Goal: Task Accomplishment & Management: Use online tool/utility

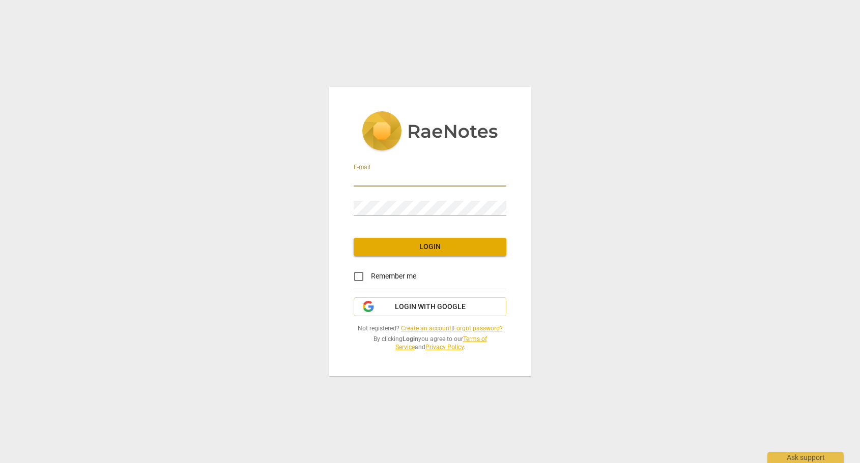
type input "anjali@echelon-coaching.com"
click at [427, 248] on span "Login" at bounding box center [430, 247] width 136 height 10
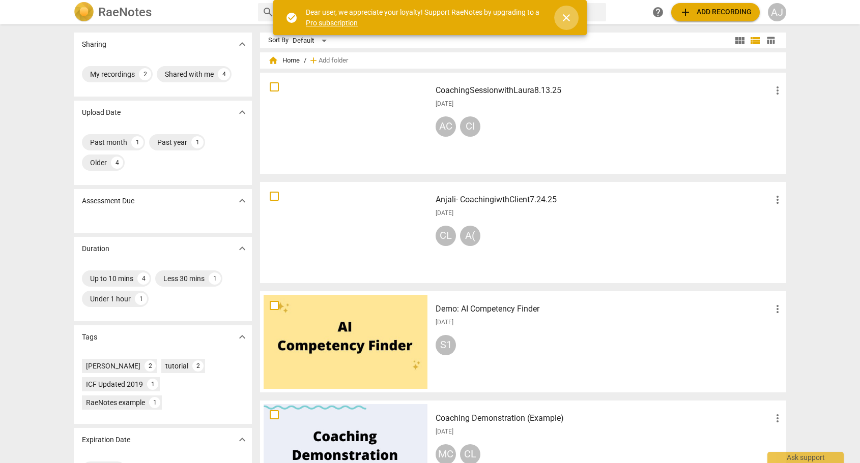
click at [570, 18] on span "close" at bounding box center [566, 18] width 12 height 12
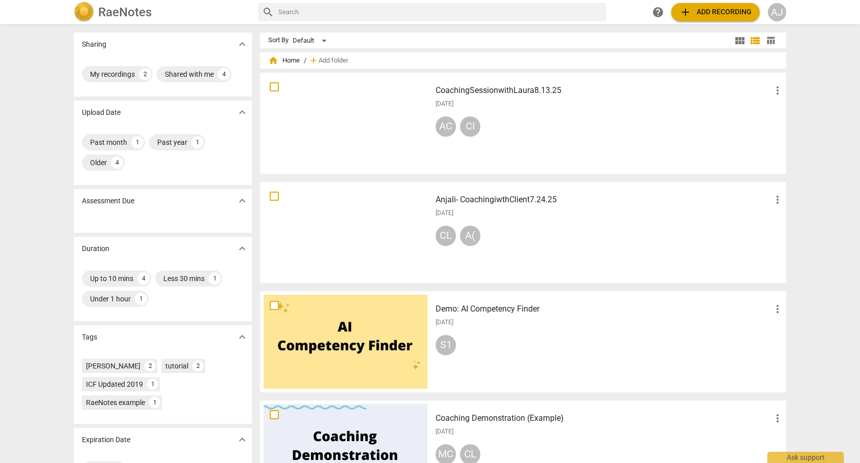
click at [112, 9] on h2 "RaeNotes" at bounding box center [124, 12] width 53 height 14
click at [732, 13] on span "add Add recording" at bounding box center [715, 12] width 72 height 12
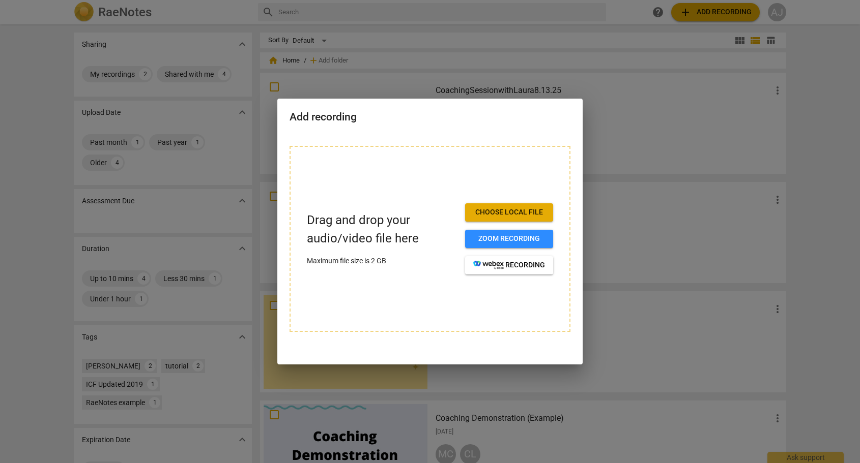
click at [520, 216] on span "Choose local file" at bounding box center [509, 213] width 72 height 10
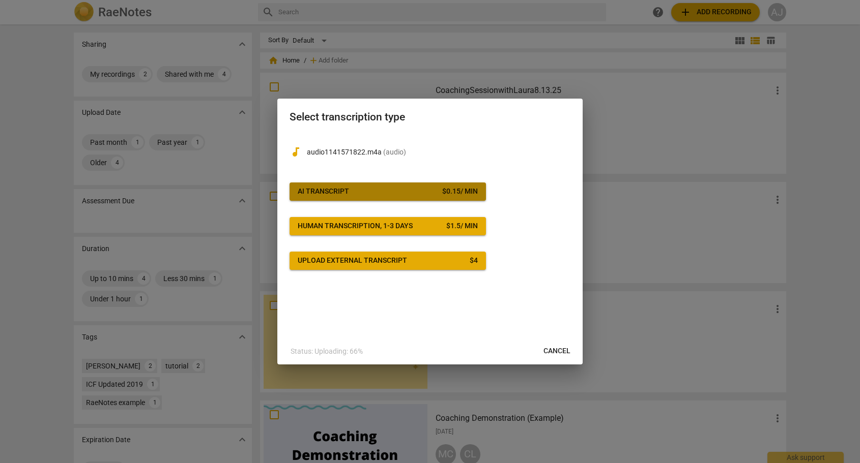
click at [408, 192] on span "AI Transcript $ 0.15 / min" at bounding box center [388, 192] width 180 height 10
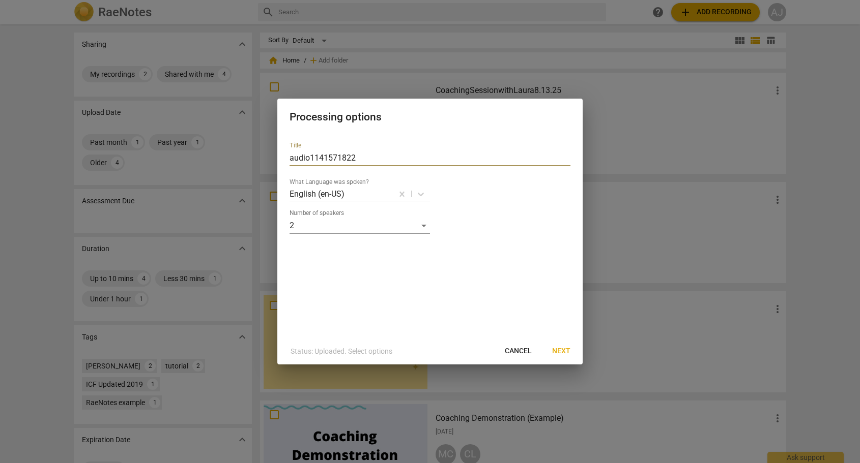
drag, startPoint x: 342, startPoint y: 158, endPoint x: 223, endPoint y: 154, distance: 119.1
click at [223, 154] on div "Processing options Title audio1141571822 What Language was spoken? English (en-…" at bounding box center [430, 231] width 860 height 463
type input "CoachingSession9.22.25"
click at [559, 347] on span "Next" at bounding box center [561, 351] width 18 height 10
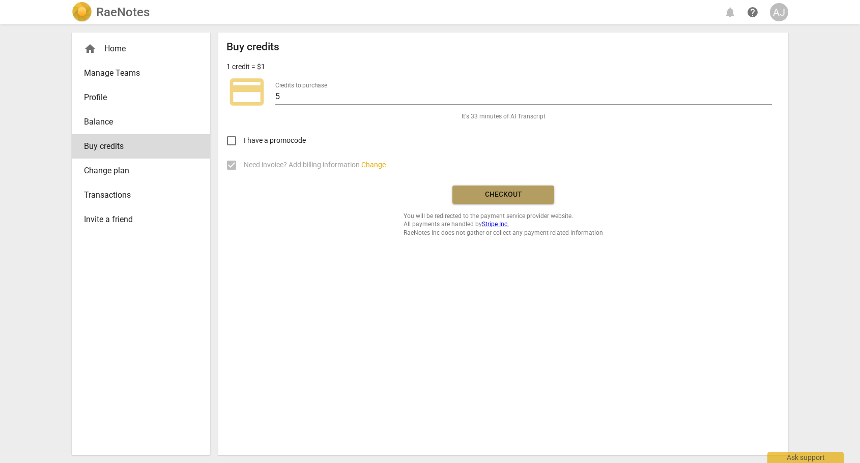
click at [505, 194] on span "Checkout" at bounding box center [502, 195] width 85 height 10
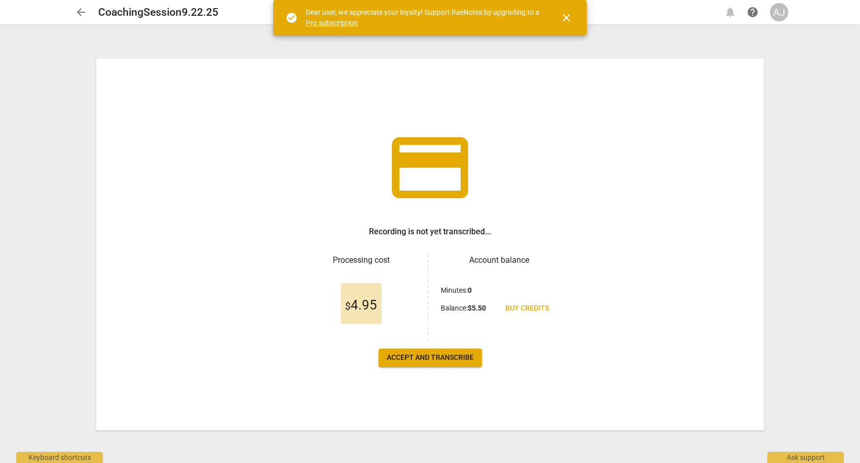
drag, startPoint x: 0, startPoint y: 0, endPoint x: 753, endPoint y: 254, distance: 795.1
click at [753, 254] on div "credit_card Recording is not yet transcribed... Processing cost $ 4.95 Account …" at bounding box center [429, 245] width 667 height 372
click at [438, 357] on span "Accept and transcribe" at bounding box center [430, 358] width 87 height 10
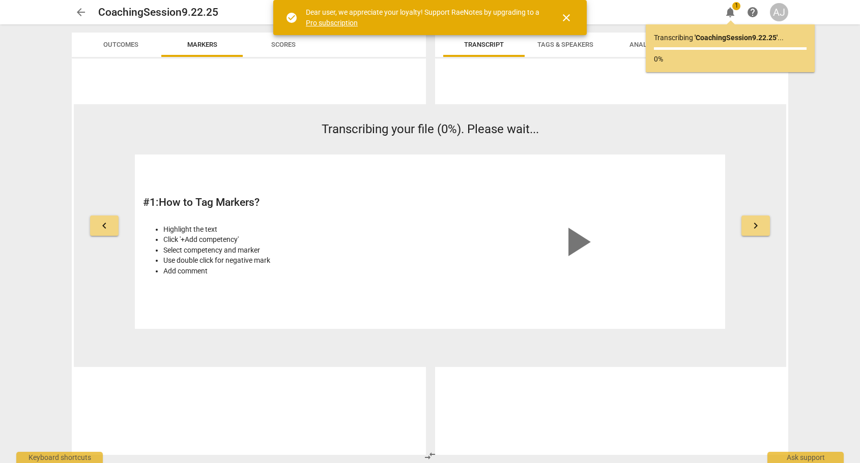
click at [567, 19] on span "close" at bounding box center [566, 18] width 12 height 12
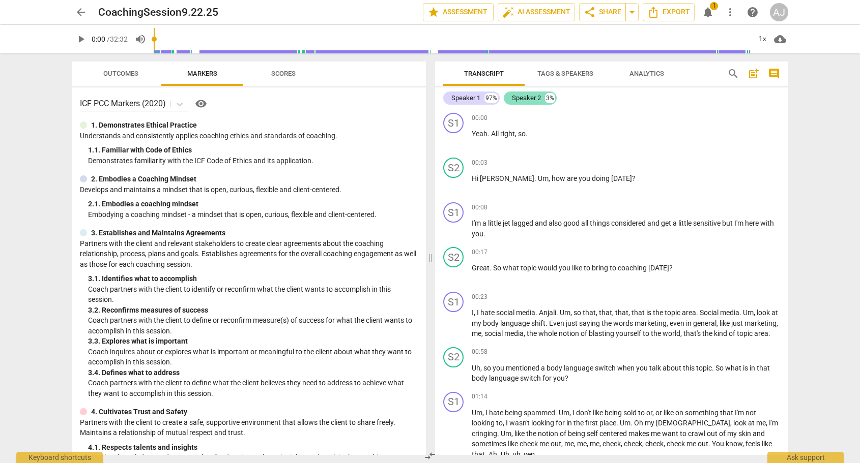
click at [536, 98] on div "Speaker 2" at bounding box center [526, 98] width 29 height 10
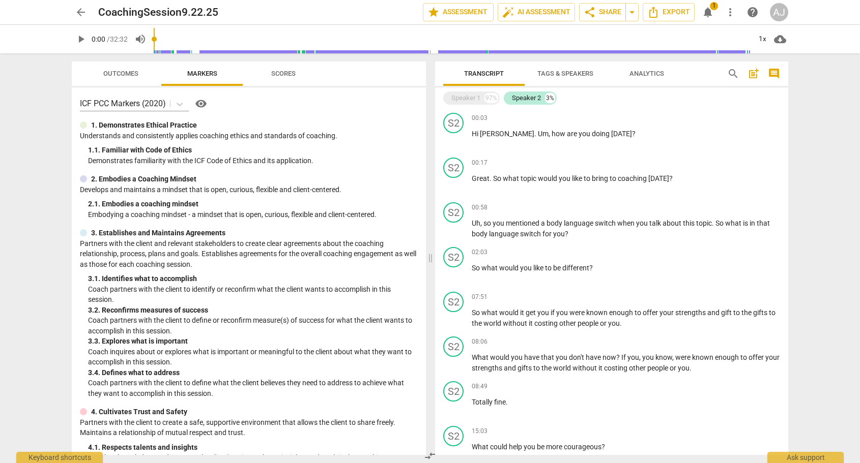
click at [550, 75] on span "Tags & Speakers" at bounding box center [565, 74] width 56 height 8
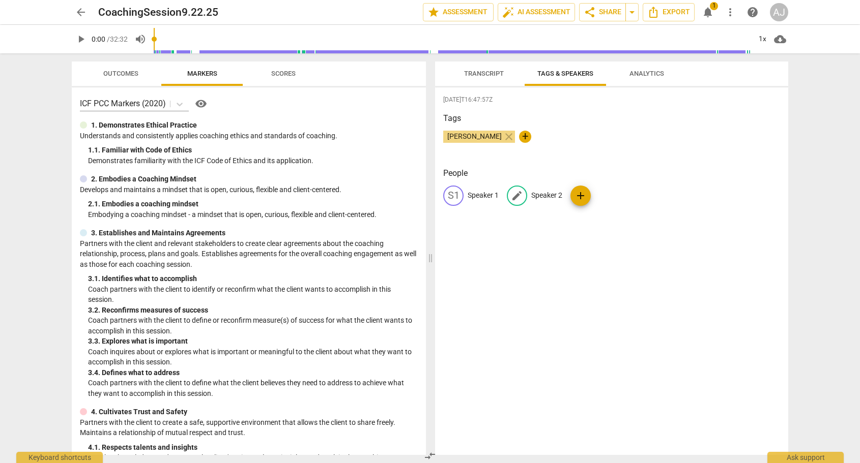
click at [546, 196] on p "Speaker 2" at bounding box center [546, 195] width 31 height 11
click at [548, 194] on p "Speaker 2" at bounding box center [546, 195] width 31 height 11
type input "Coach"
click at [476, 195] on p "Speaker 1" at bounding box center [483, 195] width 31 height 11
type input "Client"
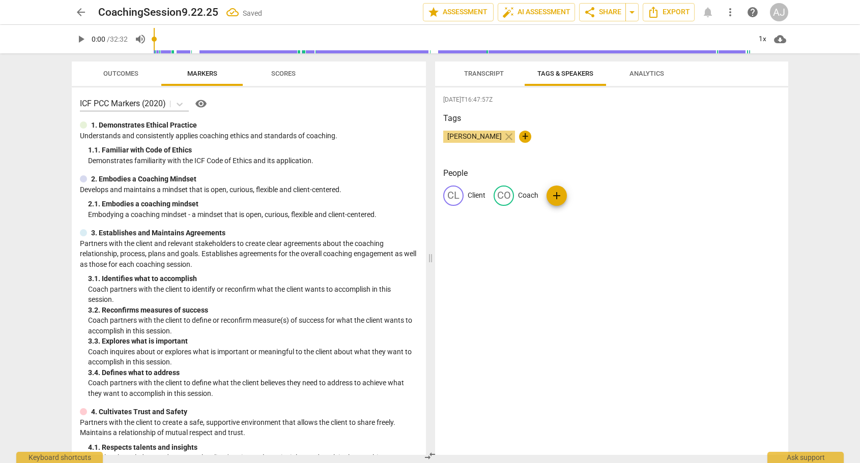
click at [494, 73] on span "Transcript" at bounding box center [484, 74] width 40 height 8
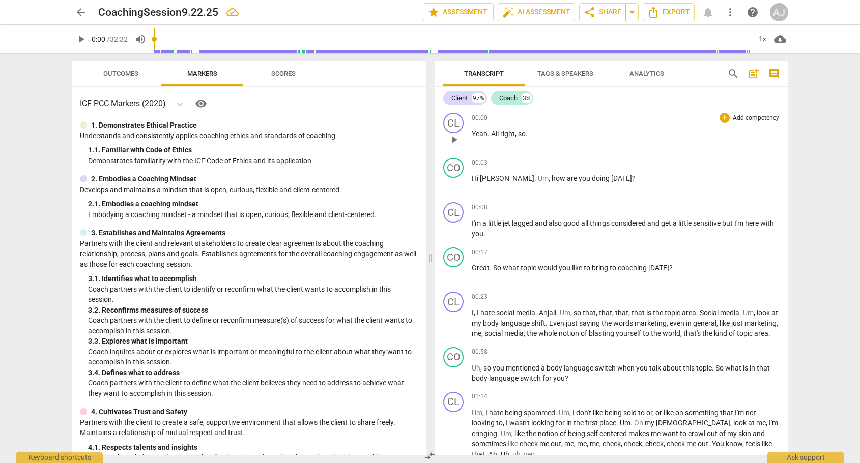
click at [451, 138] on span "play_arrow" at bounding box center [454, 140] width 12 height 12
click at [455, 141] on span "pause" at bounding box center [454, 140] width 12 height 12
click at [457, 119] on div "CL" at bounding box center [453, 123] width 20 height 20
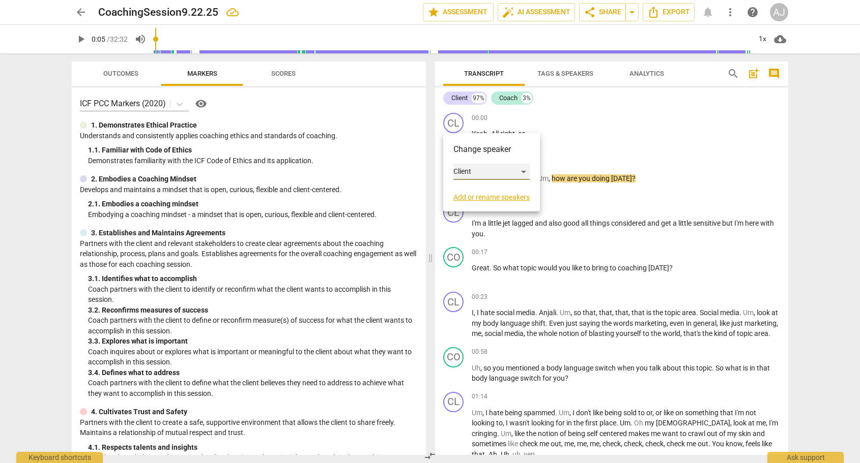
click at [466, 170] on div "Client" at bounding box center [491, 172] width 76 height 16
click at [470, 187] on li "Coach" at bounding box center [491, 191] width 77 height 19
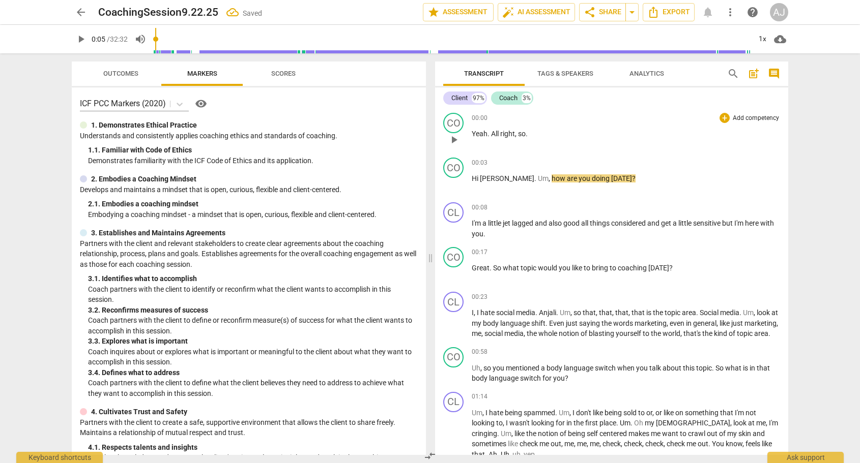
click at [456, 136] on span "play_arrow" at bounding box center [454, 140] width 12 height 12
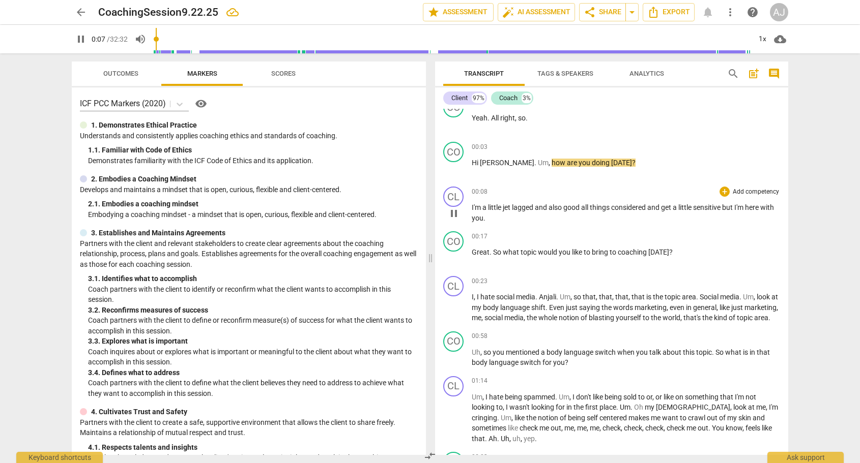
scroll to position [18, 0]
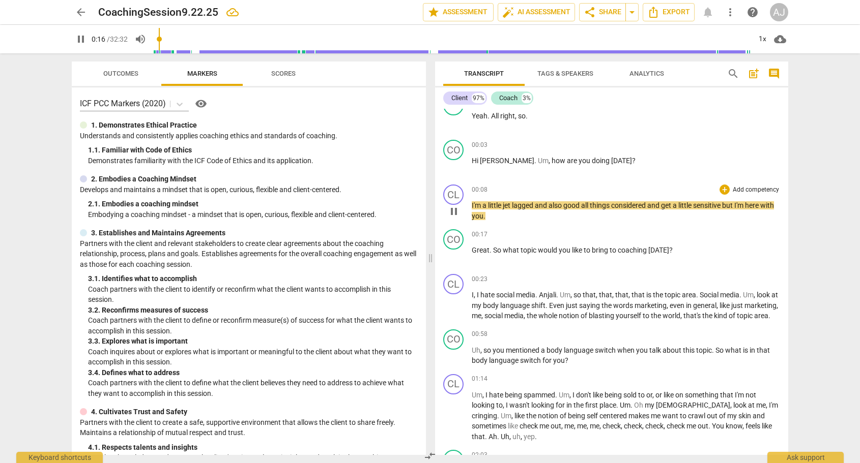
click at [457, 214] on span "pause" at bounding box center [454, 212] width 12 height 12
type input "17"
click at [182, 103] on icon at bounding box center [179, 104] width 10 height 10
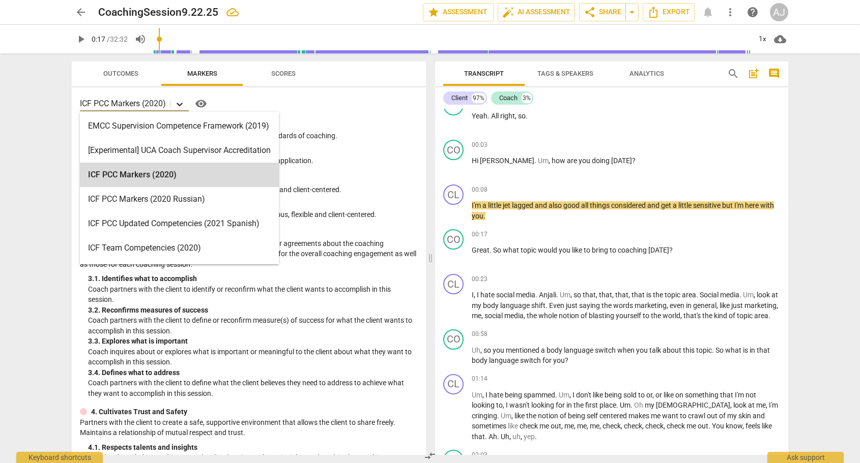
click at [182, 103] on icon at bounding box center [179, 104] width 10 height 10
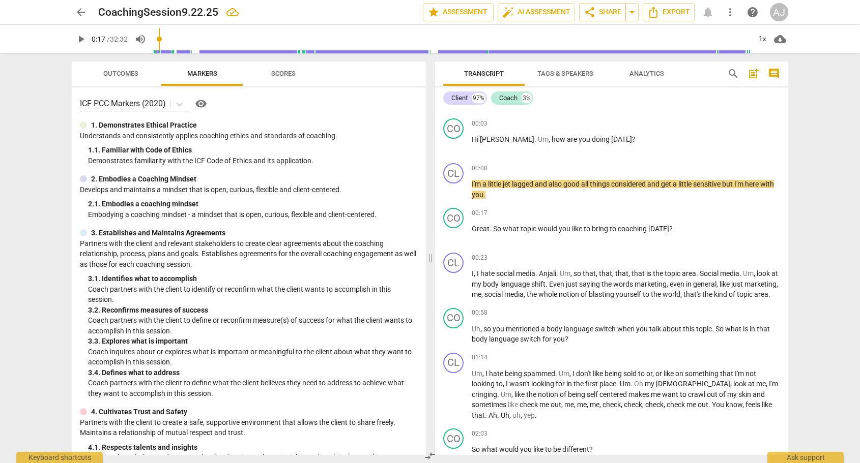
scroll to position [116, 0]
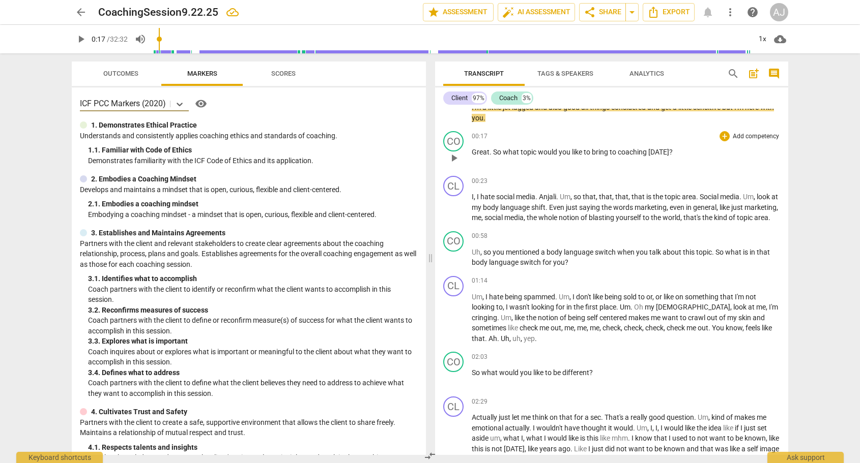
click at [756, 137] on p "Add competency" at bounding box center [756, 136] width 48 height 9
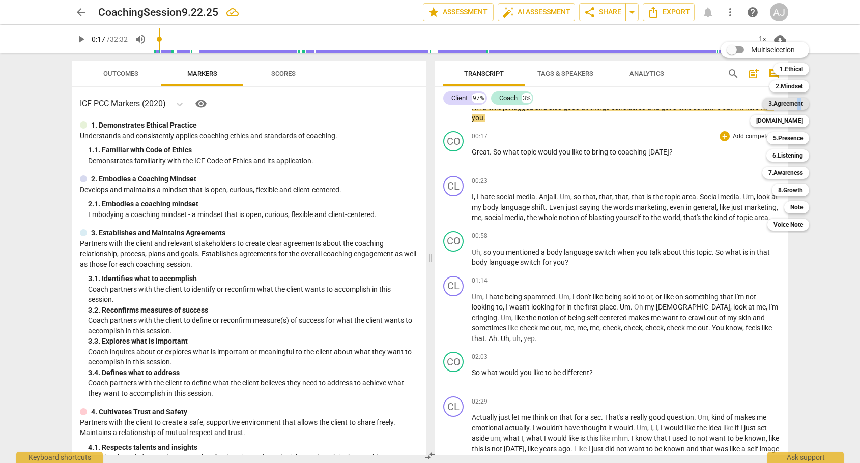
click at [800, 104] on b "3.Agreement" at bounding box center [785, 104] width 35 height 12
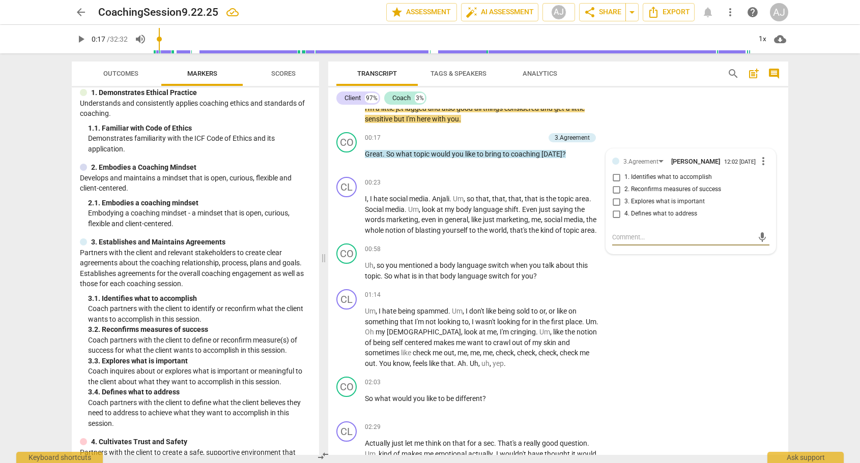
scroll to position [35, 0]
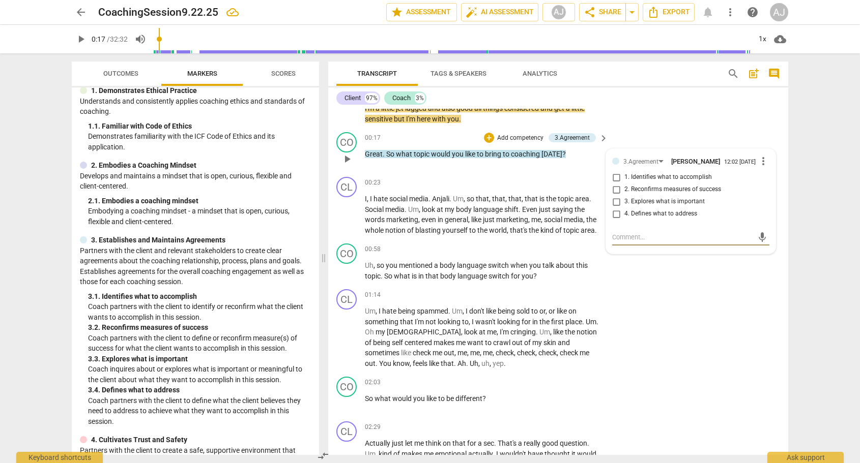
click at [614, 180] on input "1. Identifies what to accomplish" at bounding box center [616, 177] width 16 height 12
checkbox input "true"
click at [741, 138] on div "CO play_arrow pause 00:17 + Add competency 3.Agreement keyboard_arrow_right Gre…" at bounding box center [558, 150] width 460 height 45
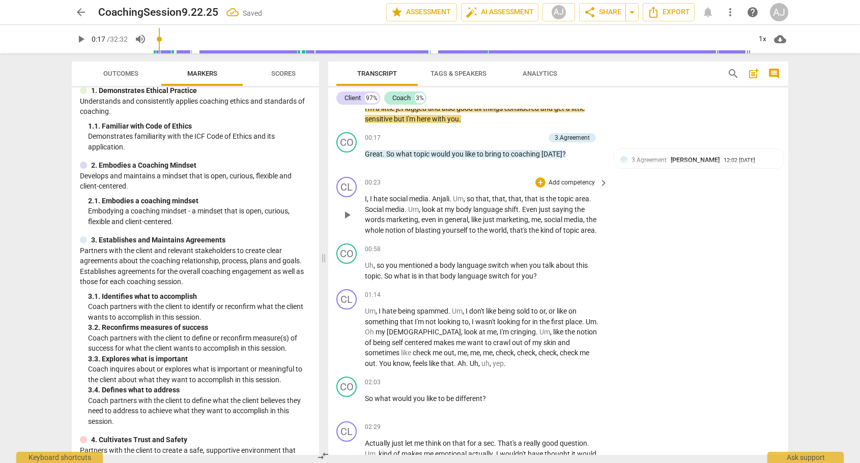
click at [344, 216] on span "play_arrow" at bounding box center [347, 215] width 12 height 12
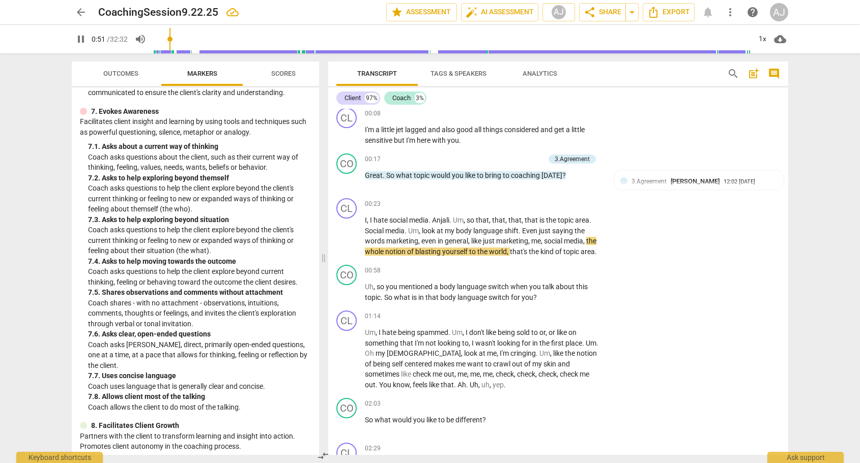
scroll to position [999, 0]
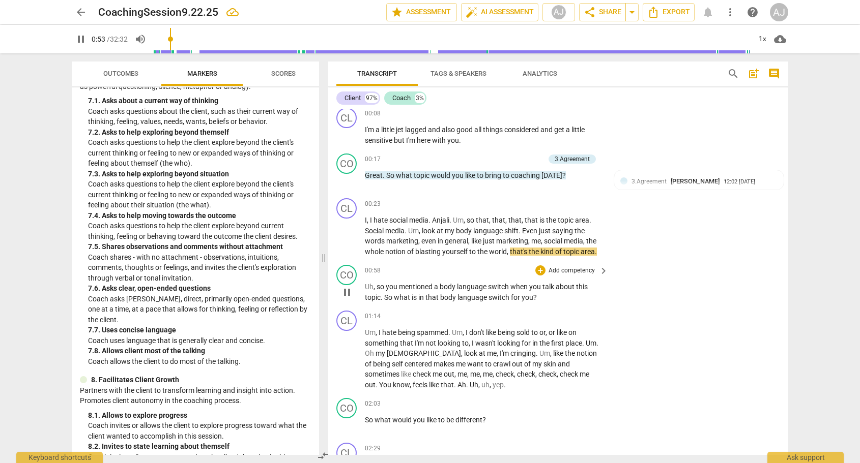
click at [580, 268] on p "Add competency" at bounding box center [571, 271] width 48 height 9
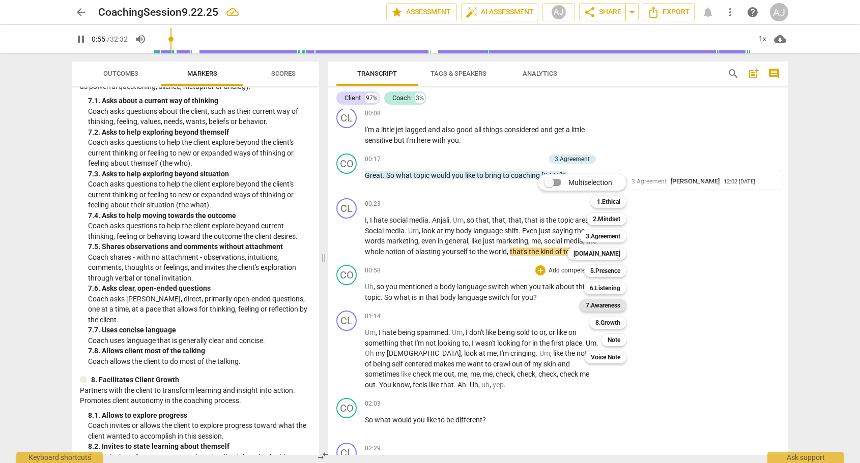
click at [611, 304] on b "7.Awareness" at bounding box center [603, 306] width 35 height 12
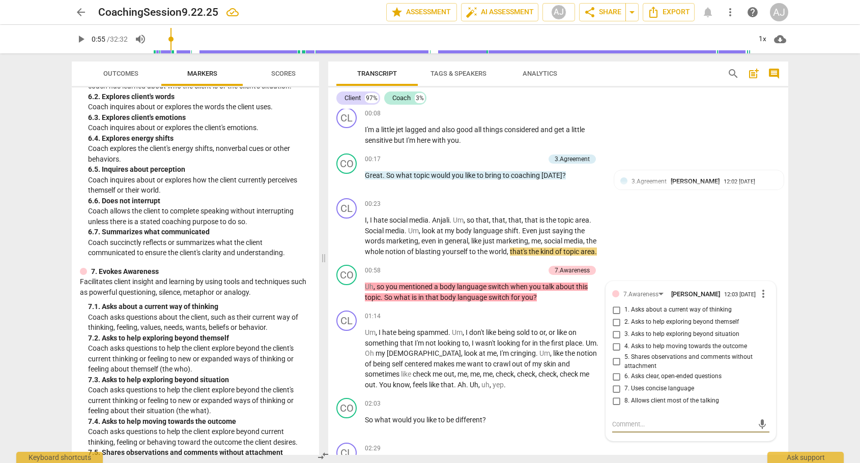
scroll to position [671, 0]
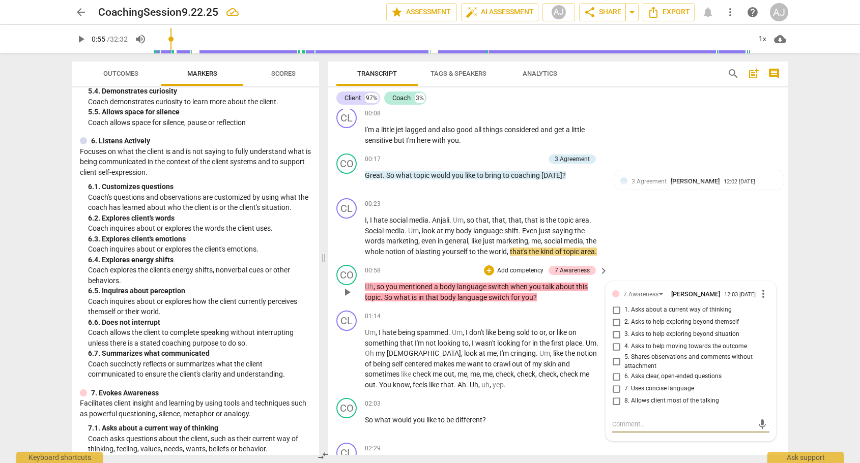
click at [347, 291] on span "play_arrow" at bounding box center [347, 292] width 12 height 12
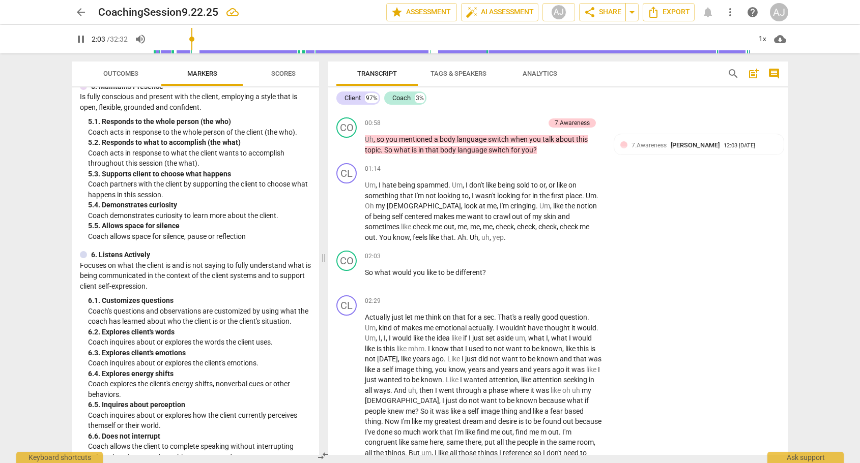
scroll to position [99, 0]
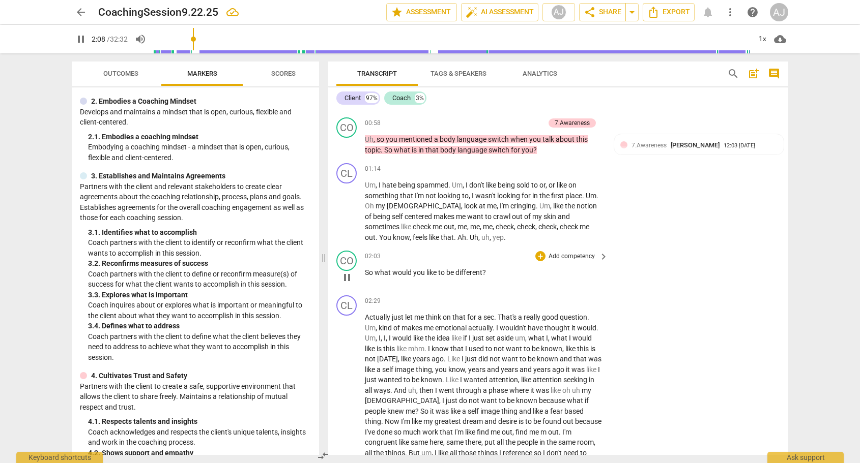
click at [341, 272] on span "pause" at bounding box center [347, 278] width 12 height 12
type input "128"
click at [485, 270] on span "?" at bounding box center [484, 273] width 4 height 8
click at [483, 270] on span "?" at bounding box center [484, 273] width 4 height 8
click at [584, 247] on div "CO play_arrow pause 02:03 + Add competency keyboard_arrow_right So what would y…" at bounding box center [558, 269] width 460 height 45
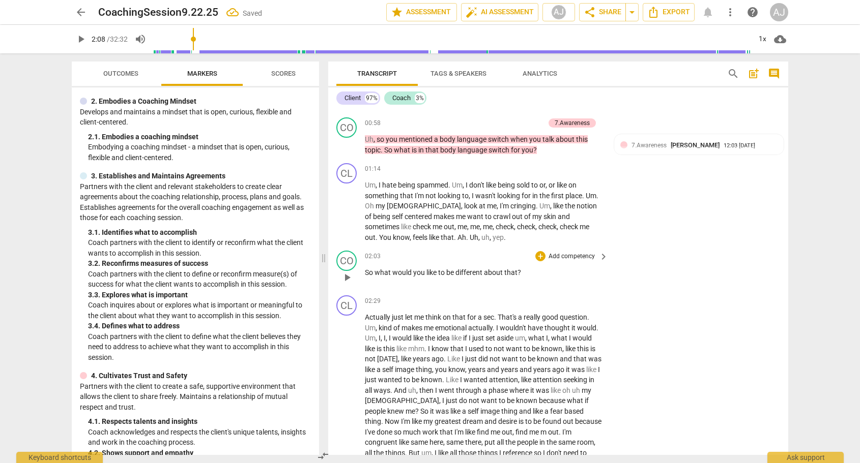
click at [584, 252] on p "Add competency" at bounding box center [571, 256] width 48 height 9
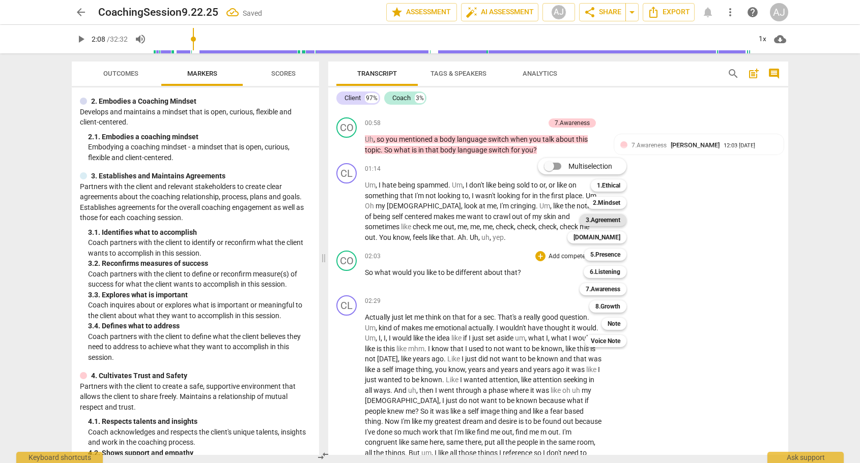
click at [600, 220] on b "3.Agreement" at bounding box center [603, 220] width 35 height 12
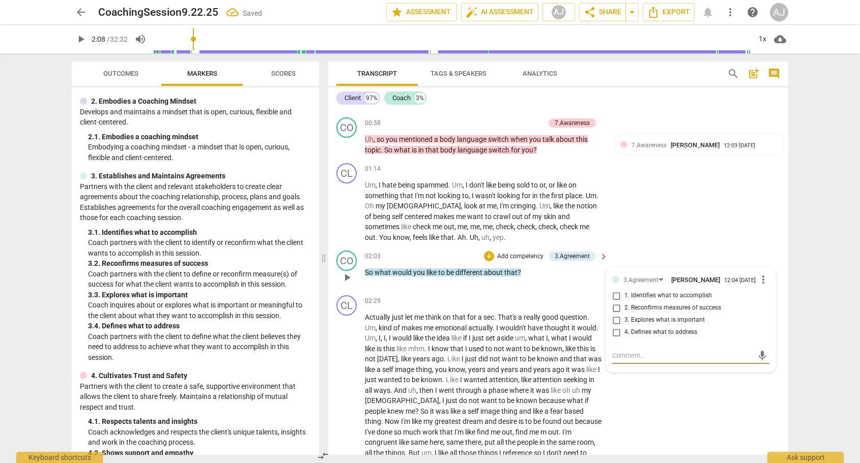
click at [344, 275] on span "play_arrow" at bounding box center [347, 278] width 12 height 12
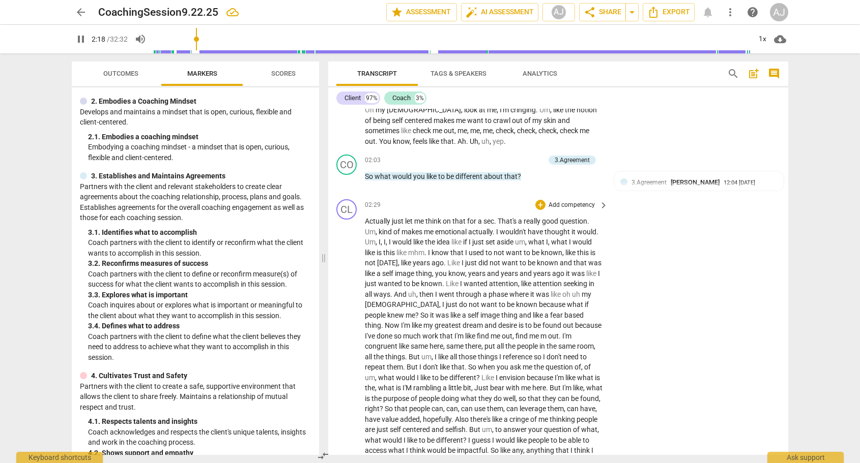
scroll to position [316, 0]
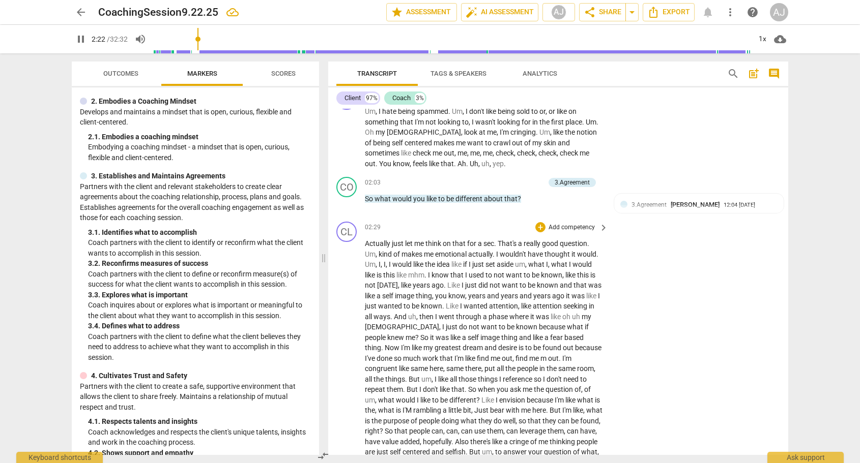
click at [603, 182] on span "keyboard_arrow_right" at bounding box center [603, 183] width 12 height 12
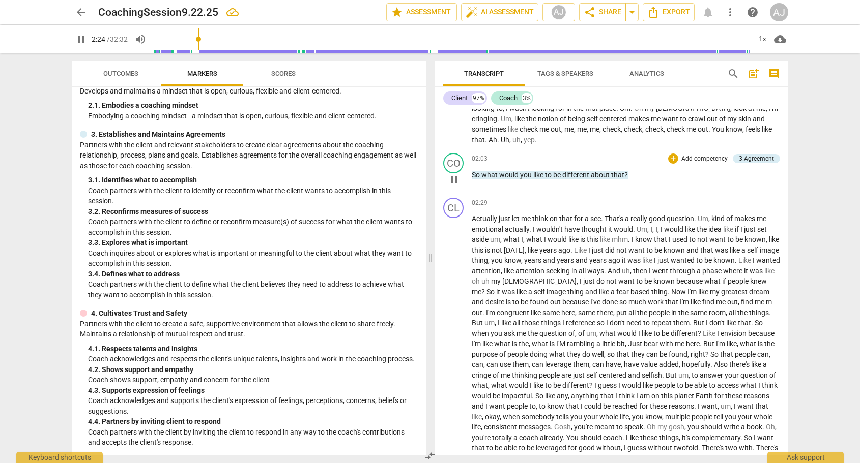
click at [697, 164] on p "Add competency" at bounding box center [704, 159] width 48 height 9
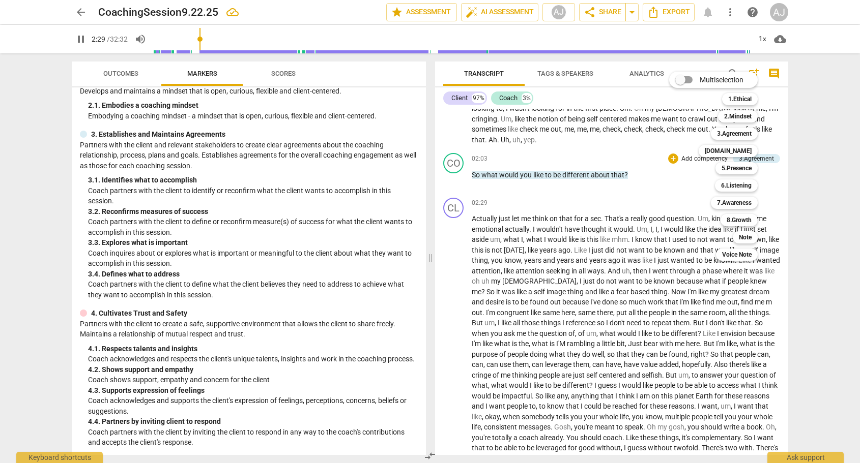
drag, startPoint x: 424, startPoint y: 185, endPoint x: 422, endPoint y: 211, distance: 26.5
click at [422, 211] on div at bounding box center [430, 231] width 860 height 463
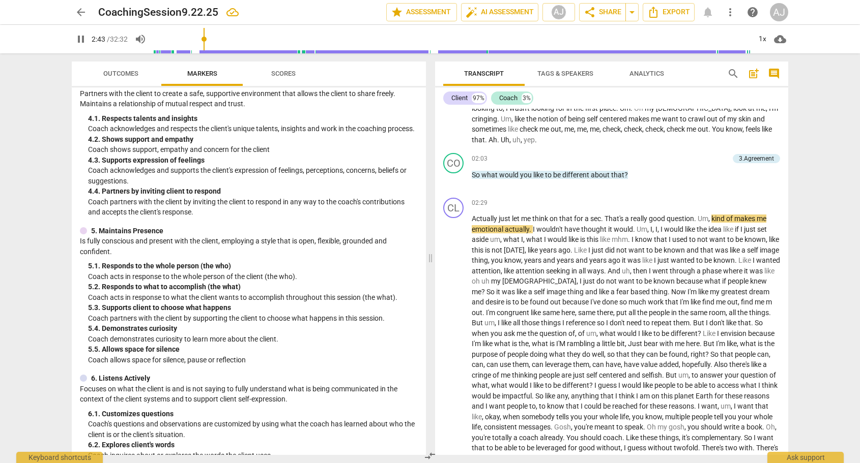
scroll to position [327, 0]
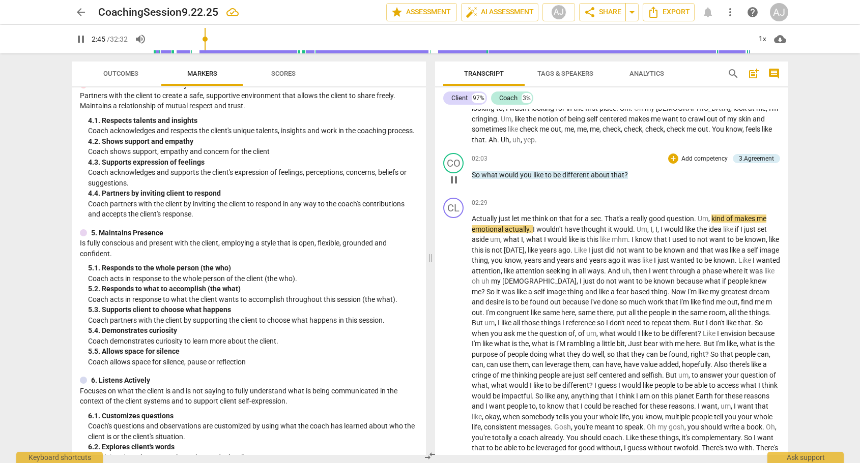
click at [711, 164] on p "Add competency" at bounding box center [704, 159] width 48 height 9
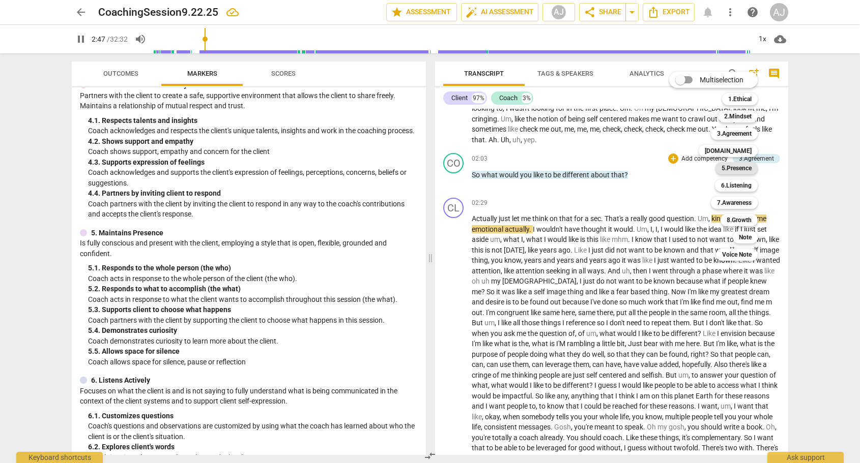
click at [730, 170] on b "5.Presence" at bounding box center [736, 168] width 30 height 12
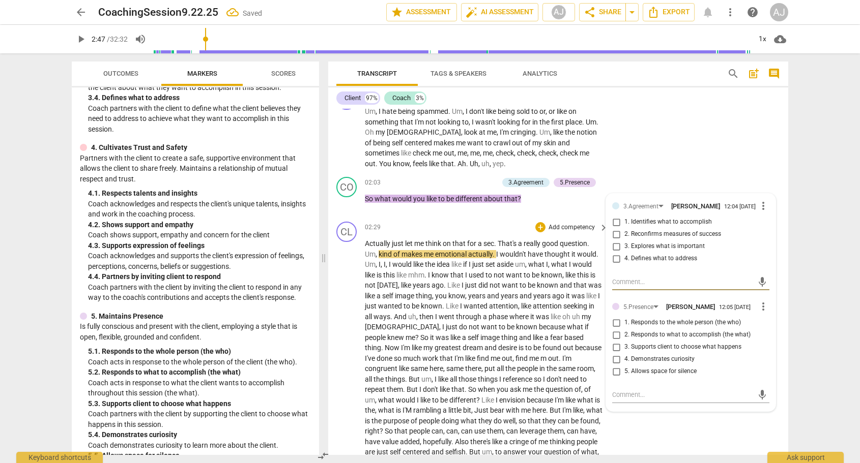
scroll to position [494, 0]
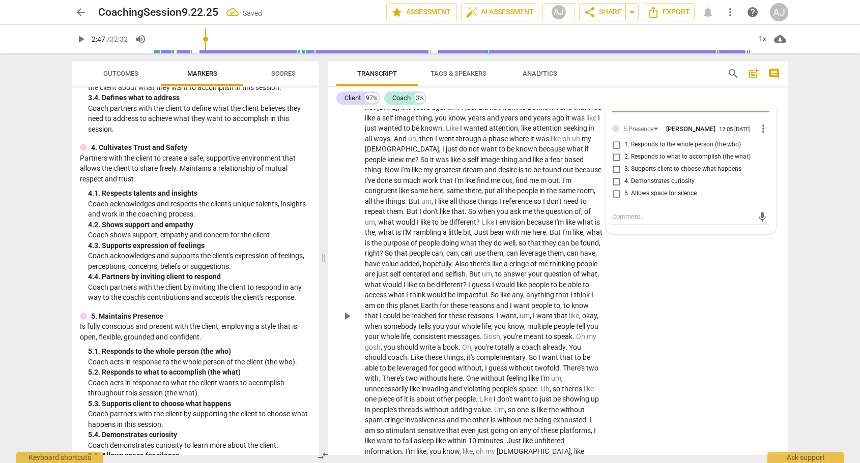
click at [346, 310] on span "play_arrow" at bounding box center [347, 316] width 12 height 12
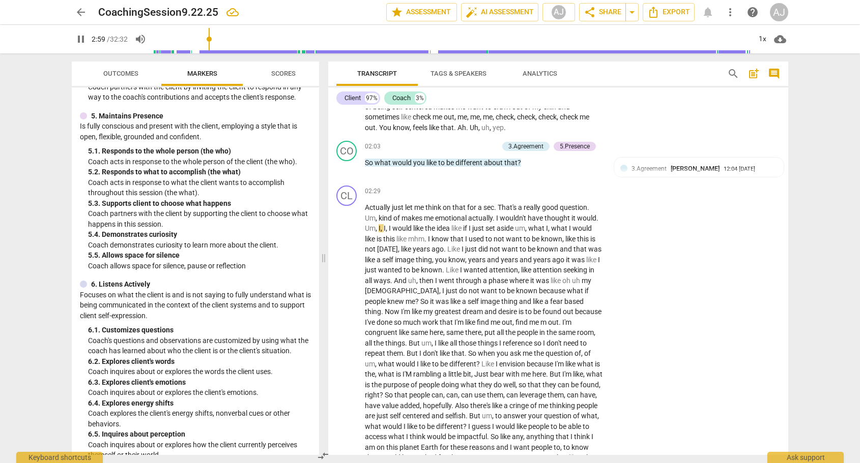
scroll to position [503, 0]
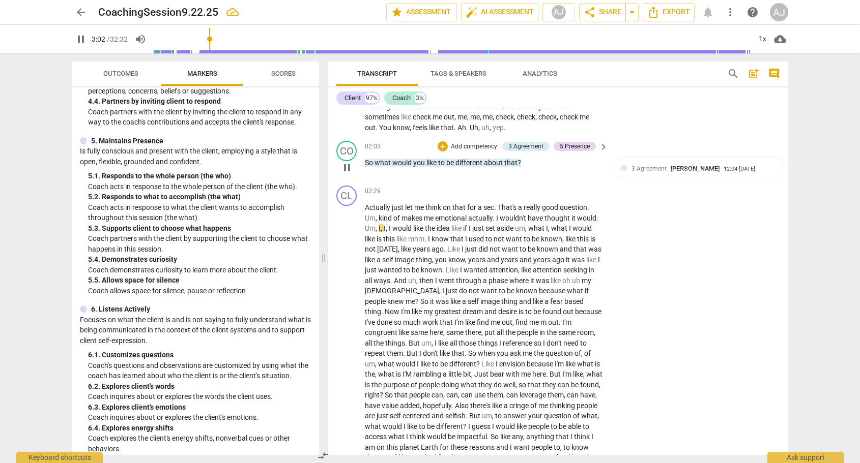
click at [603, 142] on span "keyboard_arrow_right" at bounding box center [603, 147] width 12 height 12
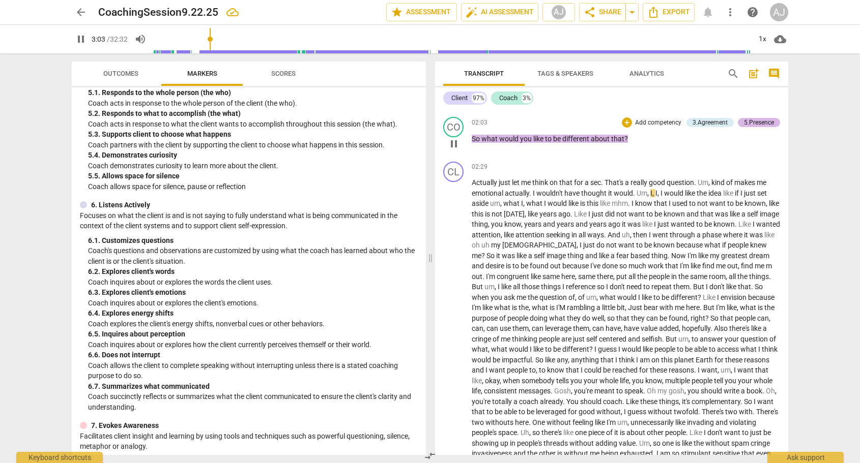
click at [768, 127] on div "5.Presence" at bounding box center [759, 122] width 30 height 9
type input "184"
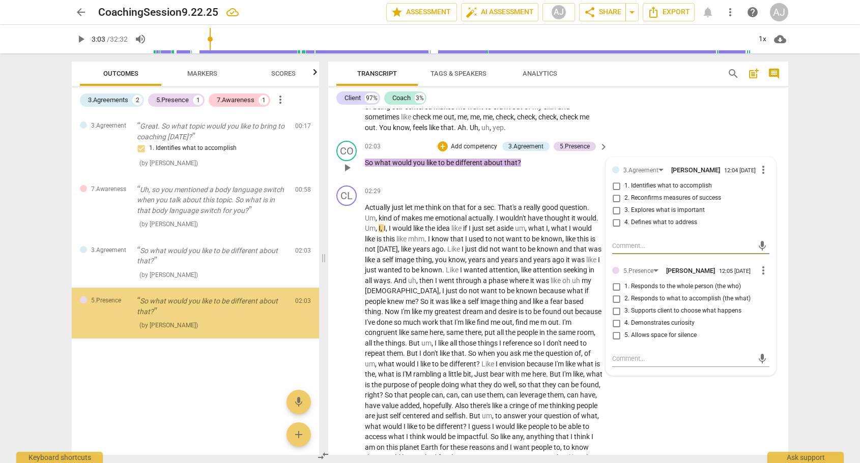
click at [613, 333] on input "5. Allows space for silence" at bounding box center [616, 336] width 16 height 12
checkbox input "true"
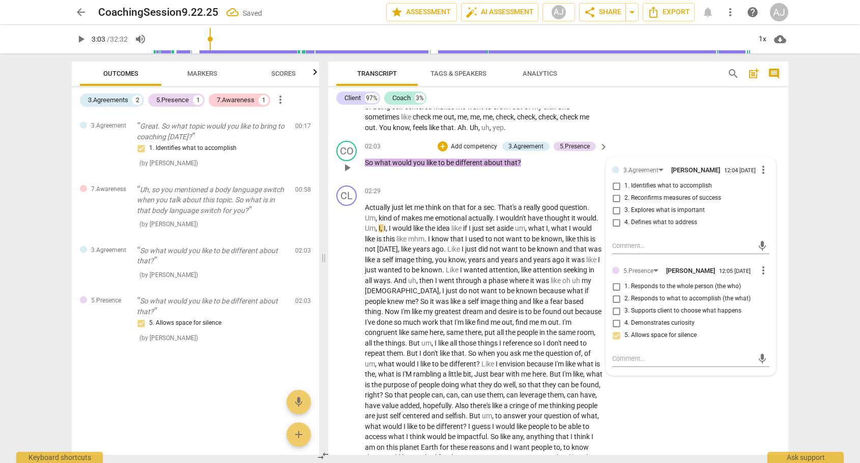
click at [615, 196] on input "2. Reconfirms measures of success" at bounding box center [616, 198] width 16 height 12
checkbox input "true"
click at [563, 182] on div "CL play_arrow pause 02:29 + Add competency keyboard_arrow_right Actually just l…" at bounding box center [558, 450] width 460 height 536
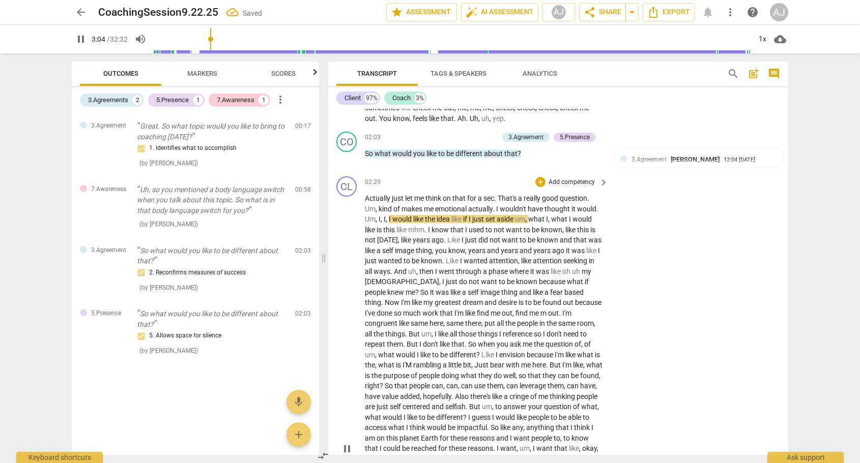
scroll to position [423, 0]
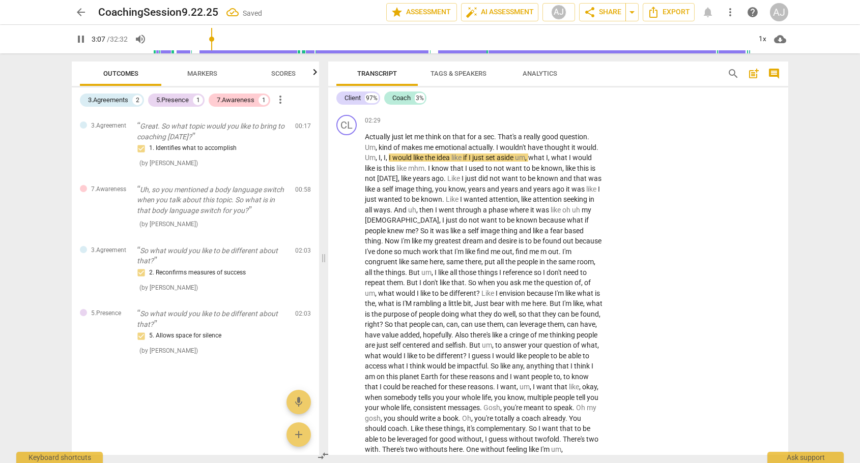
click at [197, 77] on span "Markers" at bounding box center [202, 74] width 54 height 14
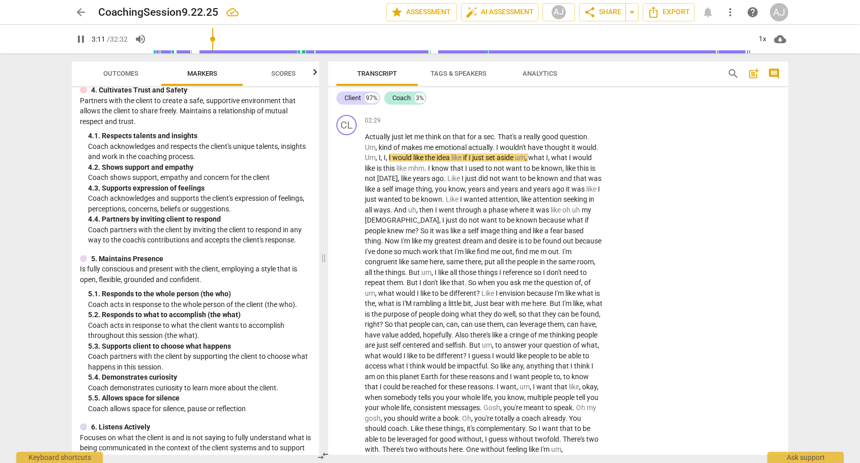
scroll to position [406, 0]
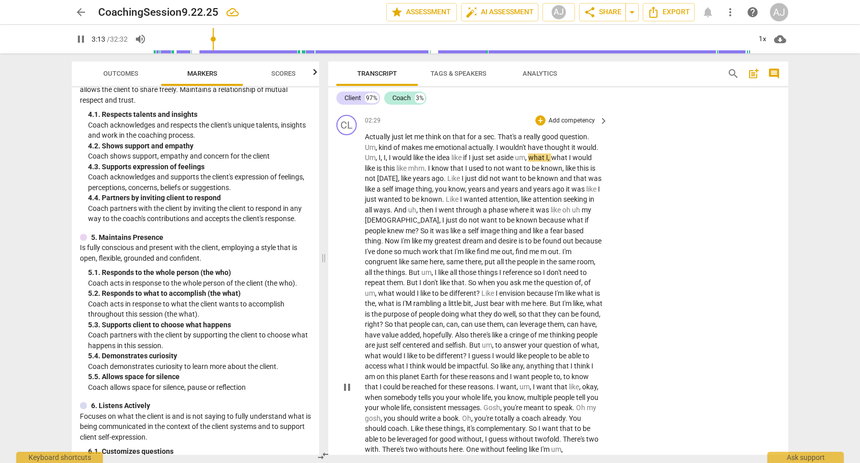
click at [561, 117] on p "Add competency" at bounding box center [571, 121] width 48 height 9
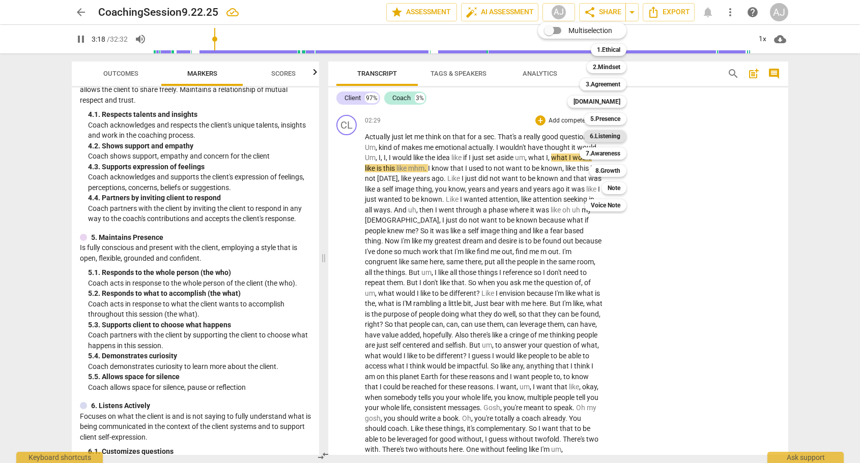
click at [613, 136] on b "6.Listening" at bounding box center [605, 136] width 31 height 12
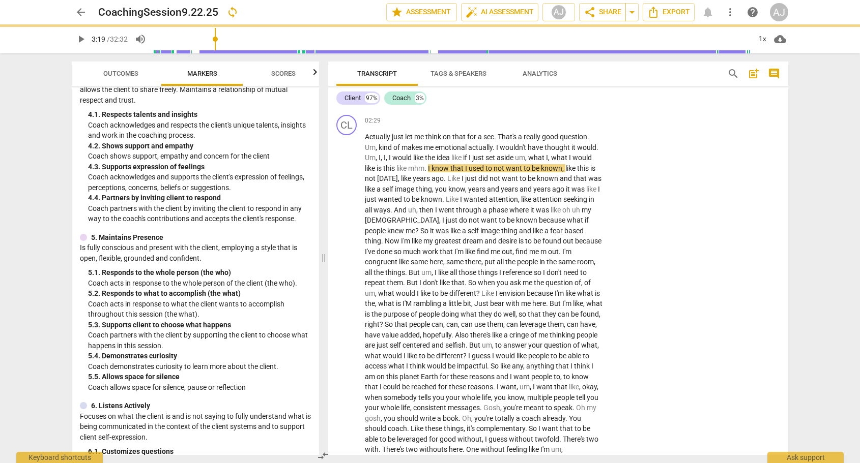
type input "199"
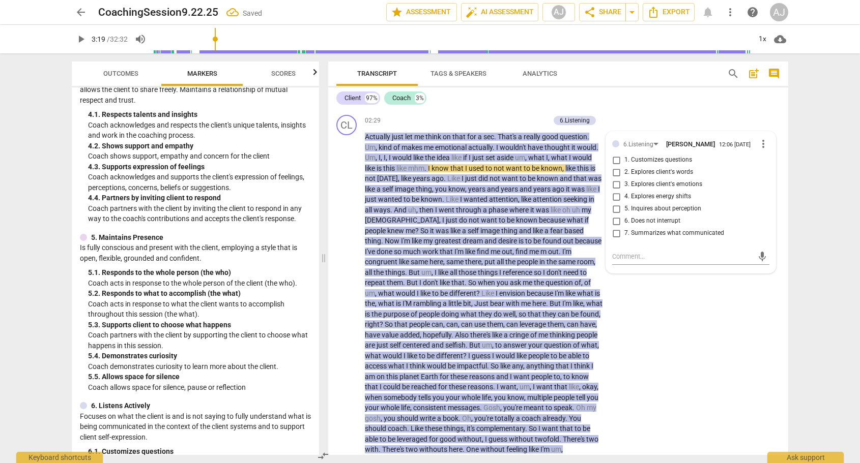
scroll to position [505, 0]
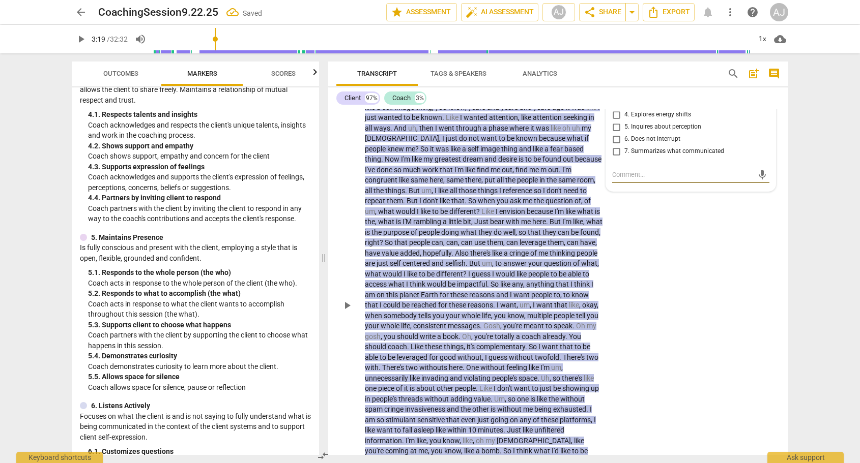
click at [615, 137] on input "6. Does not interrupt" at bounding box center [616, 139] width 16 height 12
checkbox input "true"
click at [635, 224] on div "CL play_arrow pause 02:29 + Add competency 6.Listening keyboard_arrow_right Act…" at bounding box center [558, 297] width 460 height 536
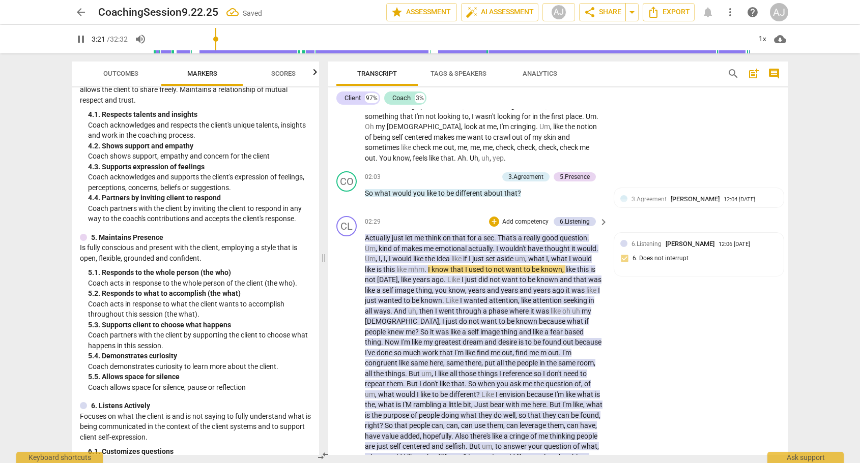
scroll to position [360, 0]
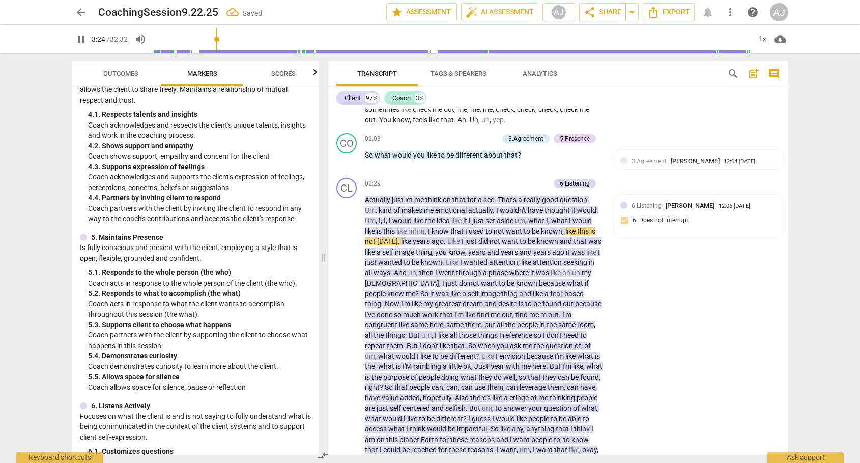
click at [274, 75] on span "Scores" at bounding box center [283, 74] width 24 height 8
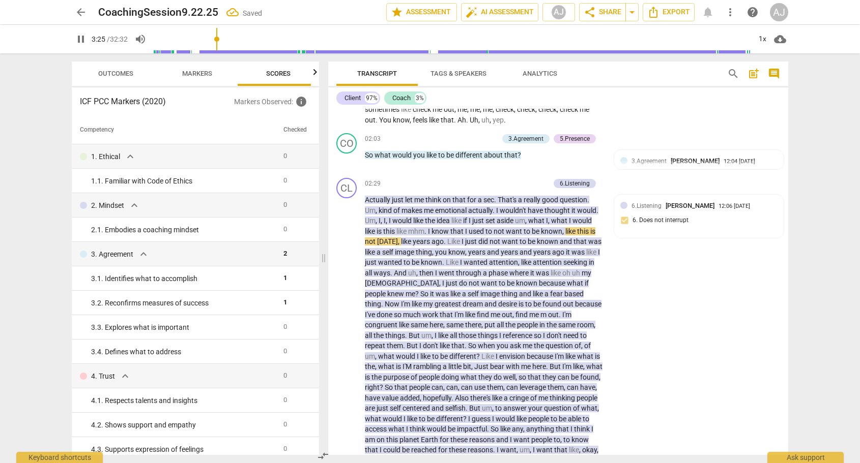
scroll to position [0, 13]
click at [208, 74] on span "Markers" at bounding box center [189, 74] width 54 height 14
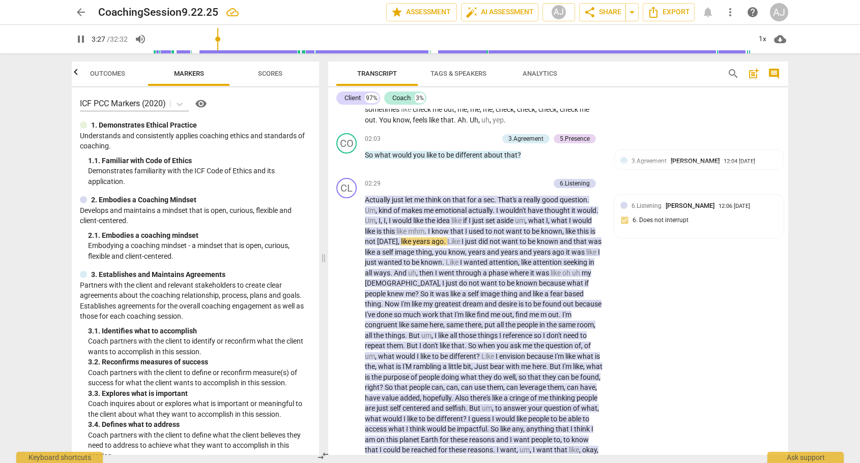
click at [267, 78] on span "Scores" at bounding box center [270, 74] width 49 height 14
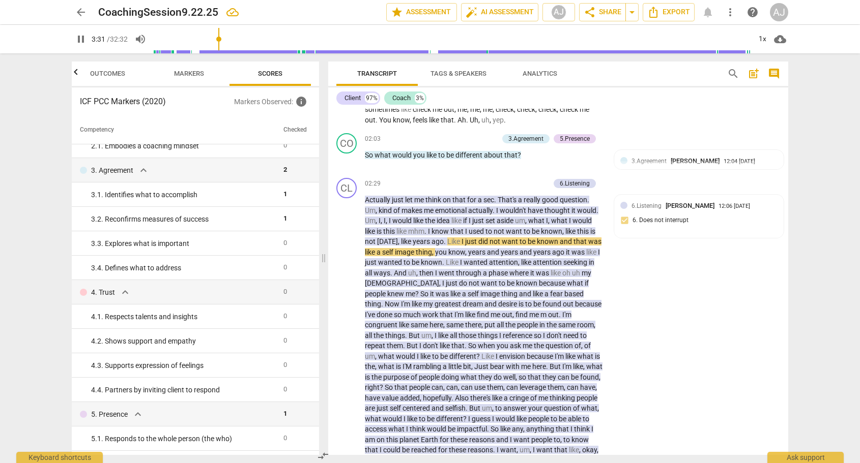
scroll to position [0, 0]
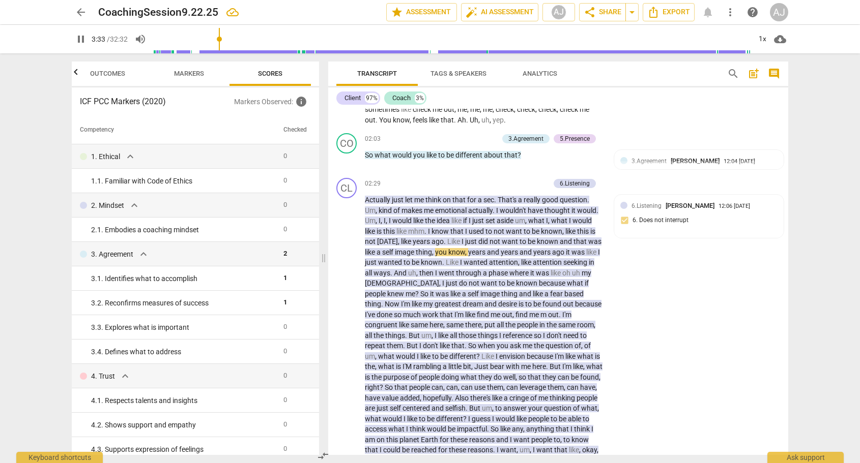
click at [107, 80] on button "Outcomes" at bounding box center [107, 74] width 81 height 24
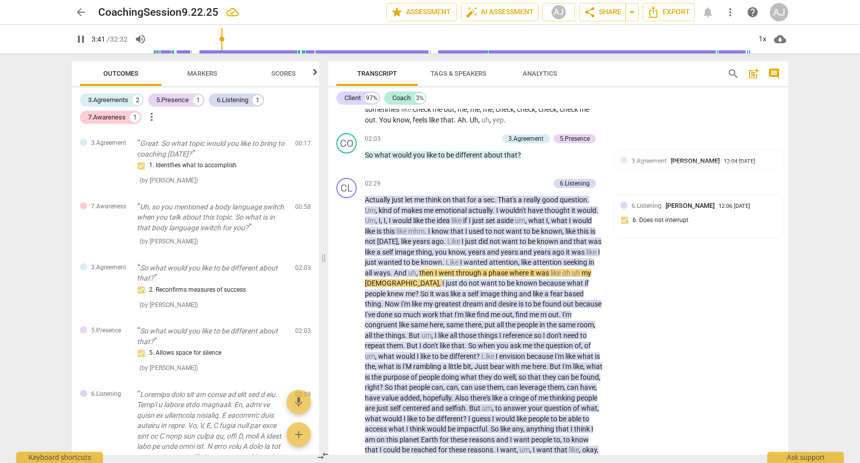
click at [197, 72] on span "Markers" at bounding box center [202, 74] width 30 height 8
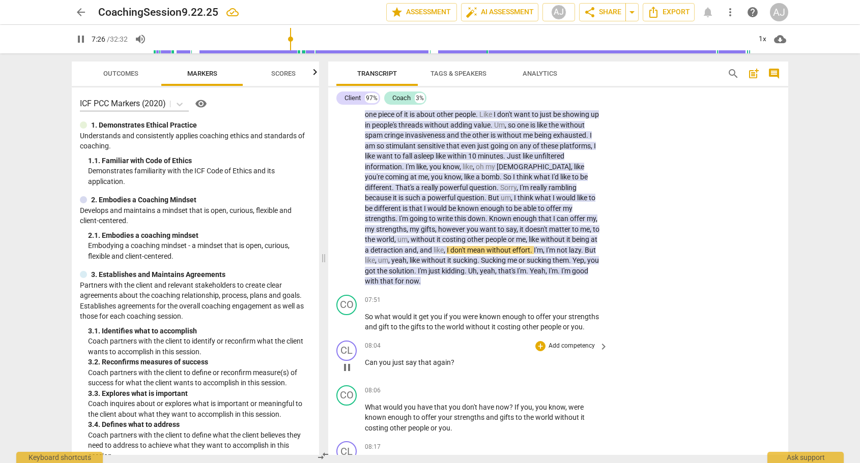
scroll to position [813, 0]
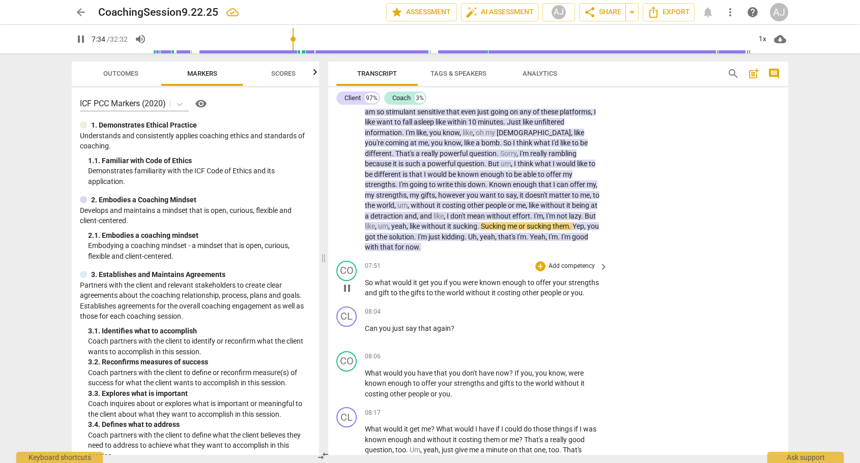
click at [572, 262] on p "Add competency" at bounding box center [571, 266] width 48 height 9
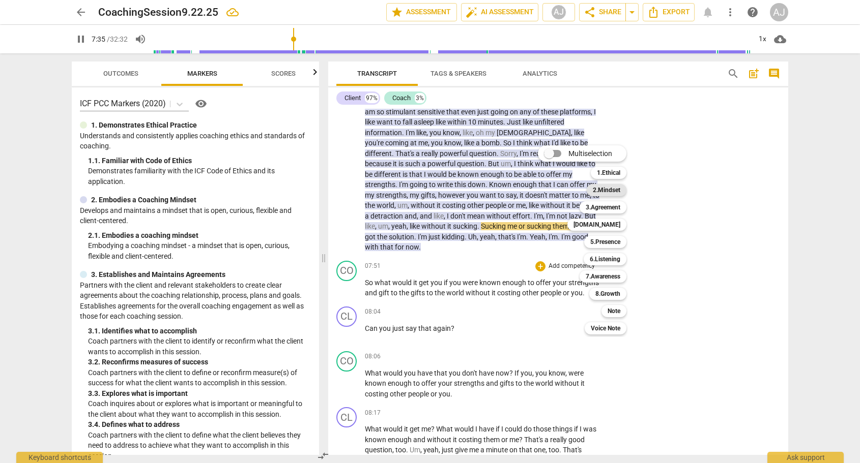
click at [620, 189] on b "2.Mindset" at bounding box center [606, 190] width 27 height 12
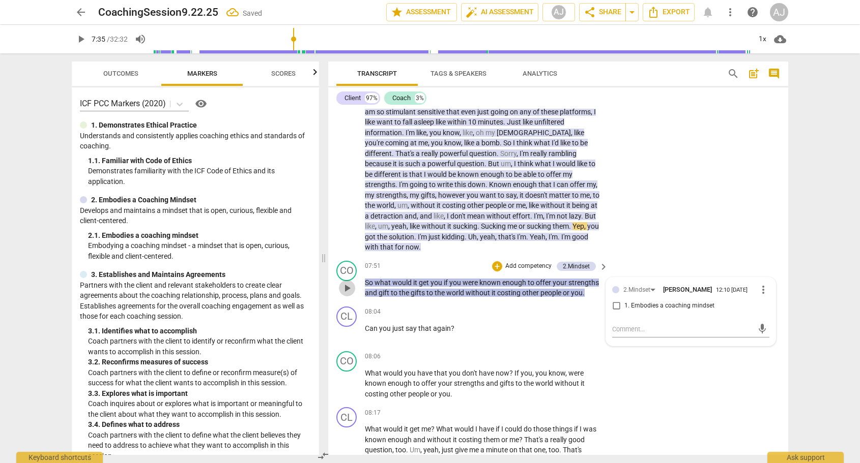
click at [339, 282] on span "play_arrow" at bounding box center [347, 288] width 16 height 12
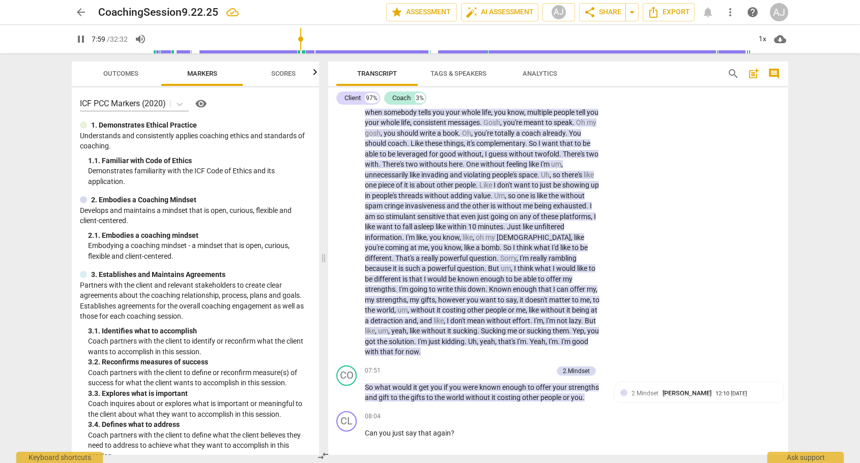
scroll to position [615, 0]
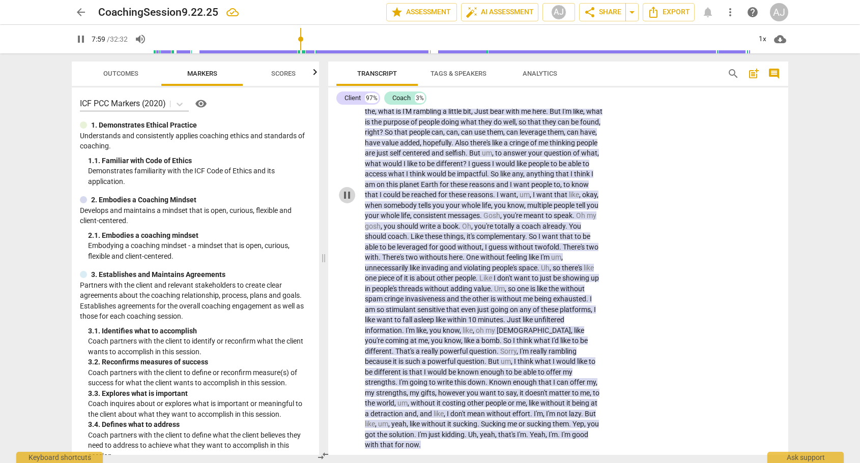
click at [344, 189] on span "pause" at bounding box center [347, 195] width 12 height 12
click at [345, 189] on span "play_arrow" at bounding box center [347, 195] width 12 height 12
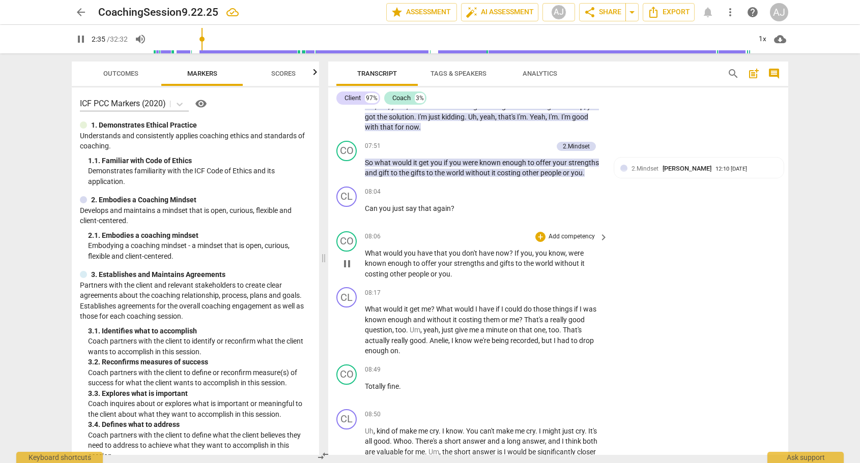
scroll to position [731, 0]
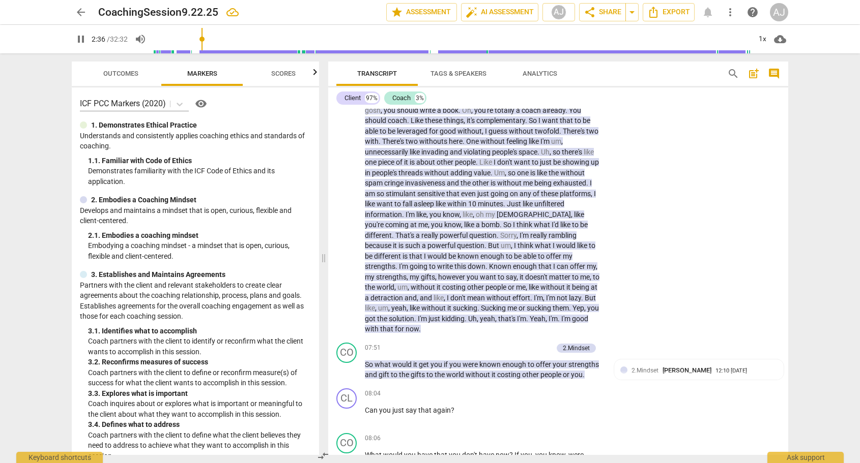
click at [552, 304] on span "them" at bounding box center [560, 308] width 16 height 8
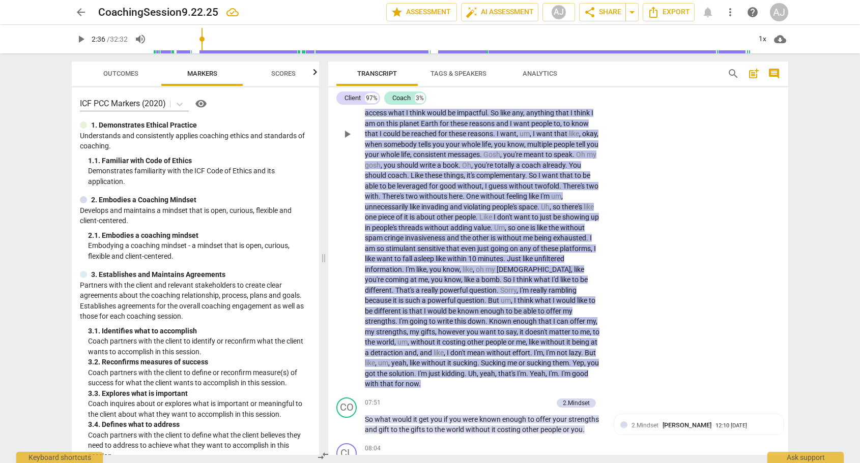
scroll to position [847, 0]
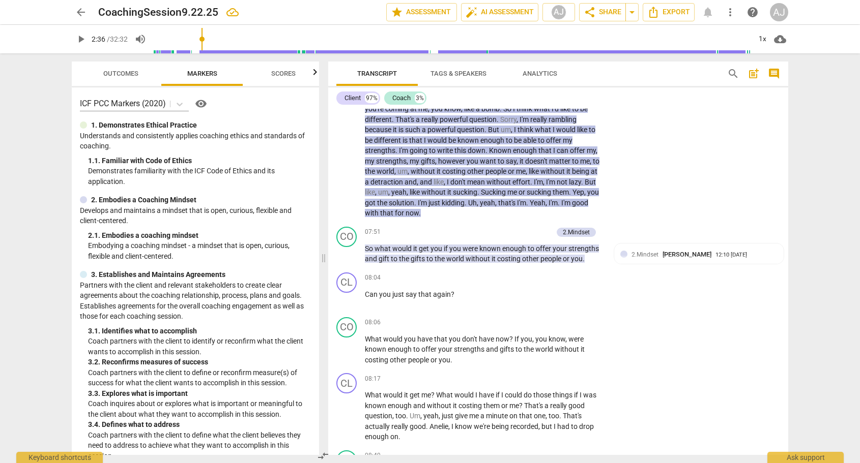
click at [527, 188] on span "sucking" at bounding box center [540, 192] width 26 height 8
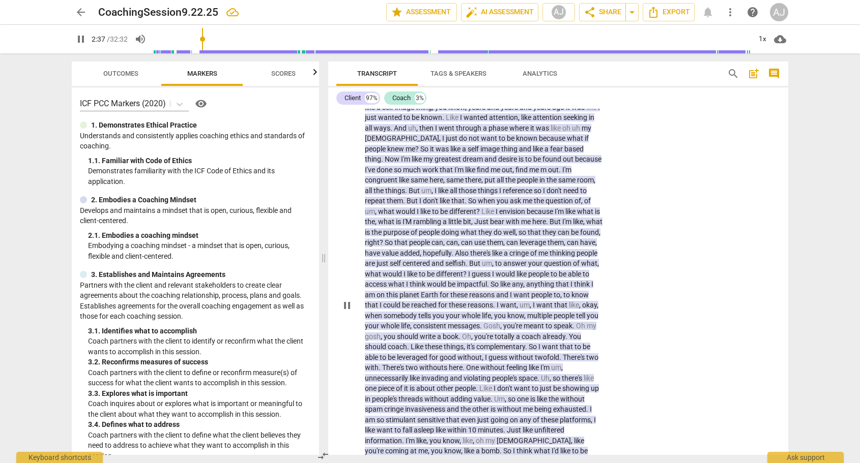
scroll to position [820, 0]
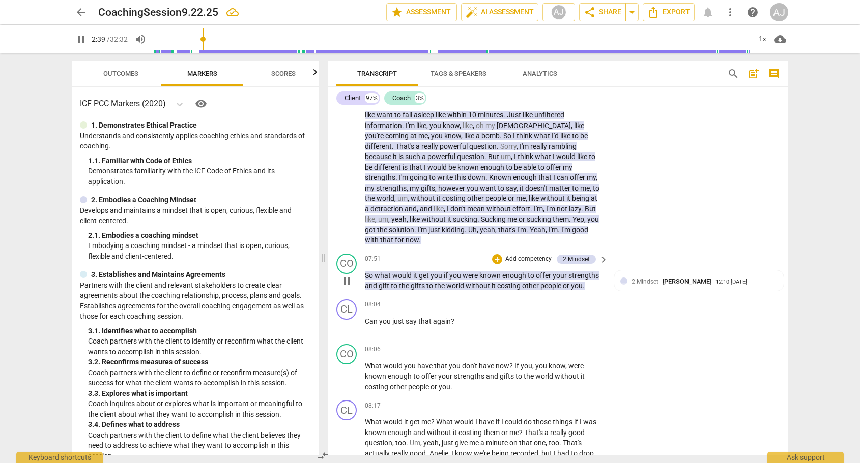
click at [345, 275] on span "pause" at bounding box center [347, 281] width 12 height 12
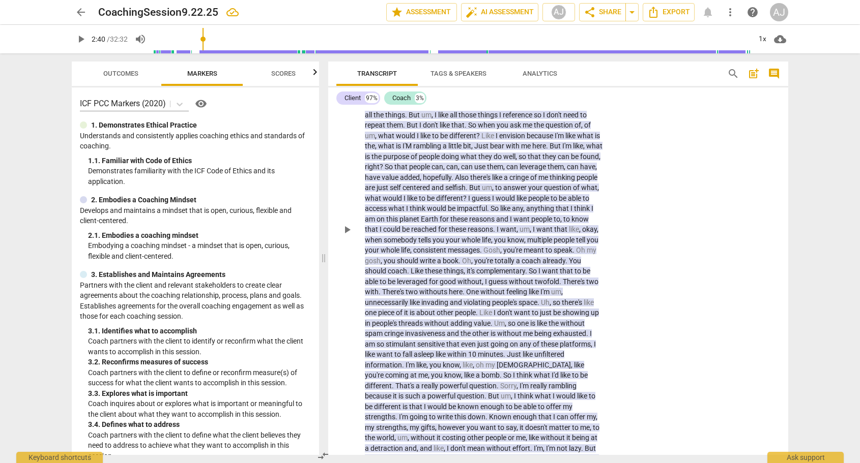
scroll to position [892, 0]
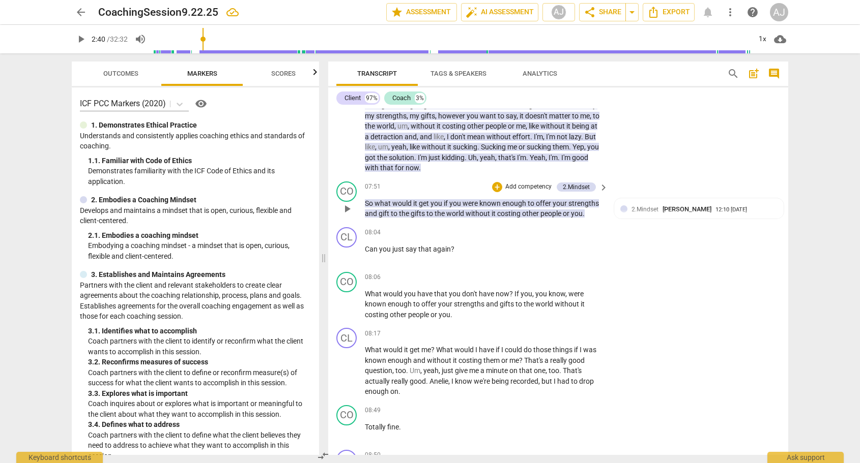
click at [347, 203] on span "play_arrow" at bounding box center [347, 209] width 12 height 12
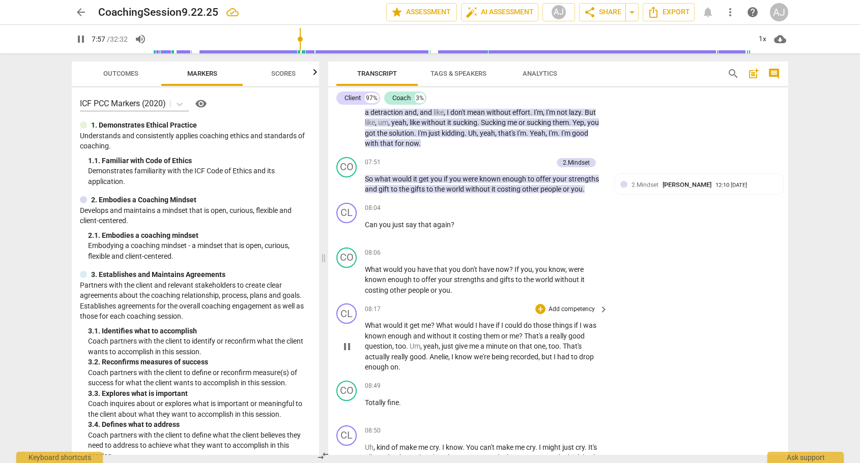
scroll to position [937, 0]
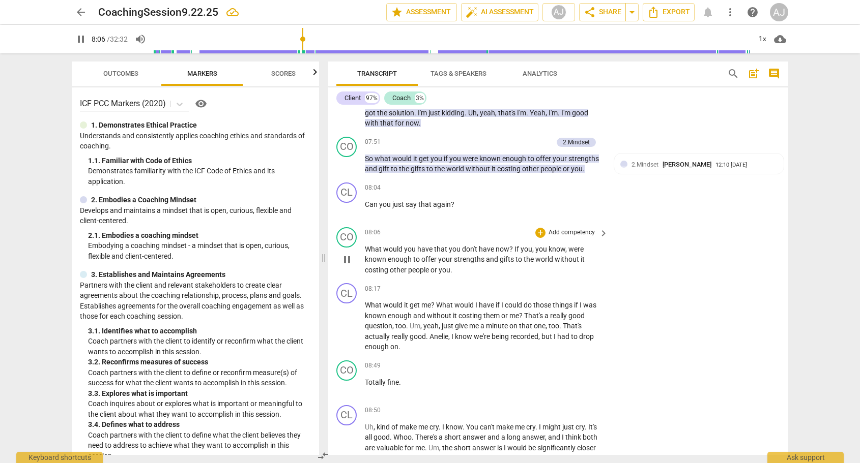
click at [580, 228] on p "Add competency" at bounding box center [571, 232] width 48 height 9
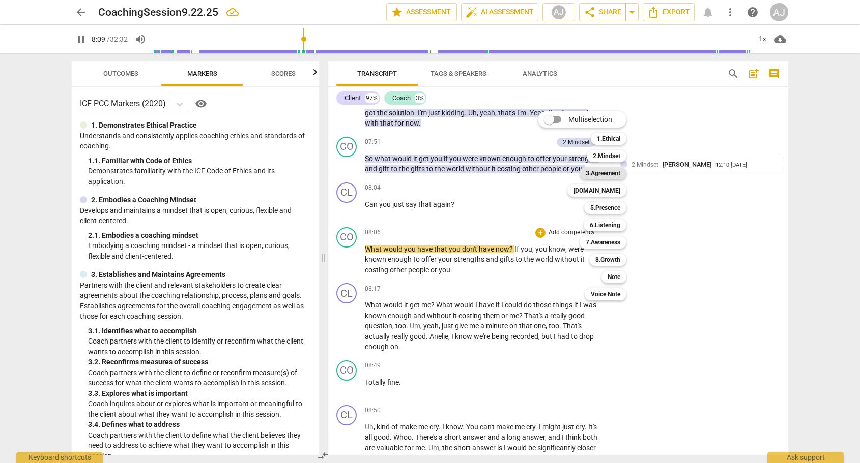
click at [615, 173] on b "3.Agreement" at bounding box center [603, 173] width 35 height 12
type input "489"
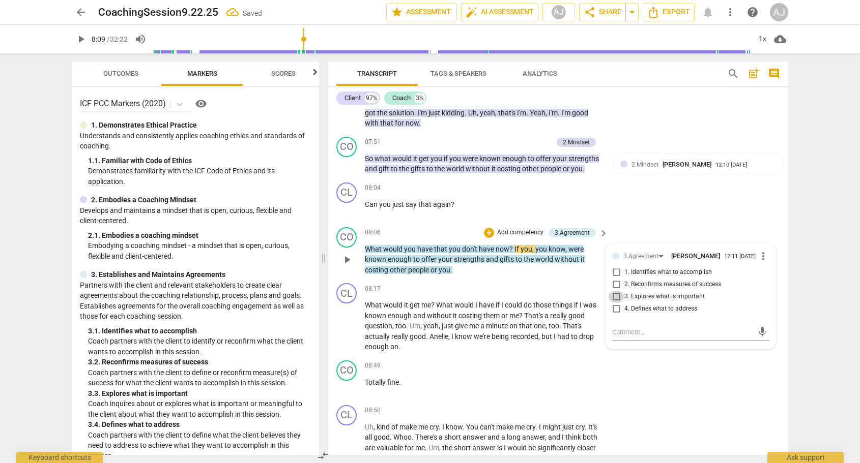
click at [614, 291] on input "3. Explores what is important" at bounding box center [616, 297] width 16 height 12
checkbox input "true"
click at [350, 254] on span "play_arrow" at bounding box center [347, 260] width 12 height 12
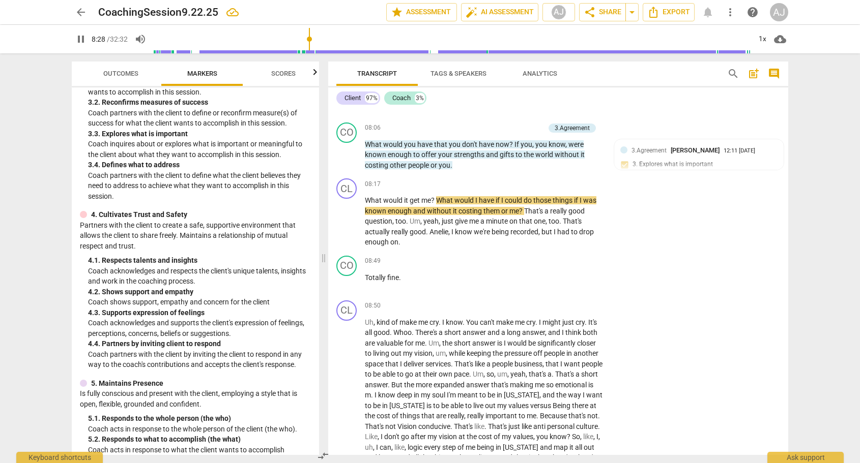
scroll to position [350, 0]
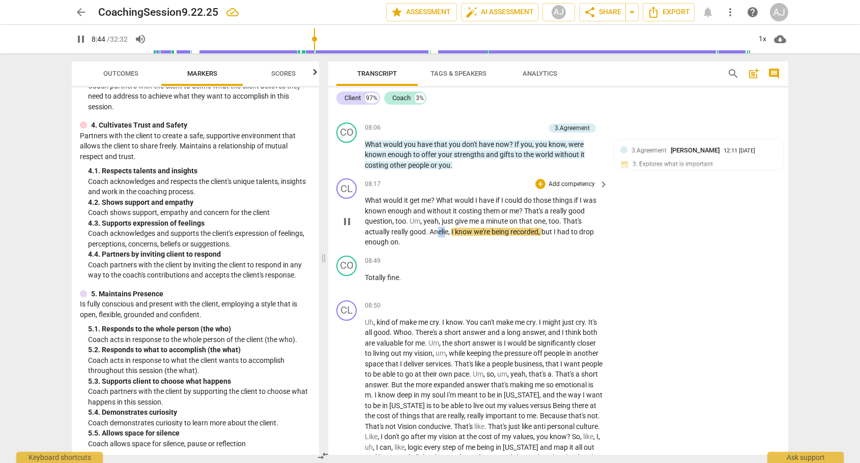
drag, startPoint x: 447, startPoint y: 204, endPoint x: 439, endPoint y: 204, distance: 8.1
click at [439, 228] on span "Anelie" at bounding box center [438, 232] width 19 height 8
type input "525"
click at [347, 216] on span "pause" at bounding box center [347, 222] width 12 height 12
type input "531"
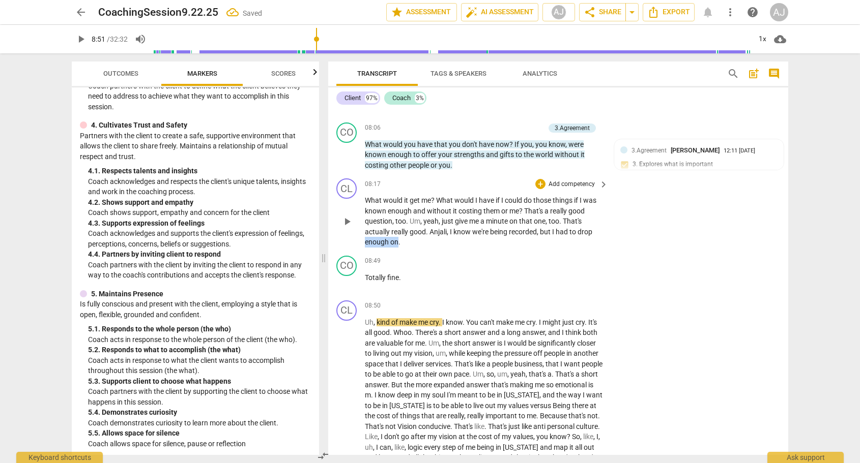
drag, startPoint x: 398, startPoint y: 214, endPoint x: 366, endPoint y: 212, distance: 32.6
click at [366, 212] on p "What would it get me ? What would I have if I could do those things if I was kn…" at bounding box center [484, 221] width 238 height 52
click at [346, 277] on span "play_arrow" at bounding box center [347, 283] width 12 height 12
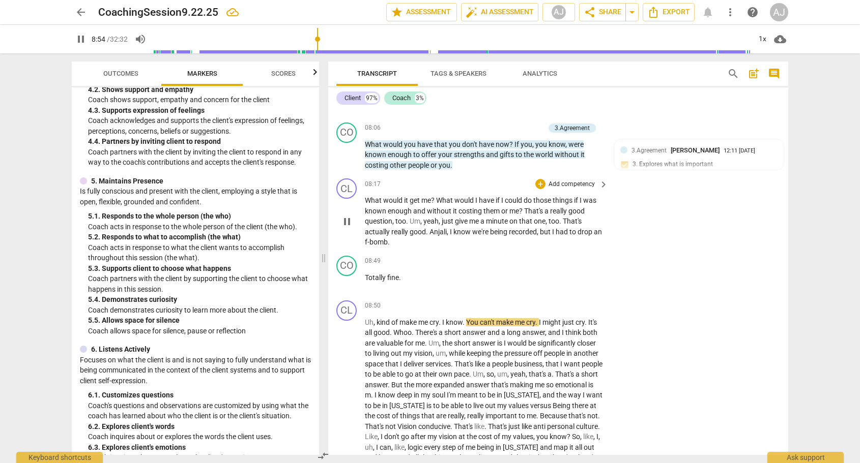
scroll to position [464, 0]
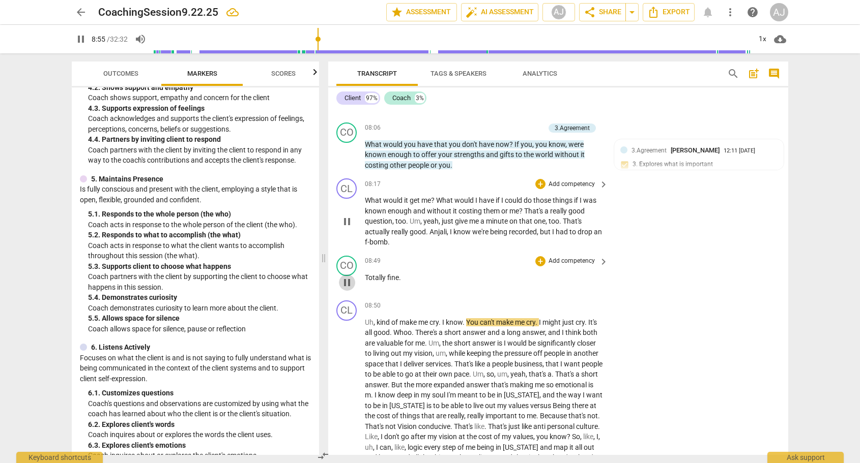
click at [346, 277] on span "pause" at bounding box center [347, 283] width 12 height 12
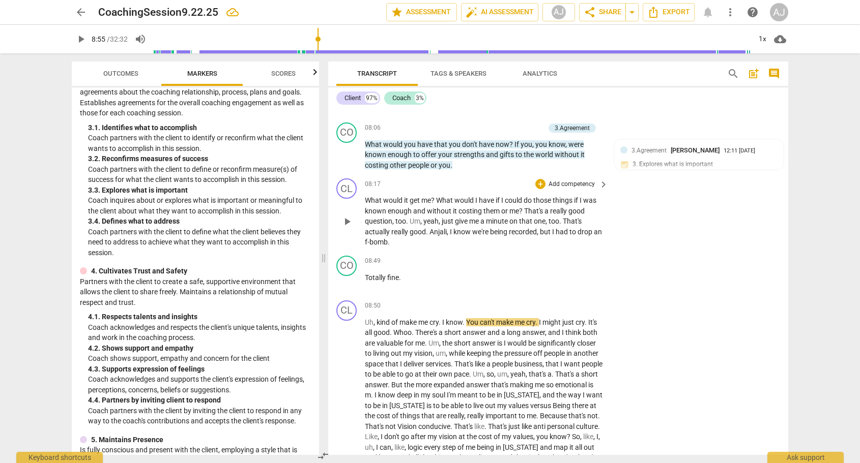
scroll to position [286, 0]
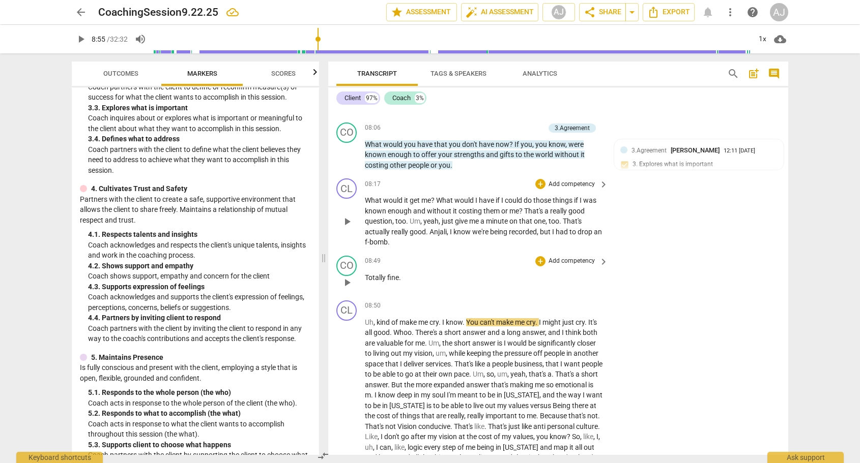
click at [586, 257] on p "Add competency" at bounding box center [571, 261] width 48 height 9
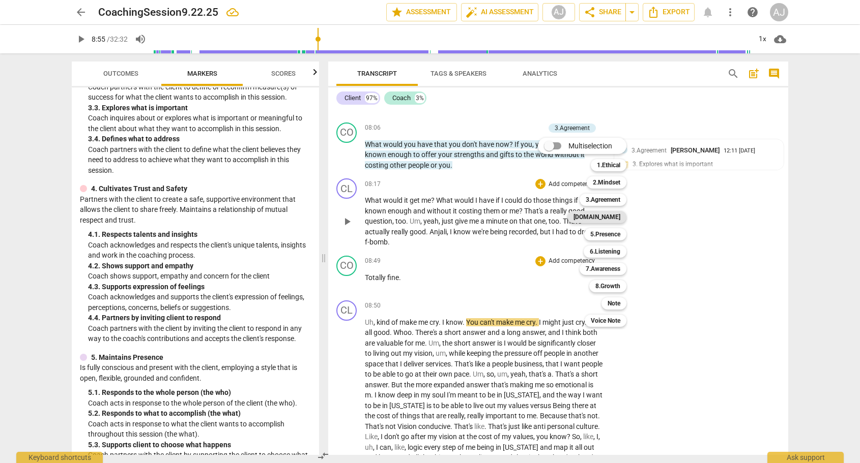
click at [615, 218] on b "[DOMAIN_NAME]" at bounding box center [596, 217] width 47 height 12
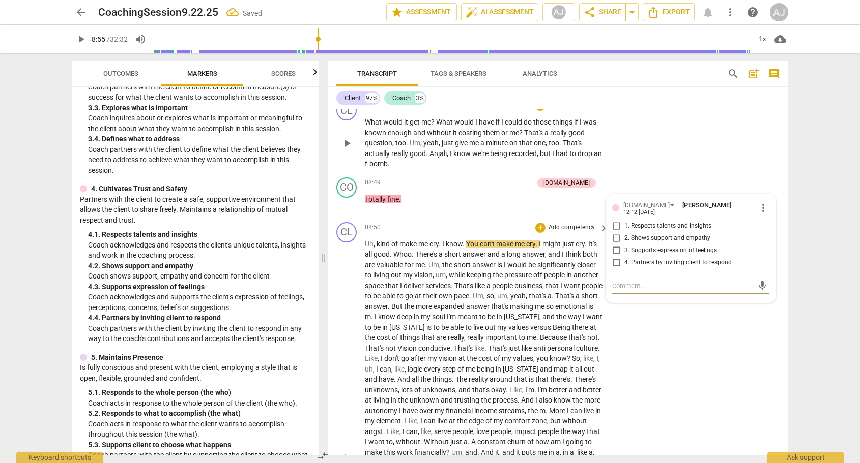
scroll to position [1197, 0]
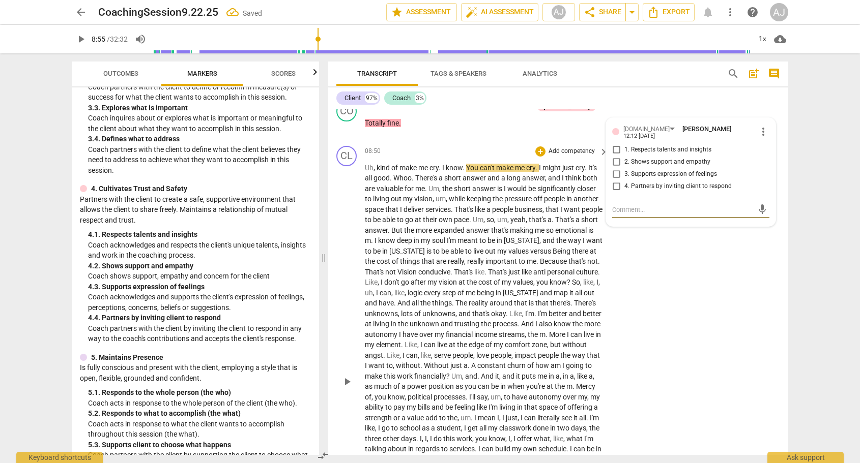
click at [346, 376] on span "play_arrow" at bounding box center [347, 382] width 12 height 12
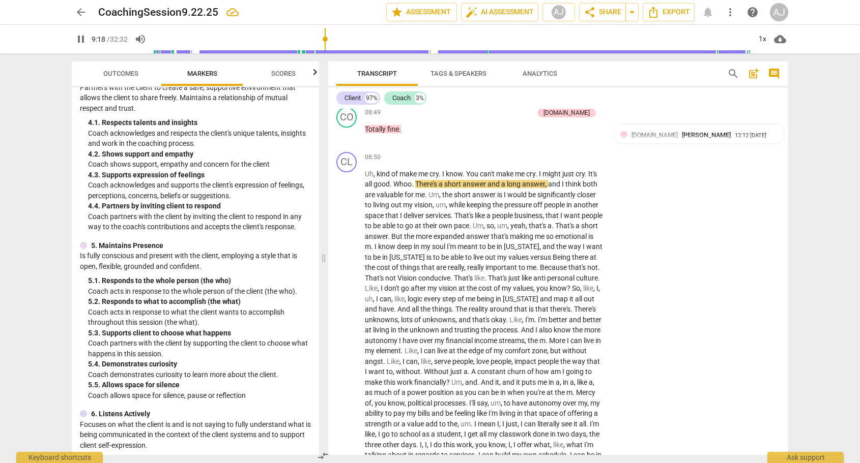
scroll to position [1103, 0]
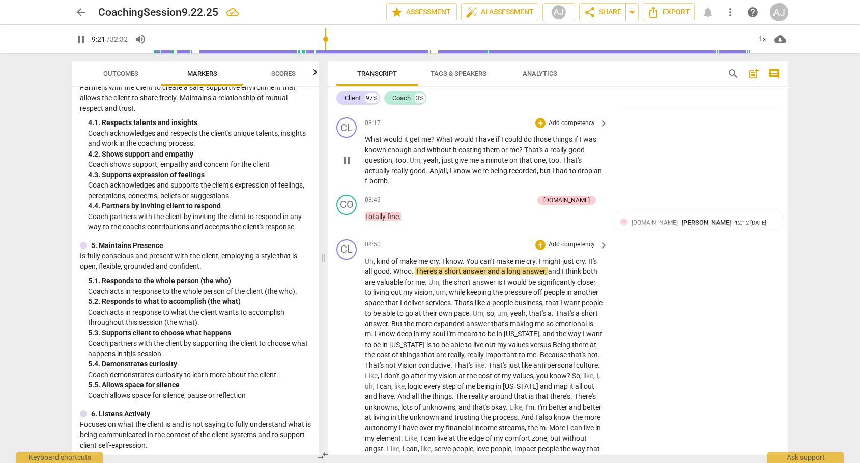
click at [568, 241] on p "Add competency" at bounding box center [571, 245] width 48 height 9
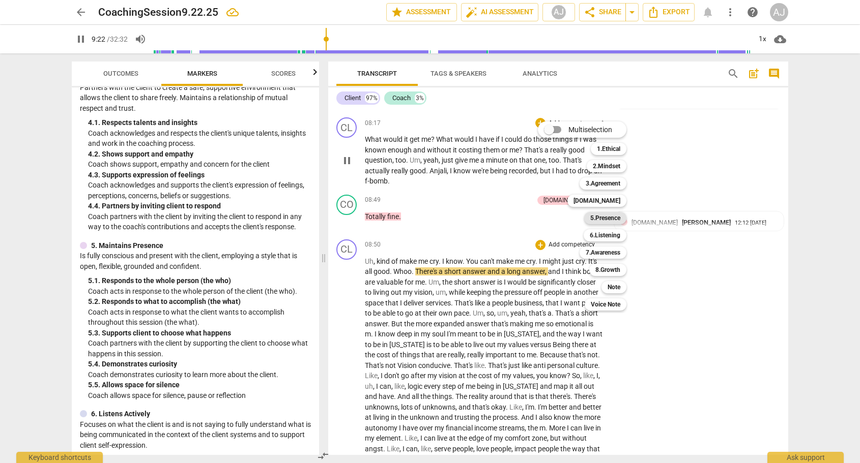
click at [605, 216] on b "5.Presence" at bounding box center [605, 218] width 30 height 12
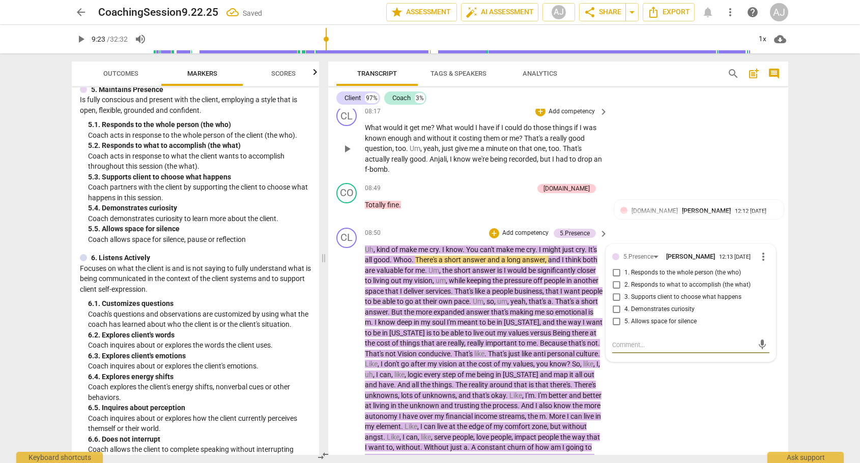
scroll to position [1193, 0]
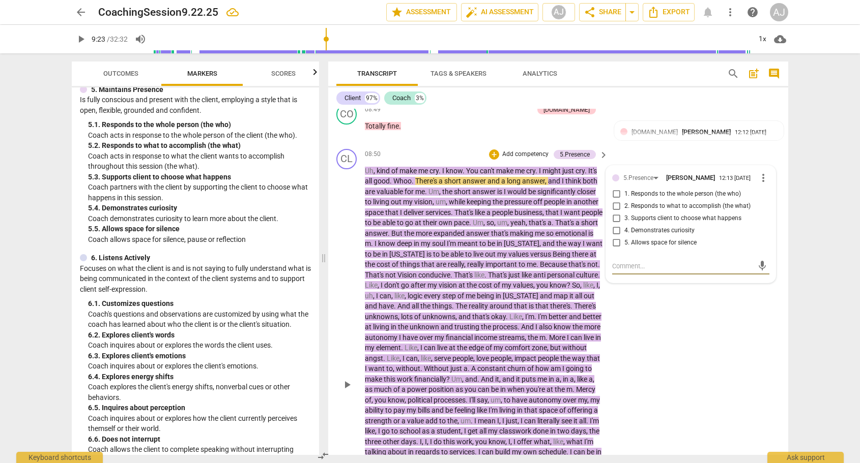
click at [348, 379] on span "play_arrow" at bounding box center [347, 385] width 12 height 12
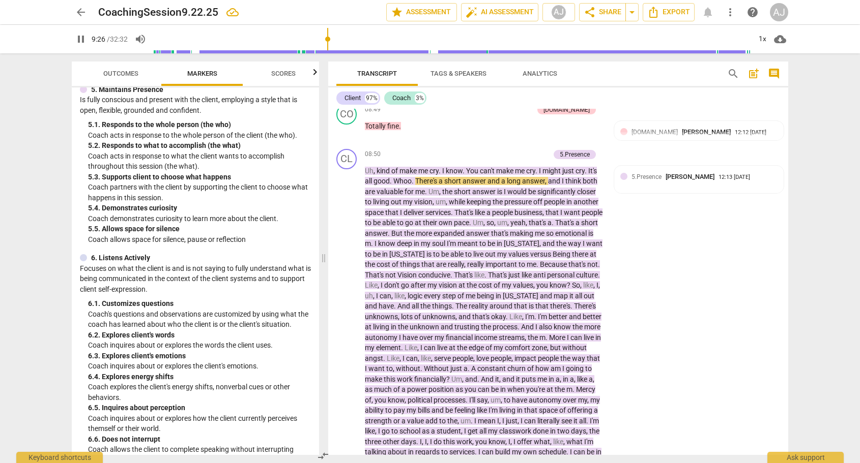
click at [125, 71] on span "Outcomes" at bounding box center [120, 74] width 35 height 8
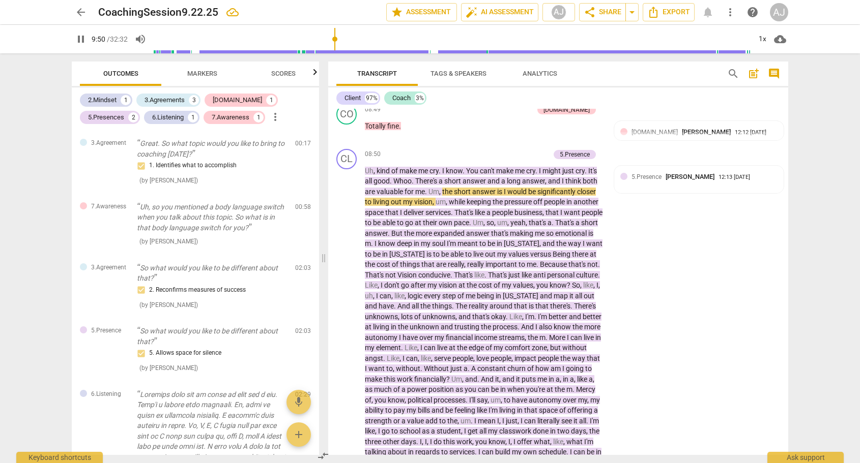
click at [200, 71] on span "Markers" at bounding box center [202, 74] width 30 height 8
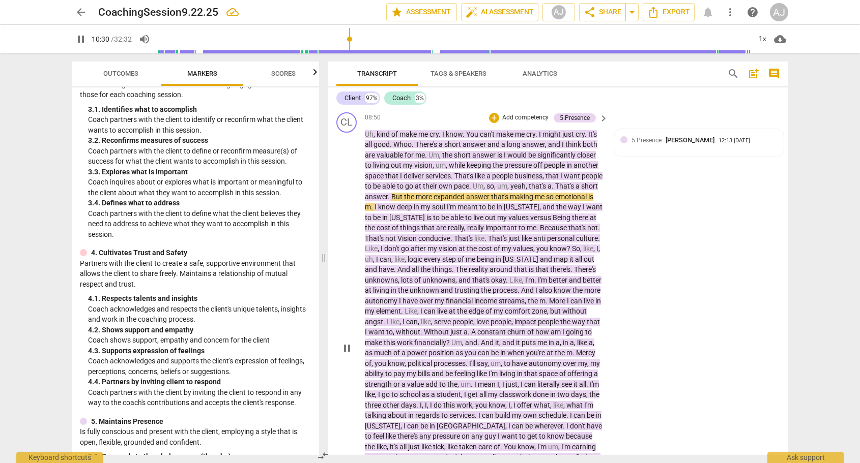
scroll to position [1247, 0]
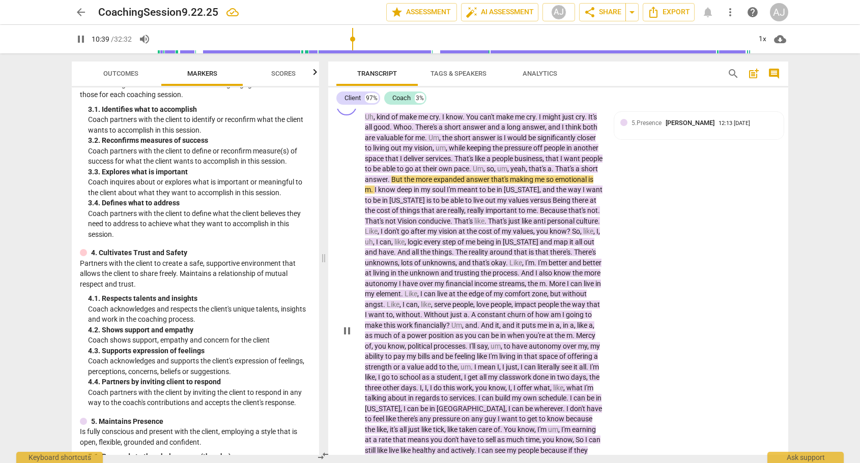
click at [371, 186] on span "m" at bounding box center [368, 190] width 6 height 8
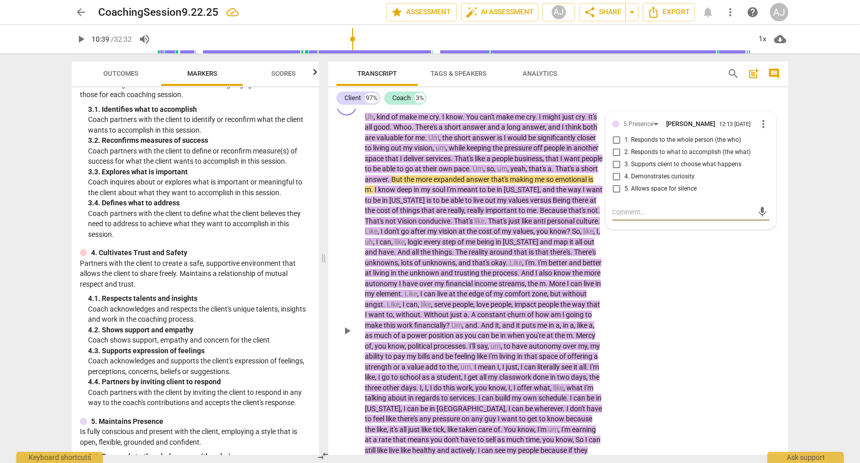
scroll to position [1254, 0]
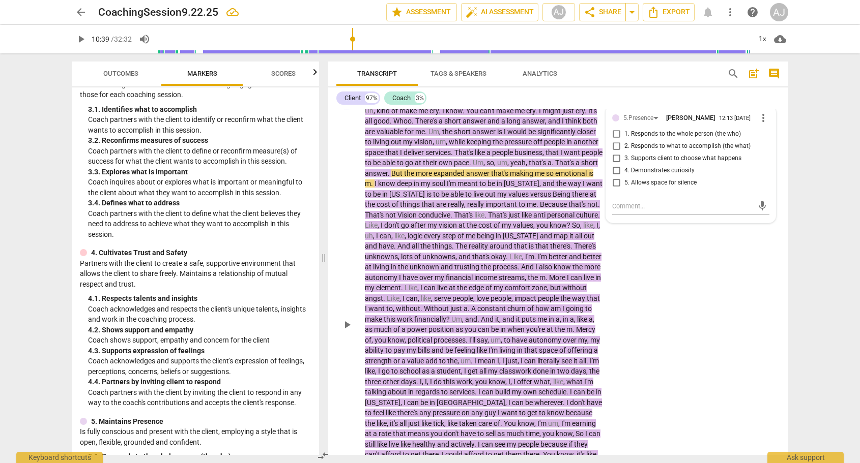
click at [371, 180] on span "m" at bounding box center [368, 184] width 6 height 8
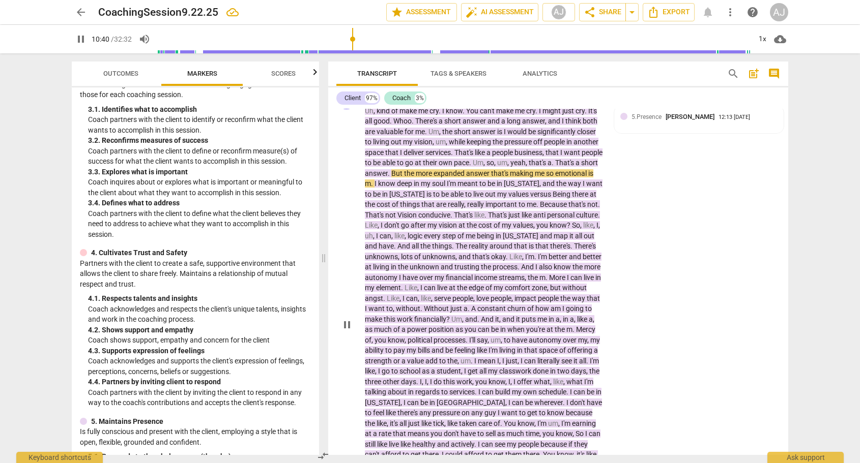
type input "641"
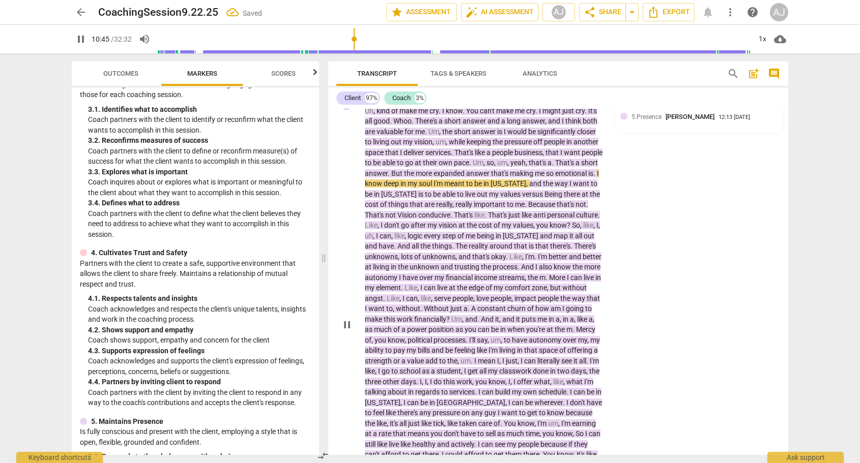
click at [813, 239] on div "arrow_back CoachingSession9.22.25 Saved edit star Assessment auto_fix_high AI A…" at bounding box center [430, 231] width 860 height 463
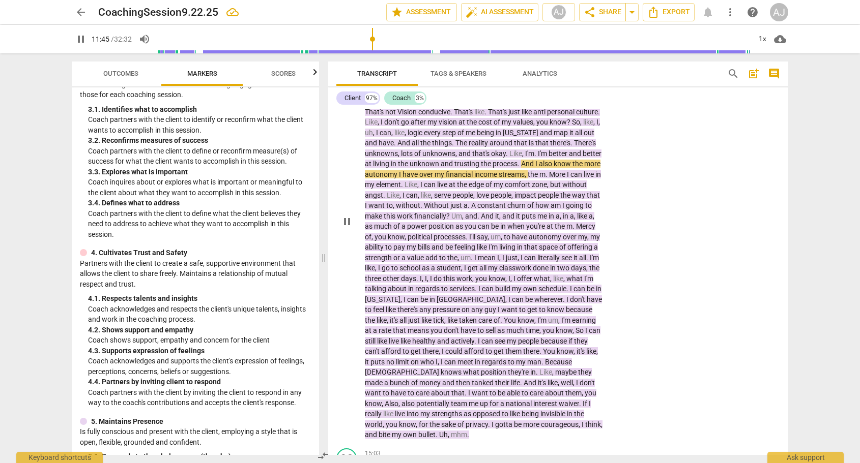
scroll to position [1359, 0]
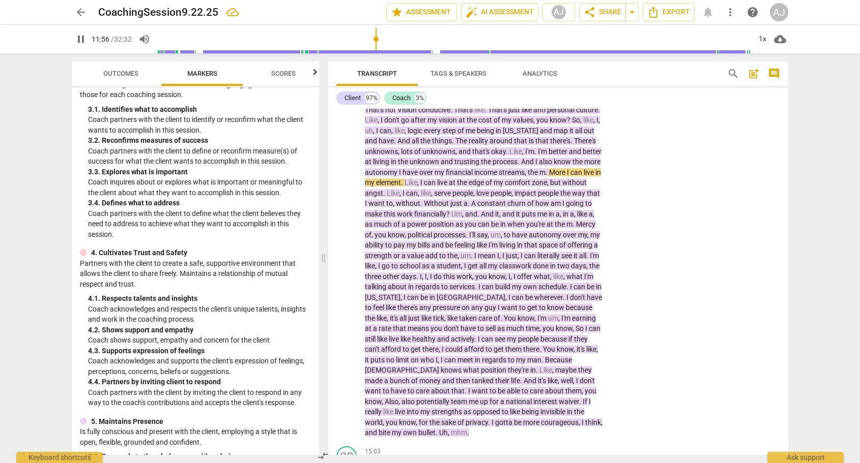
click at [539, 168] on span "m" at bounding box center [542, 172] width 6 height 8
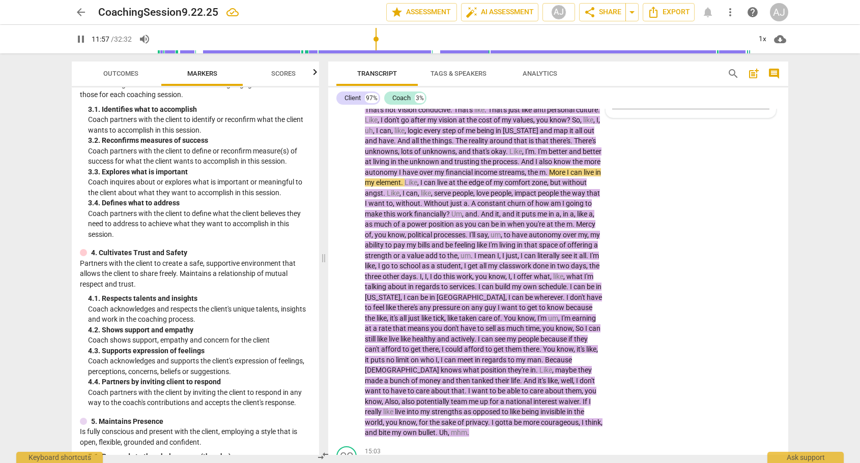
click at [539, 168] on span "m" at bounding box center [542, 172] width 6 height 8
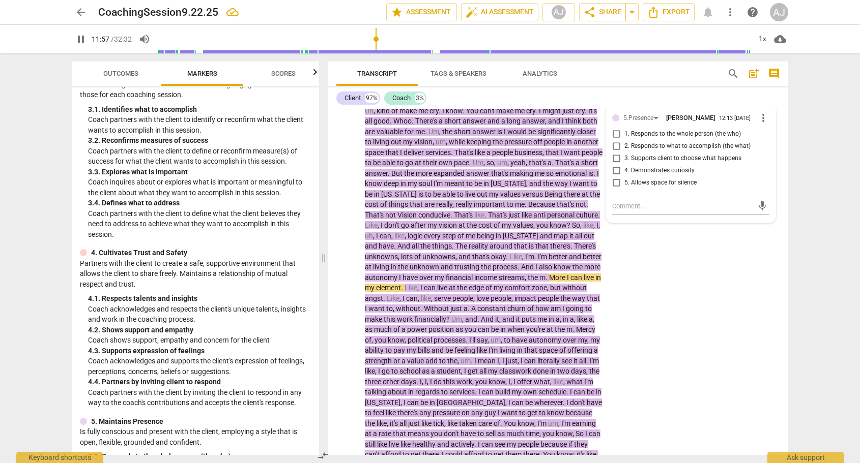
scroll to position [1254, 0]
click at [539, 274] on span "m" at bounding box center [542, 278] width 6 height 8
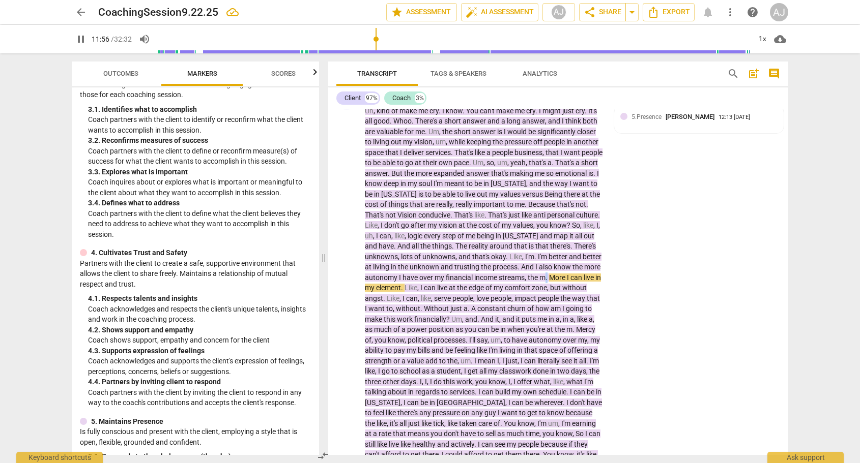
click at [539, 274] on span "m" at bounding box center [542, 278] width 6 height 8
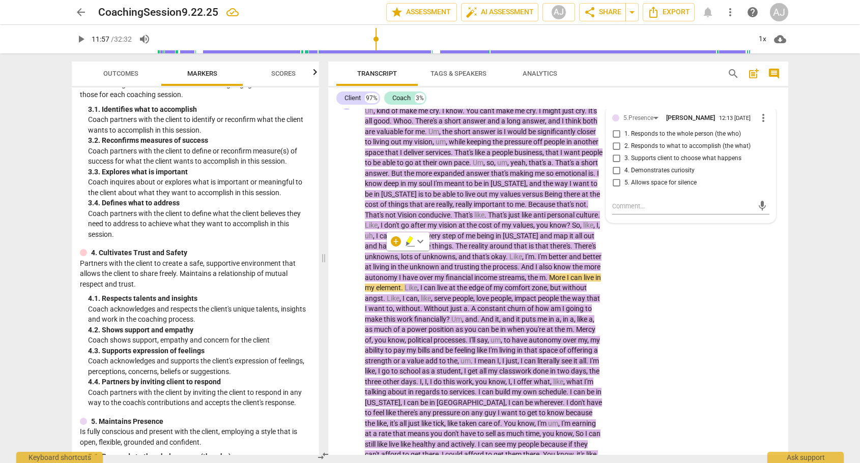
click at [539, 274] on span "m" at bounding box center [542, 278] width 6 height 8
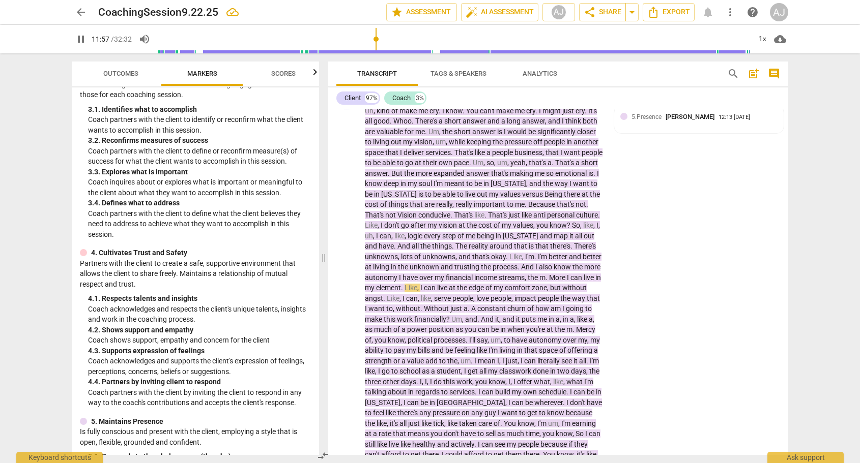
type input "718"
click at [662, 260] on div "CL play_arrow pause 08:50 + Add competency 5.Presence keyboard_arrow_right Uh ,…" at bounding box center [558, 316] width 460 height 463
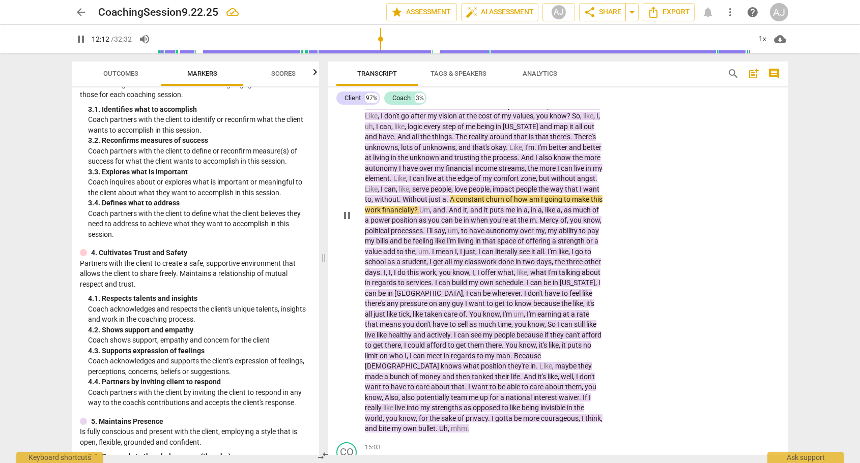
scroll to position [1383, 0]
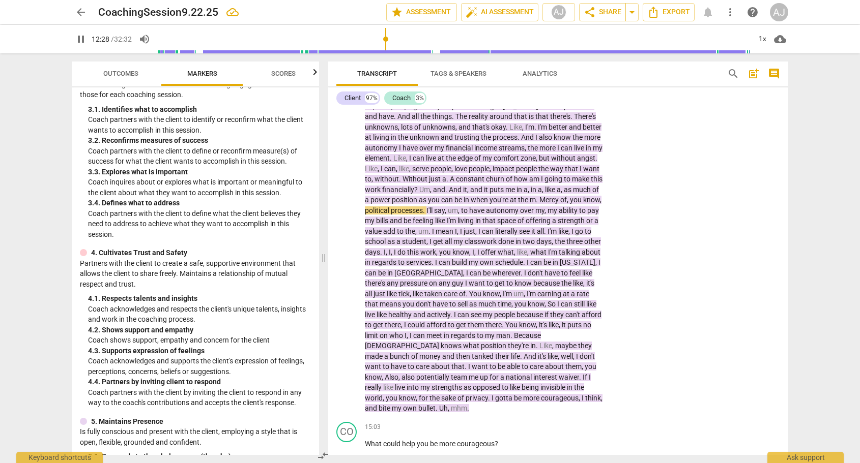
click at [539, 196] on span "Mercy" at bounding box center [549, 200] width 21 height 8
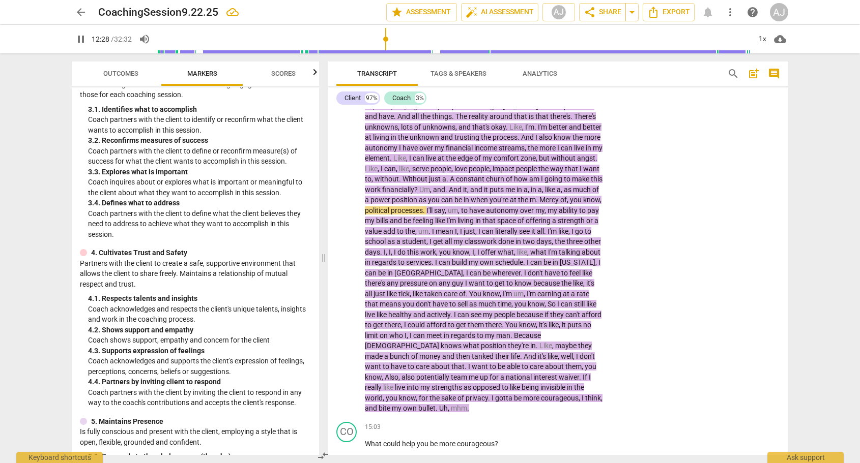
click at [539, 196] on span "Mercy" at bounding box center [549, 200] width 21 height 8
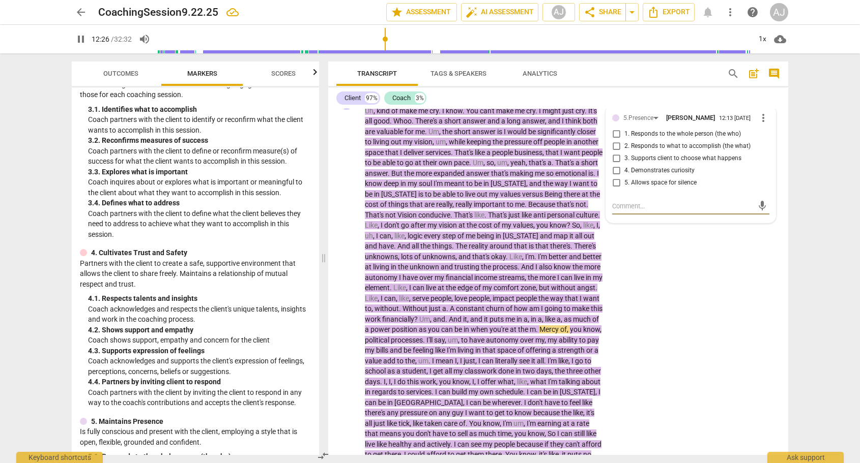
click at [539, 326] on span "Mercy" at bounding box center [549, 330] width 21 height 8
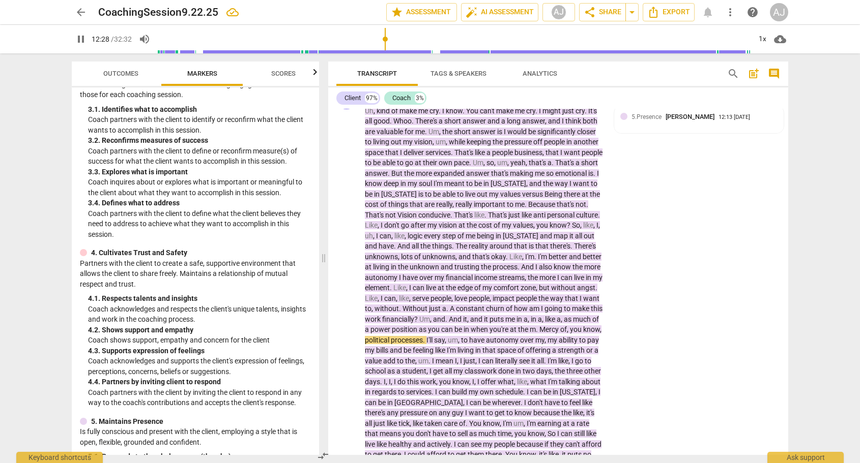
type input "749"
click at [665, 275] on div "CL play_arrow pause 08:50 + Add competency 5.Presence keyboard_arrow_right Uh ,…" at bounding box center [558, 316] width 460 height 463
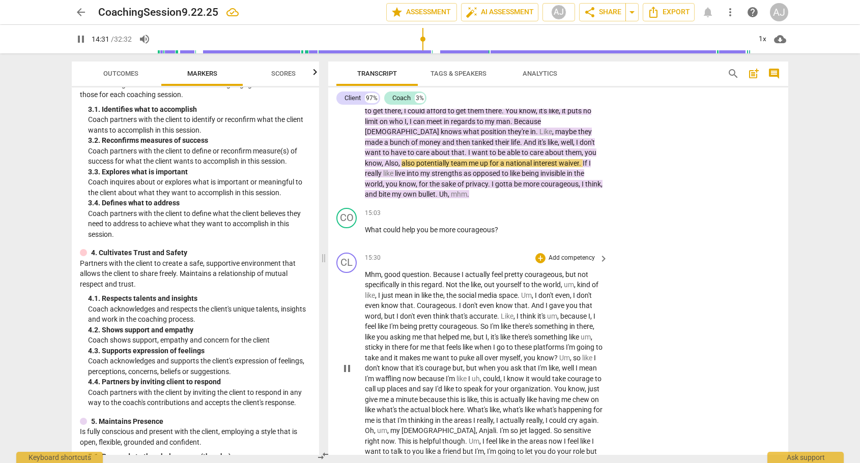
scroll to position [1599, 0]
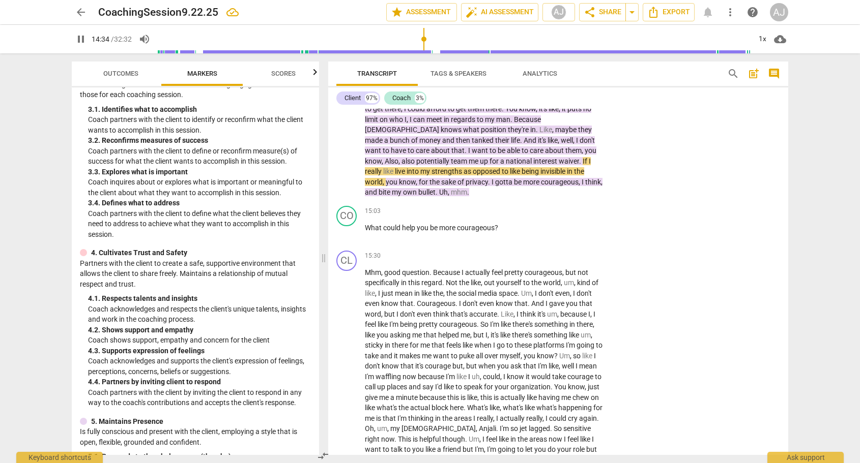
click at [469, 157] on span "team" at bounding box center [460, 161] width 18 height 8
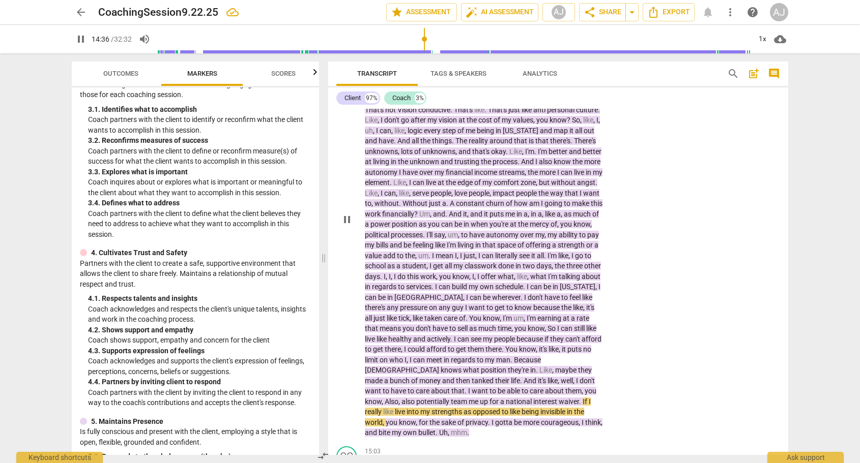
scroll to position [1443, 0]
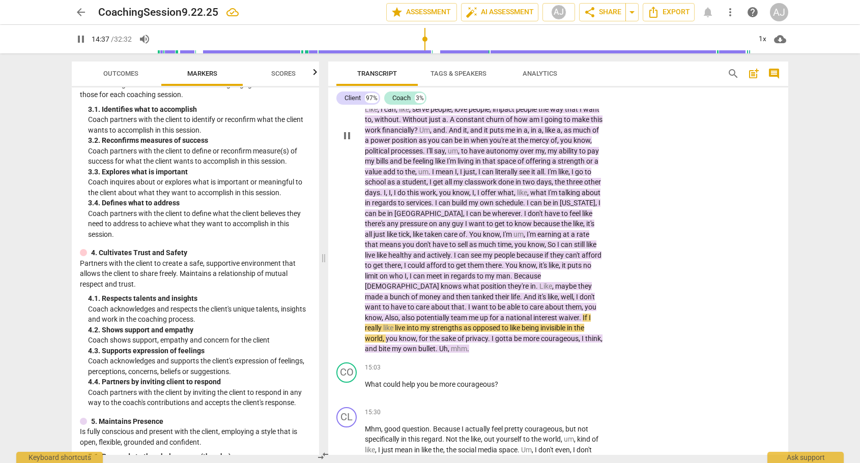
click at [469, 314] on span "team" at bounding box center [460, 318] width 18 height 8
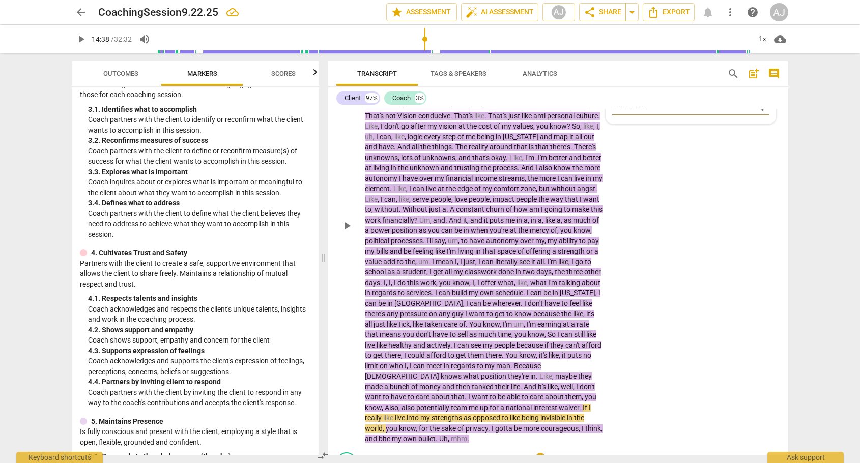
scroll to position [1473, 0]
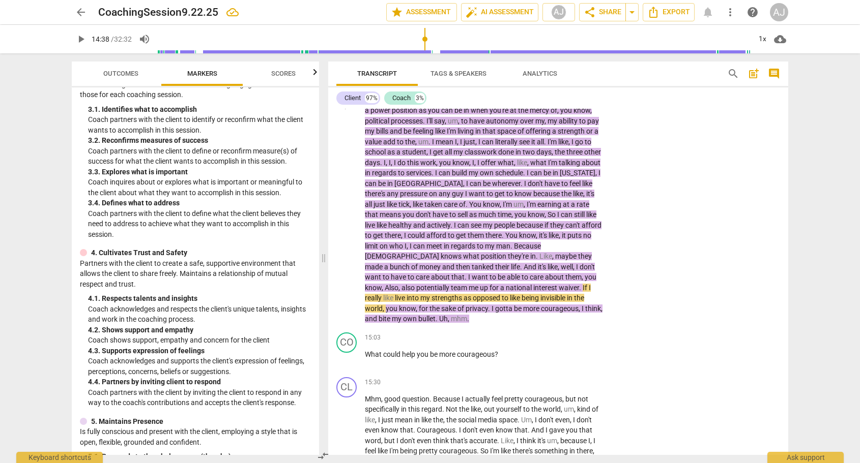
click at [469, 284] on span "team" at bounding box center [460, 288] width 18 height 8
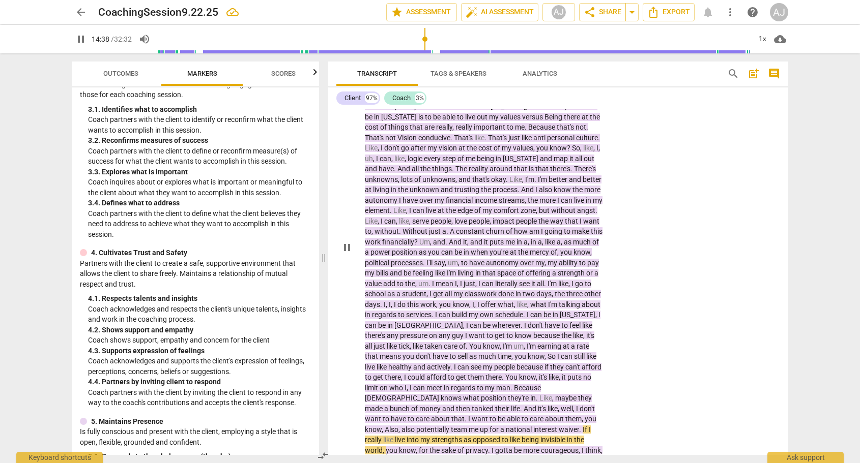
scroll to position [1509, 0]
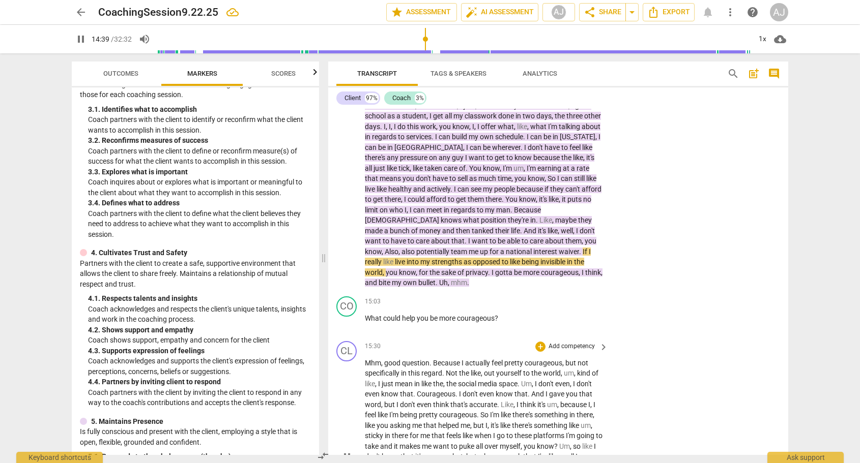
type input "880"
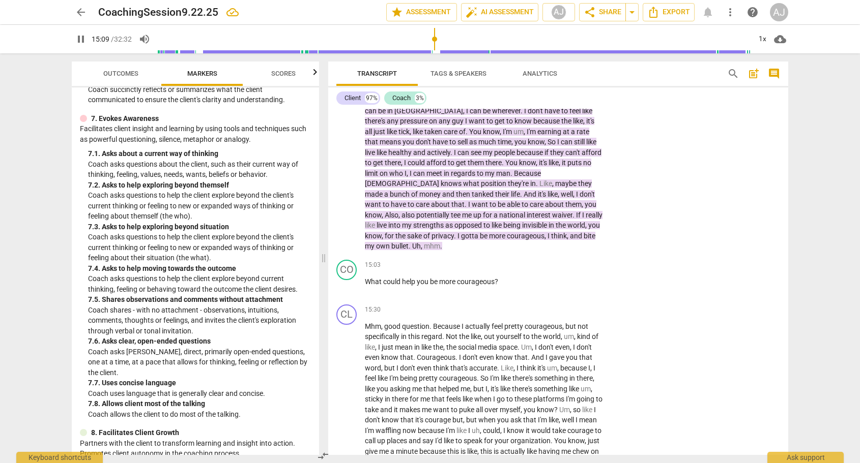
scroll to position [973, 0]
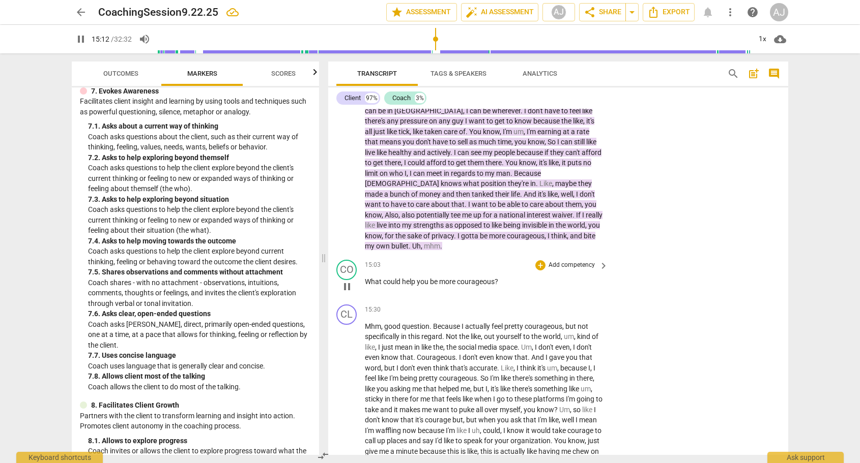
click at [579, 261] on p "Add competency" at bounding box center [571, 265] width 48 height 9
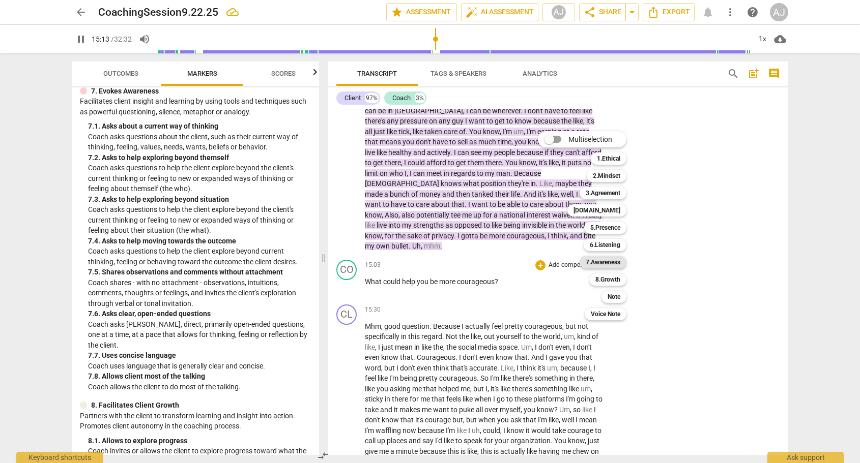
click at [614, 264] on b "7.Awareness" at bounding box center [603, 262] width 35 height 12
type input "914"
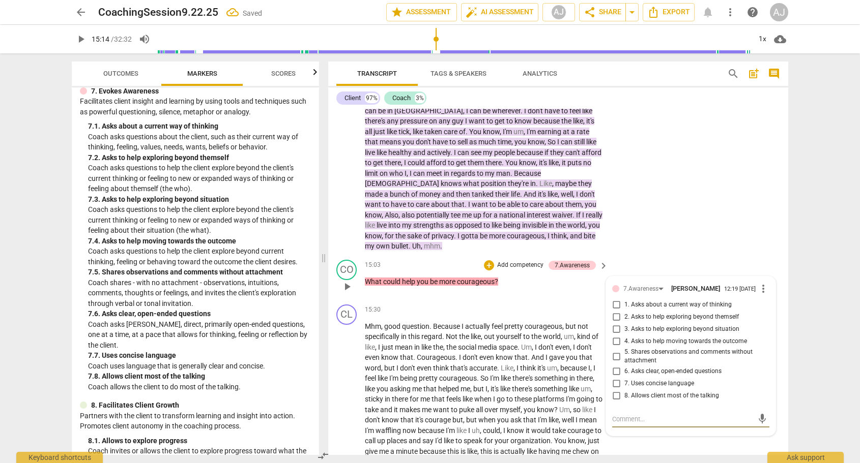
click at [616, 366] on input "6. Asks clear, open-ended questions" at bounding box center [616, 372] width 16 height 12
checkbox input "true"
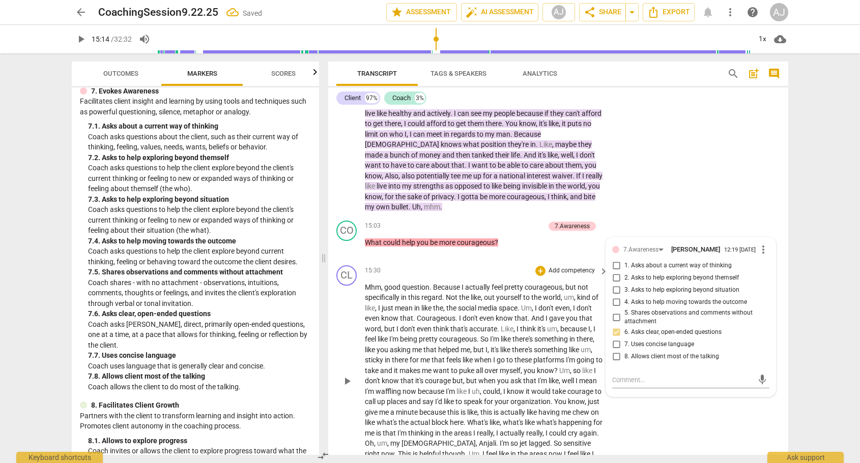
scroll to position [1639, 0]
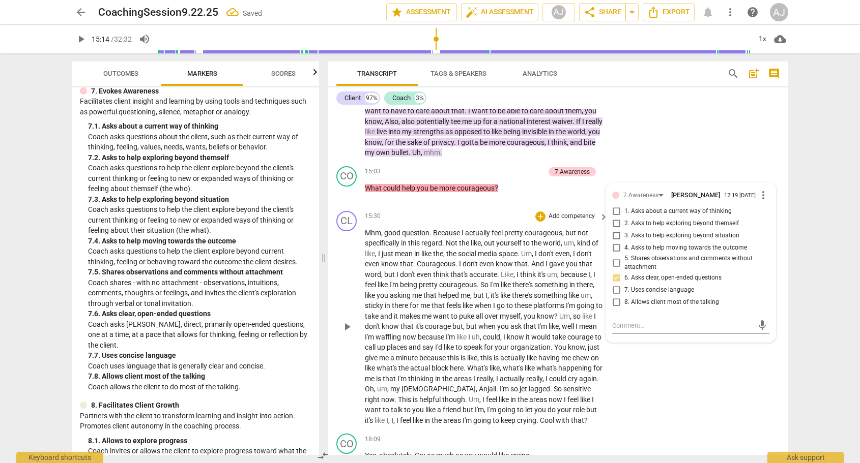
click at [339, 321] on span "play_arrow" at bounding box center [347, 327] width 16 height 12
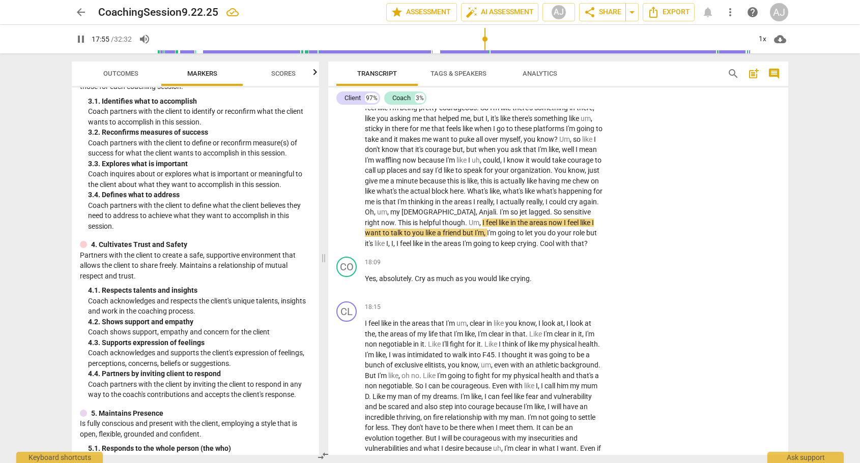
scroll to position [278, 0]
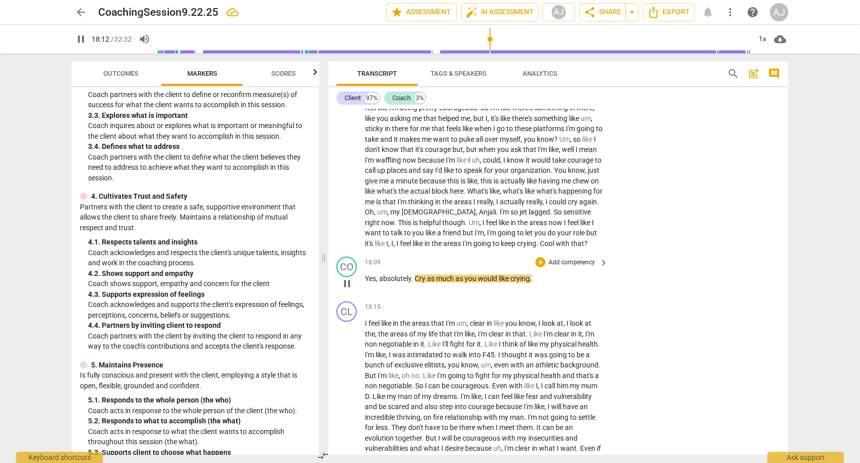
click at [518, 275] on span "crying" at bounding box center [519, 279] width 19 height 8
click at [514, 275] on span "crying" at bounding box center [519, 279] width 19 height 8
drag, startPoint x: 513, startPoint y: 247, endPoint x: 531, endPoint y: 246, distance: 17.8
click at [530, 275] on span "crying" at bounding box center [519, 279] width 19 height 8
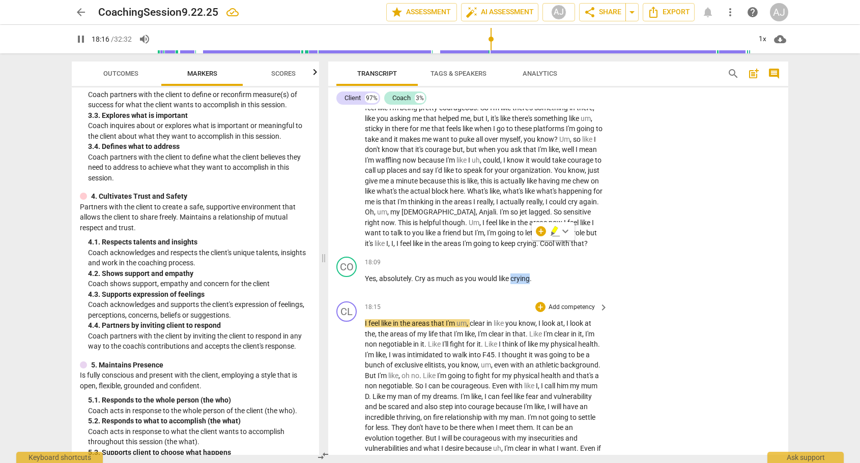
type input "1097"
click at [575, 258] on p "Add competency" at bounding box center [571, 262] width 48 height 9
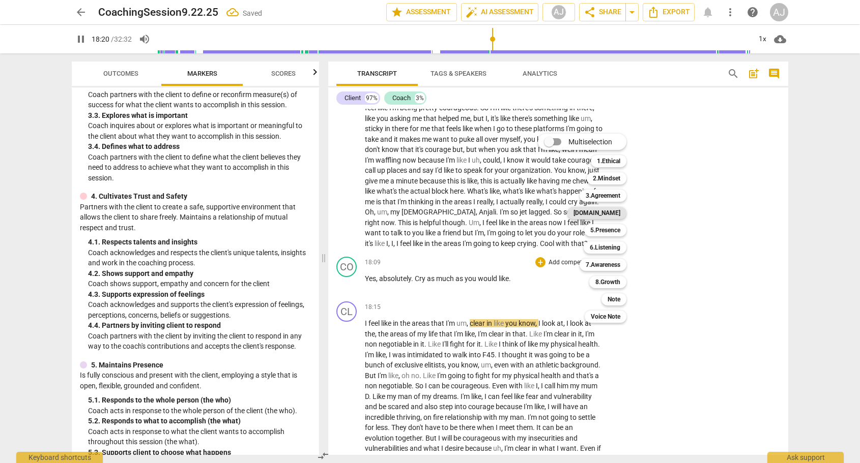
click at [610, 217] on b "[DOMAIN_NAME]" at bounding box center [596, 213] width 47 height 12
type input "1101"
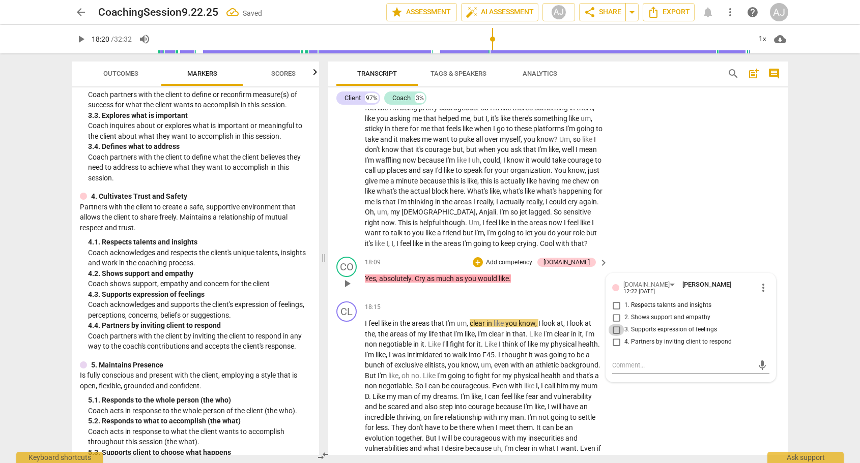
click at [615, 324] on input "3. Supports expression of feelings" at bounding box center [616, 330] width 16 height 12
checkbox input "true"
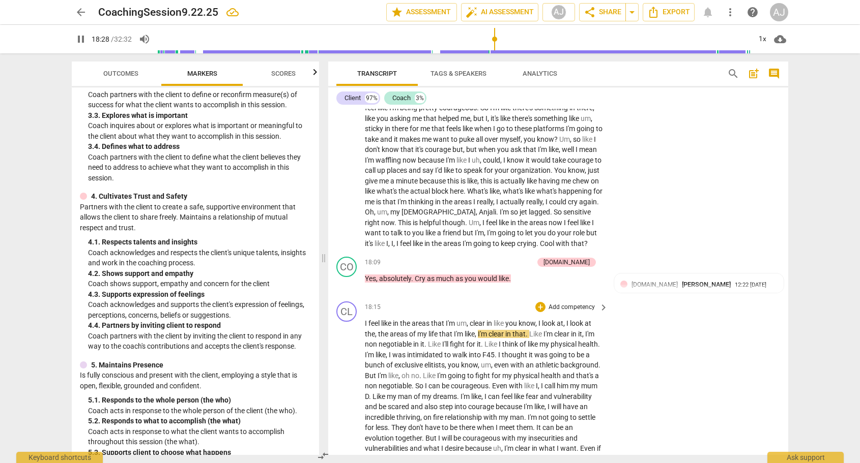
scroll to position [1992, 0]
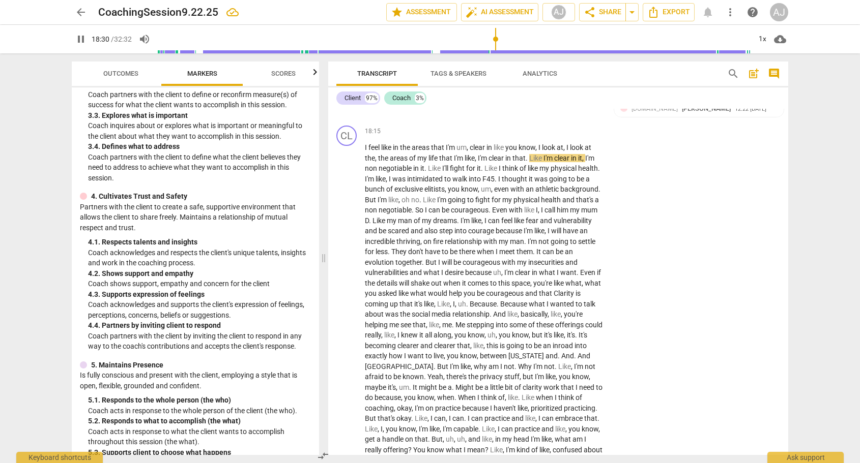
click at [135, 82] on button "Outcomes" at bounding box center [120, 74] width 81 height 24
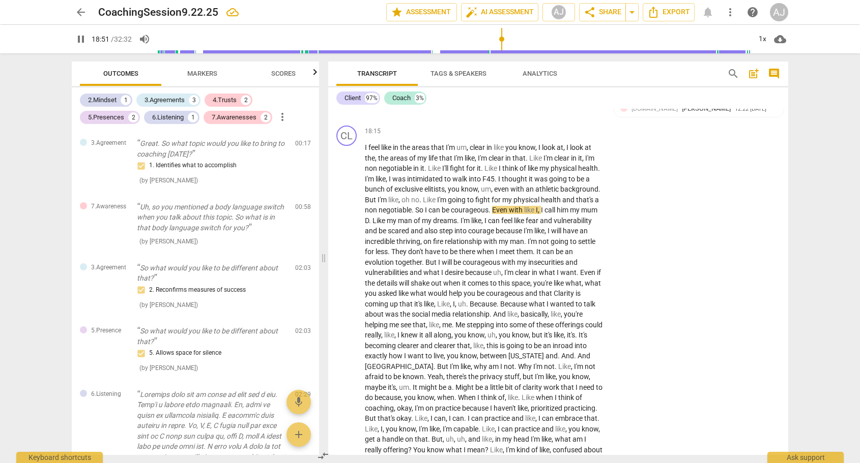
click at [205, 71] on span "Markers" at bounding box center [202, 74] width 30 height 8
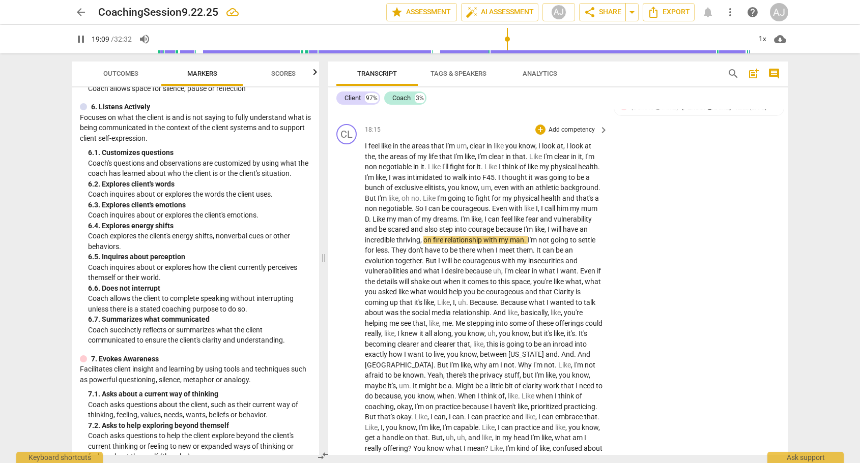
scroll to position [1911, 0]
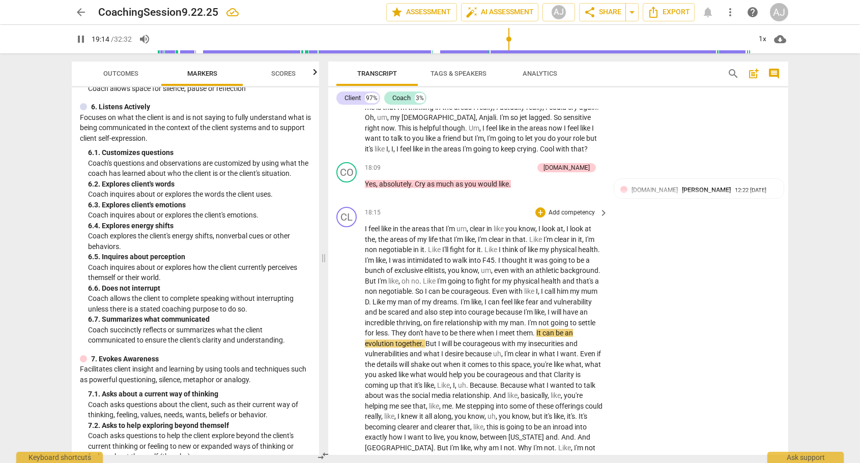
click at [581, 209] on p "Add competency" at bounding box center [571, 213] width 48 height 9
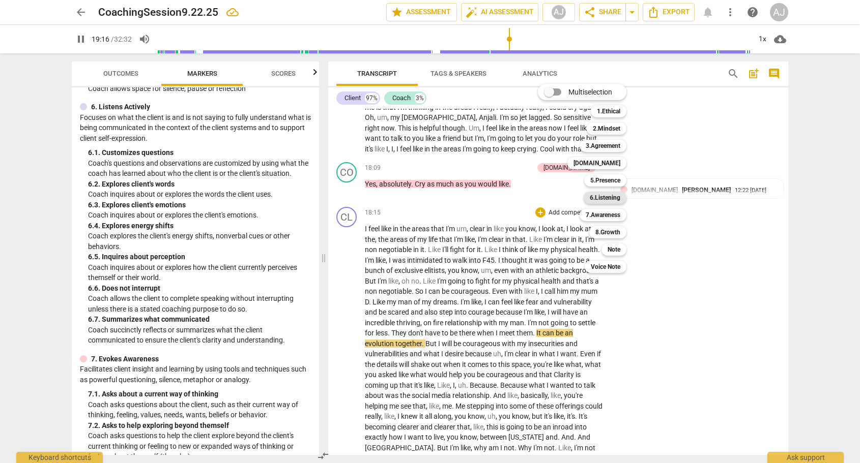
click at [607, 196] on b "6.Listening" at bounding box center [605, 198] width 31 height 12
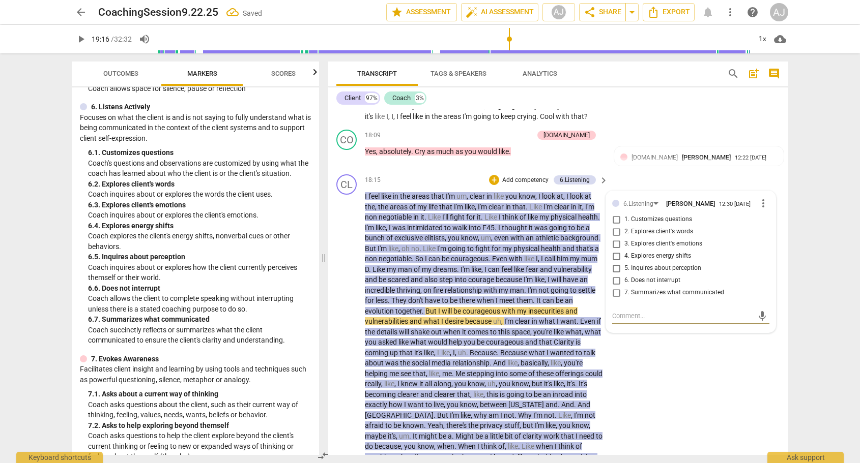
scroll to position [1943, 0]
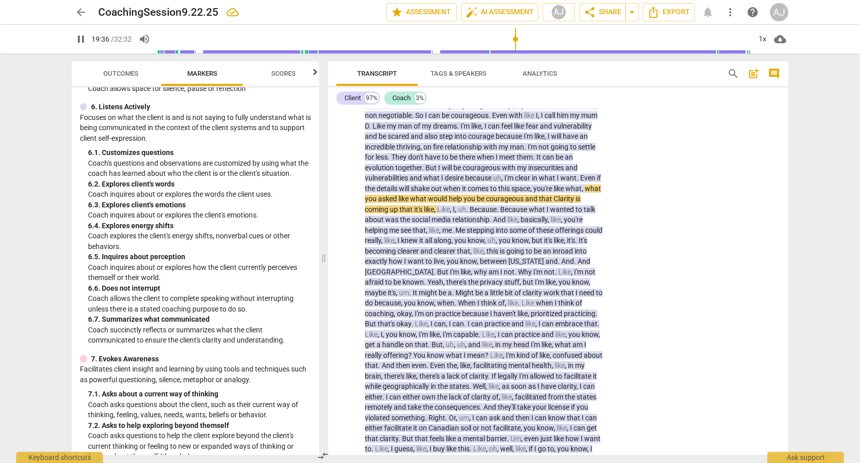
scroll to position [2089, 0]
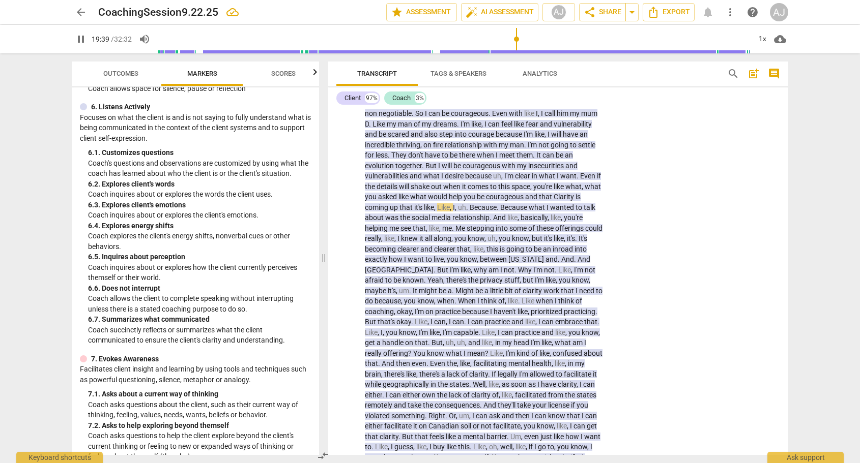
click at [117, 74] on span "Outcomes" at bounding box center [120, 74] width 35 height 8
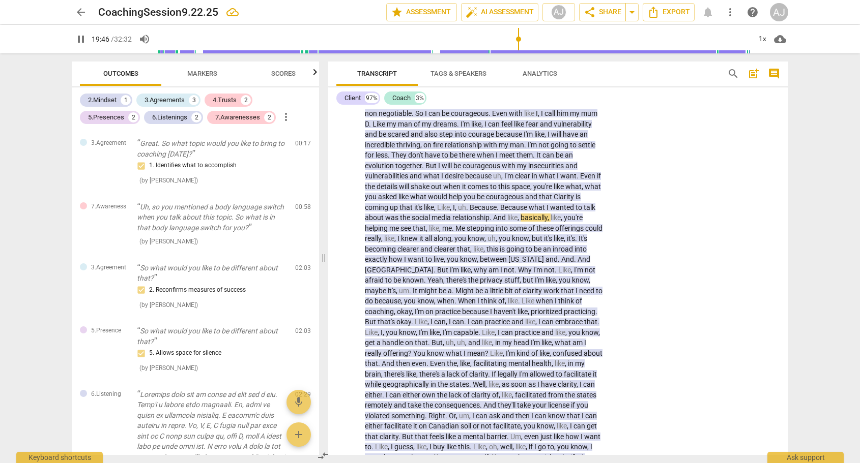
click at [194, 74] on span "Markers" at bounding box center [202, 74] width 30 height 8
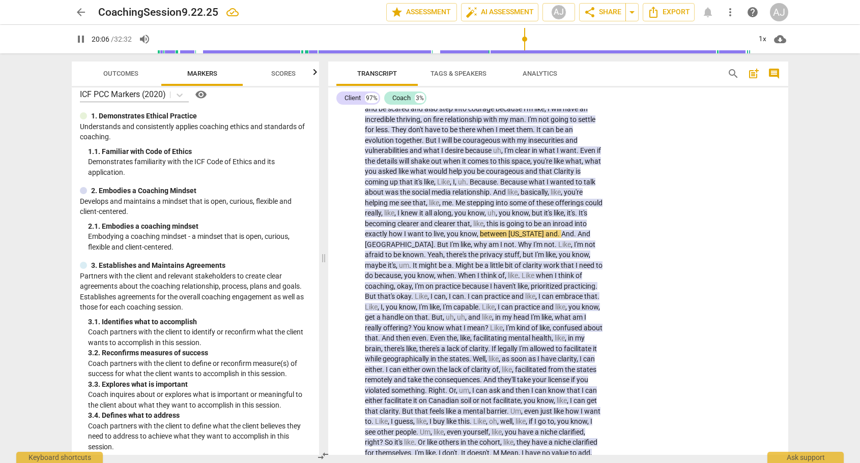
scroll to position [2144, 0]
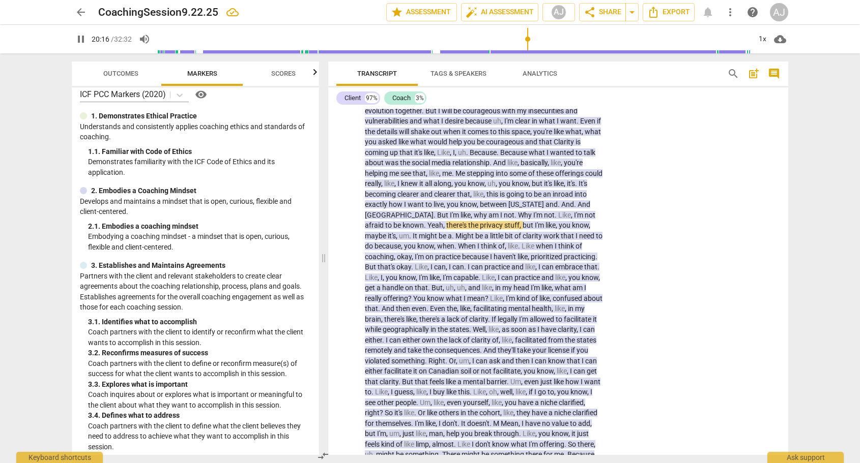
click at [117, 72] on span "Outcomes" at bounding box center [120, 74] width 35 height 8
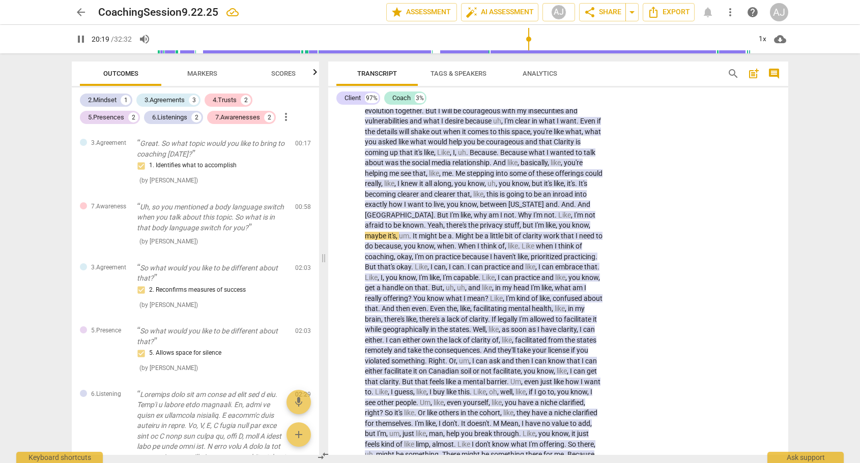
click at [192, 74] on span "Markers" at bounding box center [202, 74] width 30 height 8
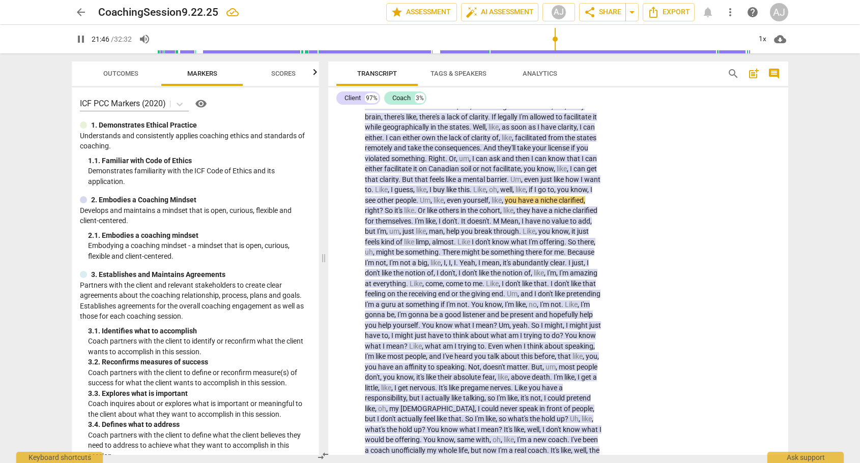
scroll to position [2346, 0]
click at [493, 217] on span "M" at bounding box center [497, 221] width 8 height 8
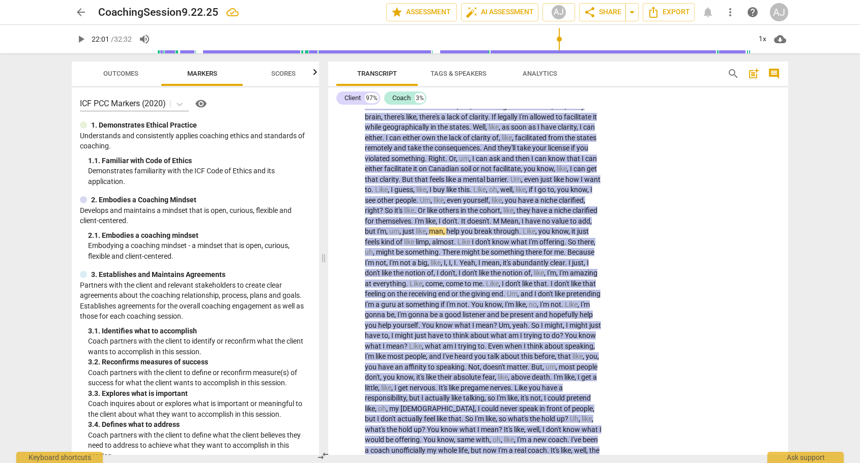
scroll to position [2420, 0]
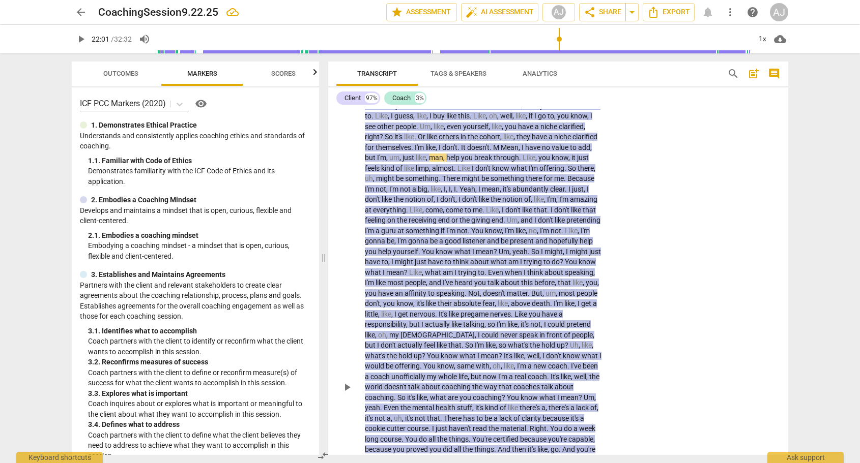
click at [493, 143] on span "M" at bounding box center [497, 147] width 8 height 8
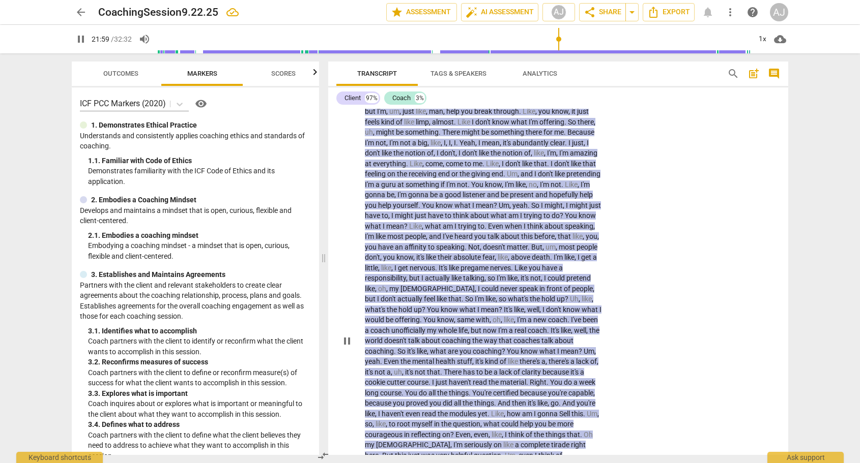
scroll to position [2372, 0]
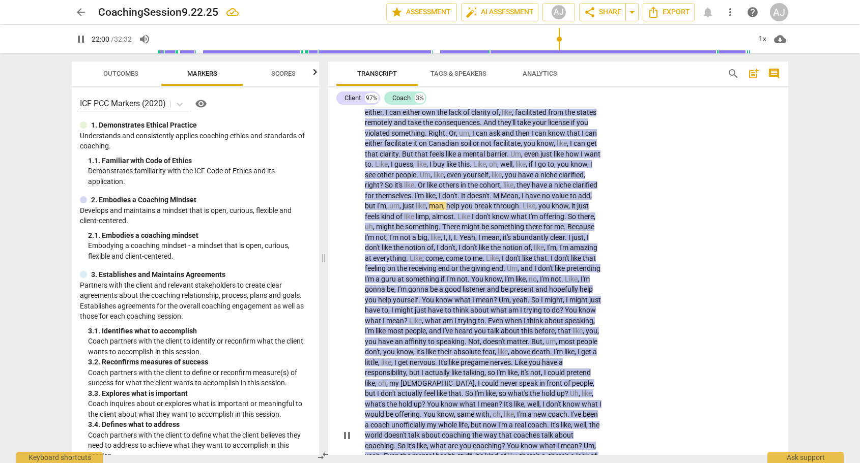
click at [501, 192] on span "Mean" at bounding box center [510, 196] width 18 height 8
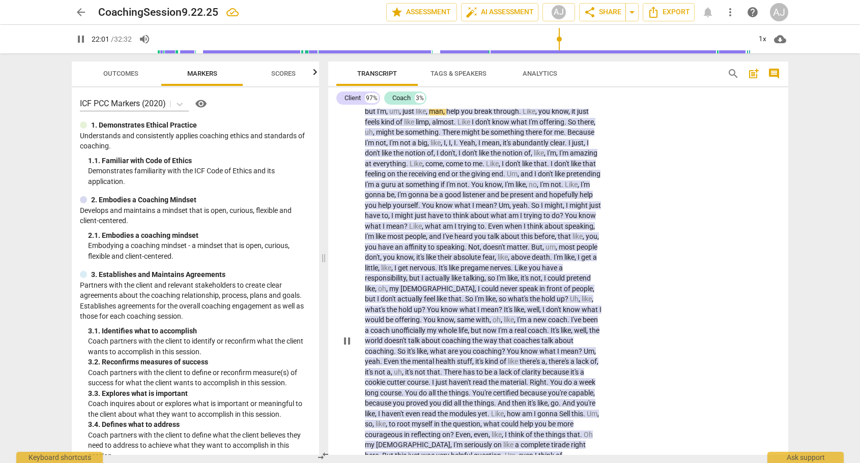
scroll to position [2387, 0]
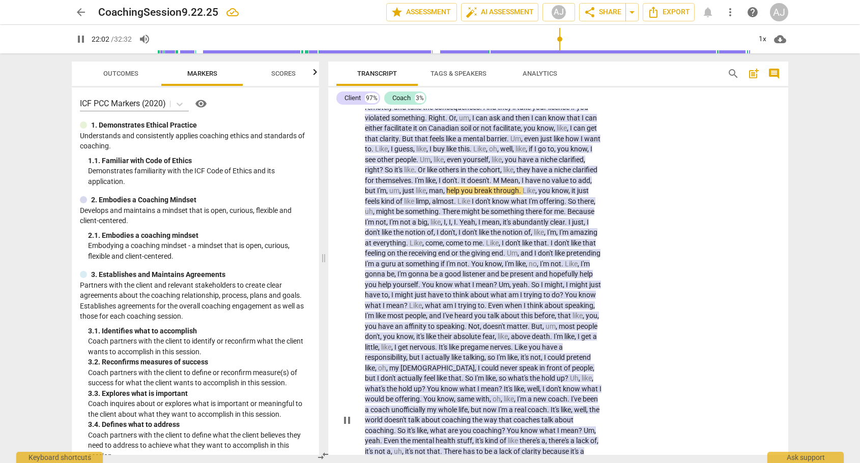
type input "1323"
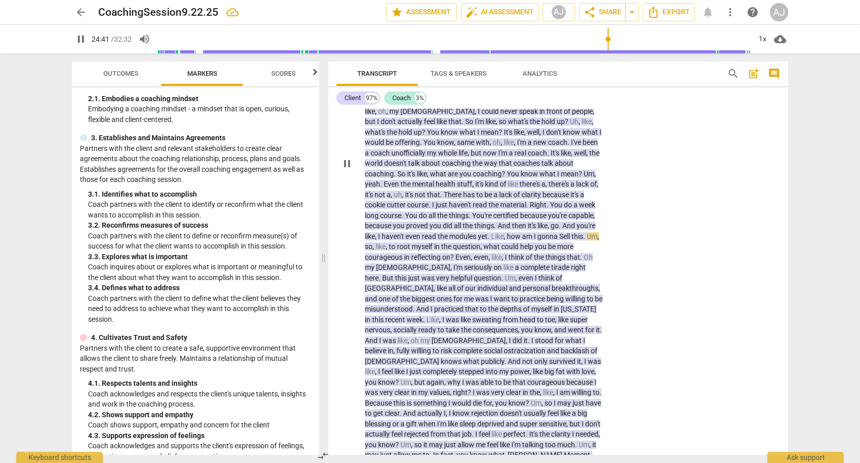
scroll to position [2681, 0]
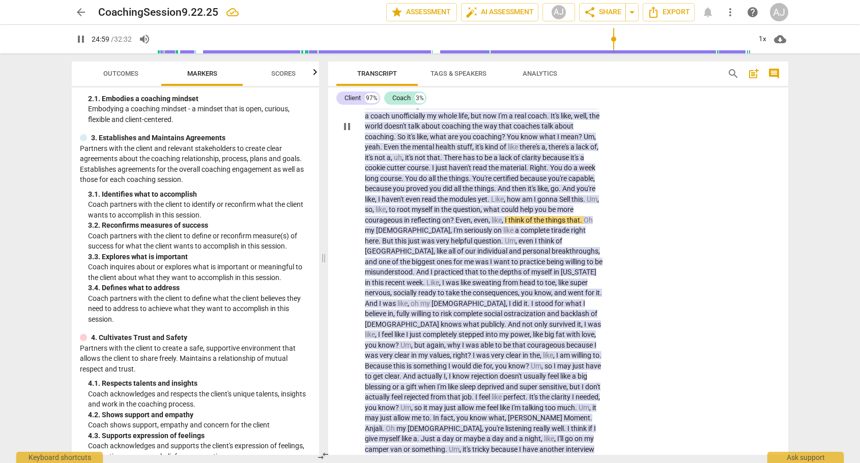
click at [450, 216] on span "?" at bounding box center [452, 220] width 5 height 8
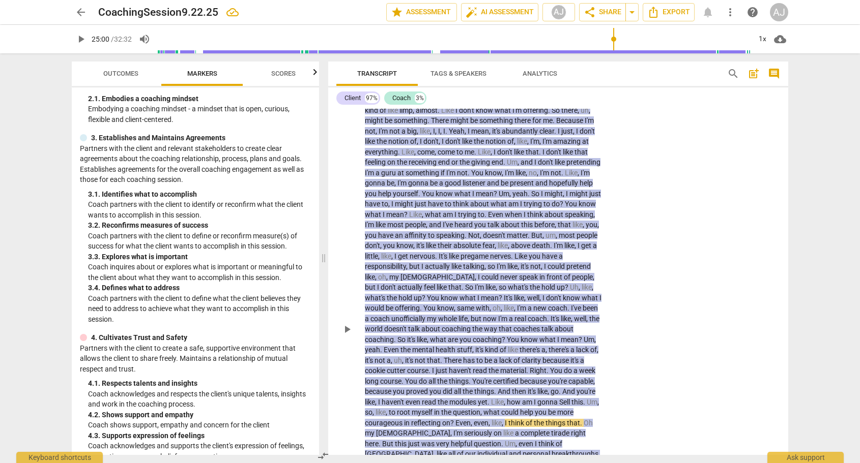
scroll to position [2564, 0]
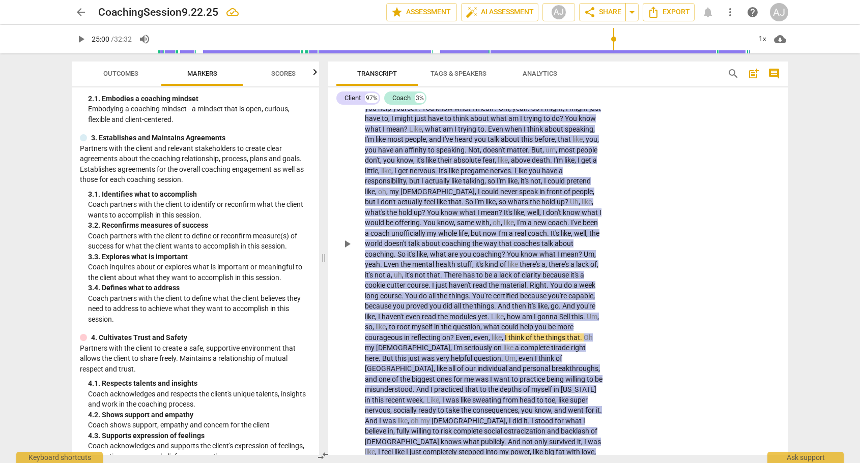
click at [450, 334] on span "?" at bounding box center [452, 338] width 5 height 8
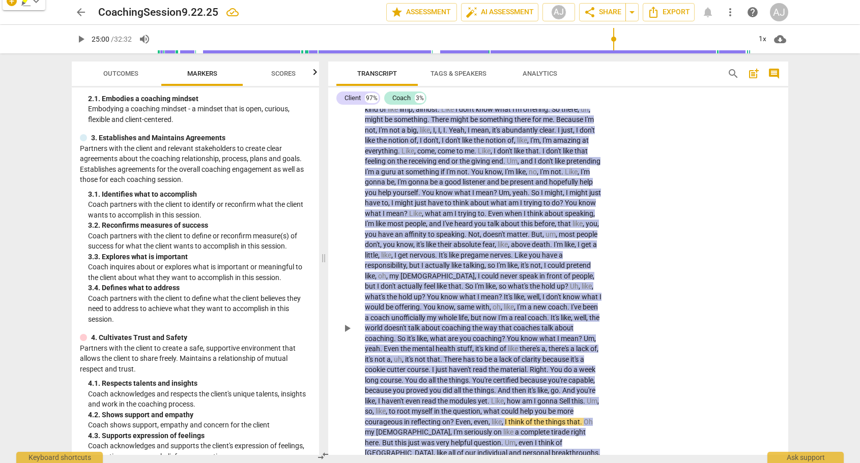
scroll to position [2581, 0]
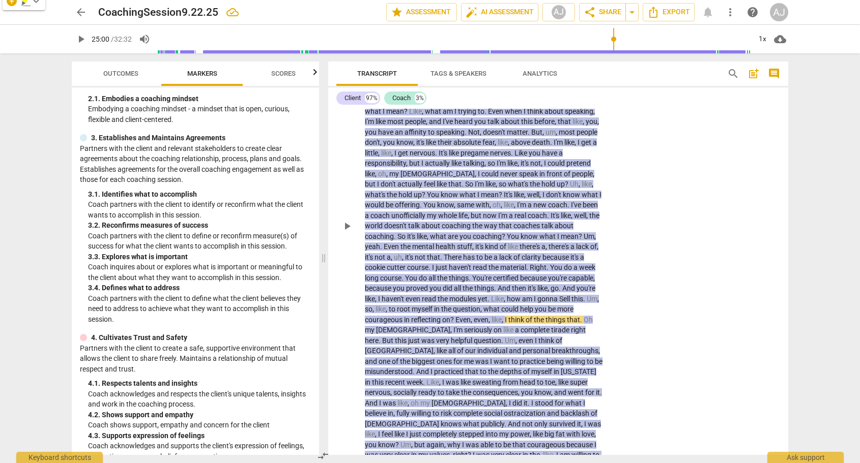
click at [450, 316] on span "?" at bounding box center [452, 320] width 5 height 8
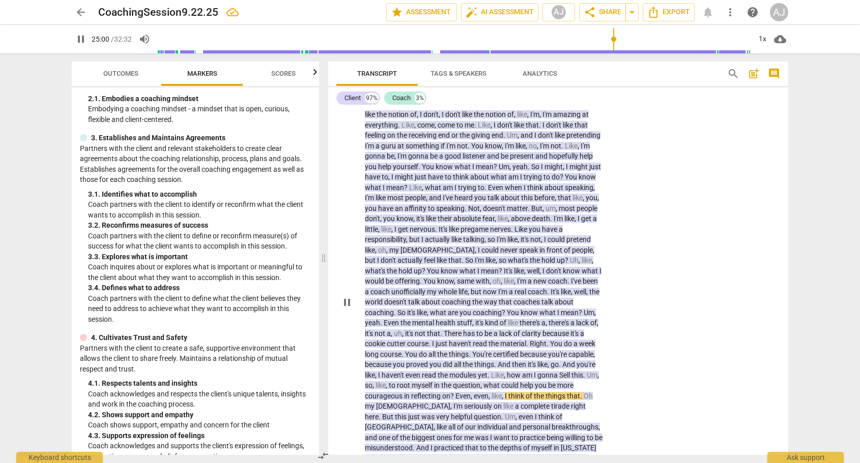
scroll to position [2466, 0]
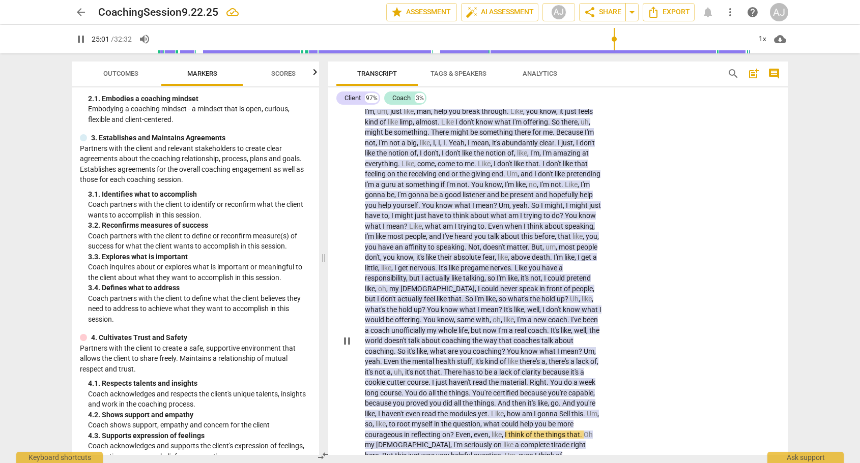
type input "1502"
click at [707, 309] on div "CL play_arrow pause 18:15 + Add competency 6.Listening keyboard_arrow_right I f…" at bounding box center [558, 332] width 460 height 1371
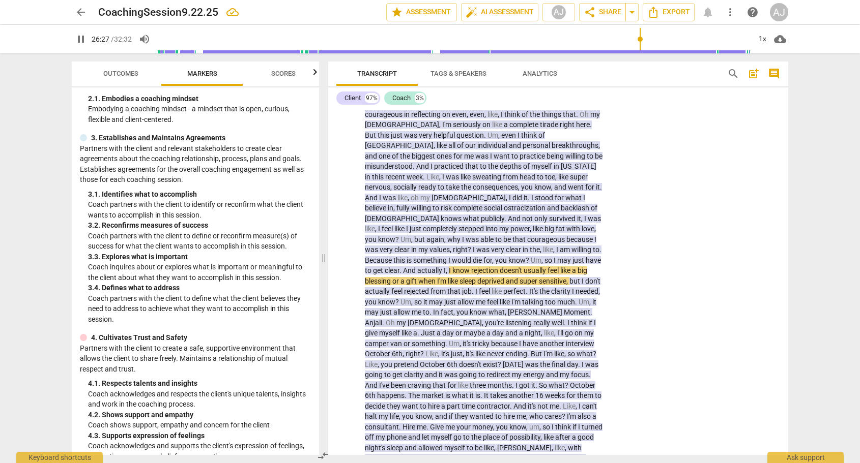
scroll to position [2812, 0]
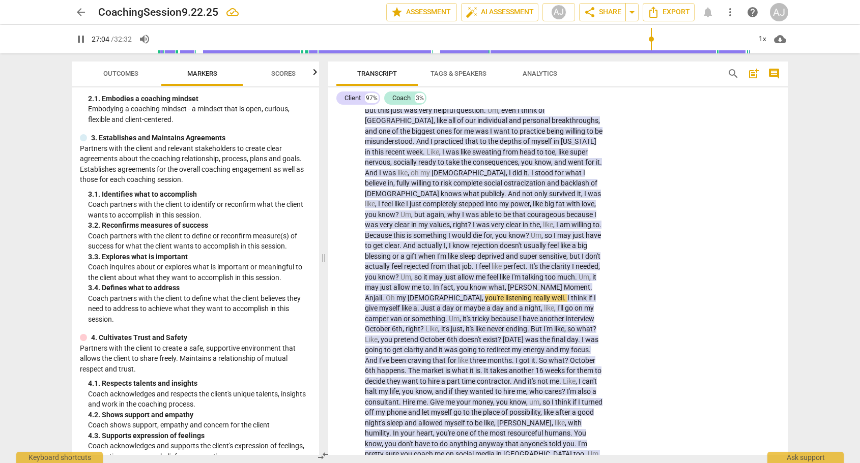
click at [522, 283] on span "[PERSON_NAME]" at bounding box center [536, 287] width 56 height 8
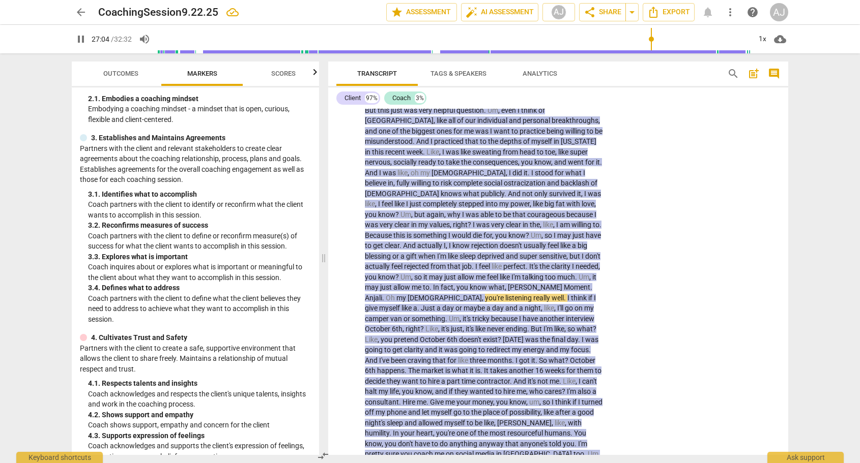
click at [522, 283] on span "[PERSON_NAME]" at bounding box center [536, 287] width 56 height 8
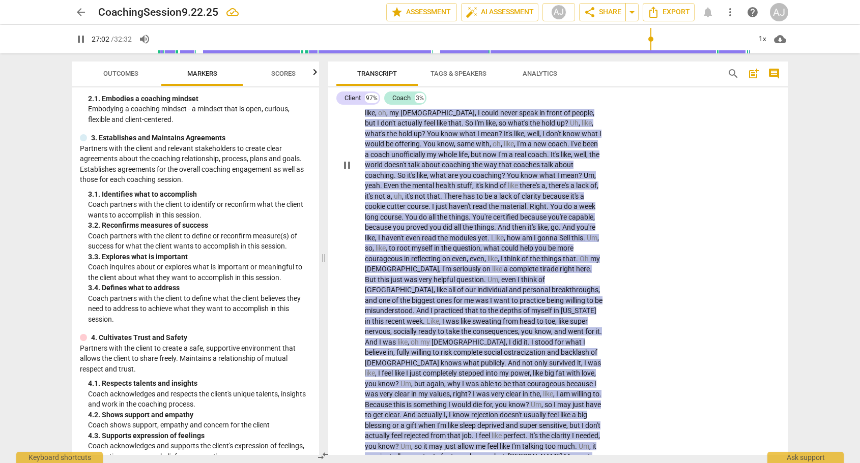
scroll to position [2821, 0]
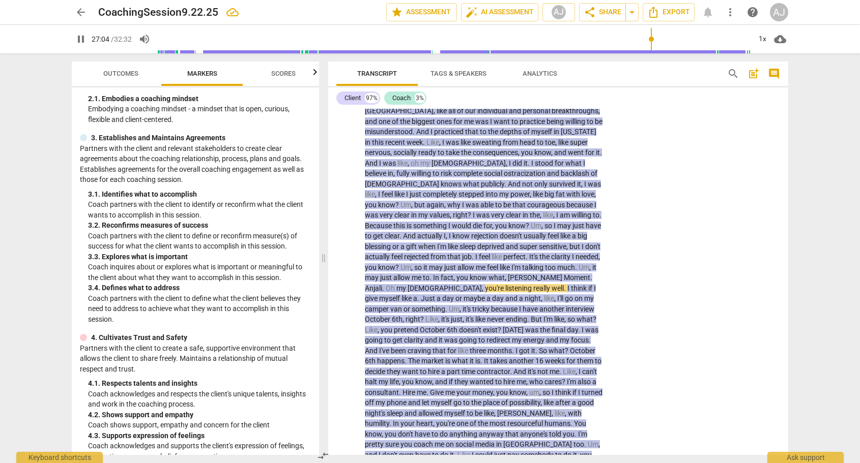
click at [518, 274] on span "[PERSON_NAME]" at bounding box center [536, 278] width 56 height 8
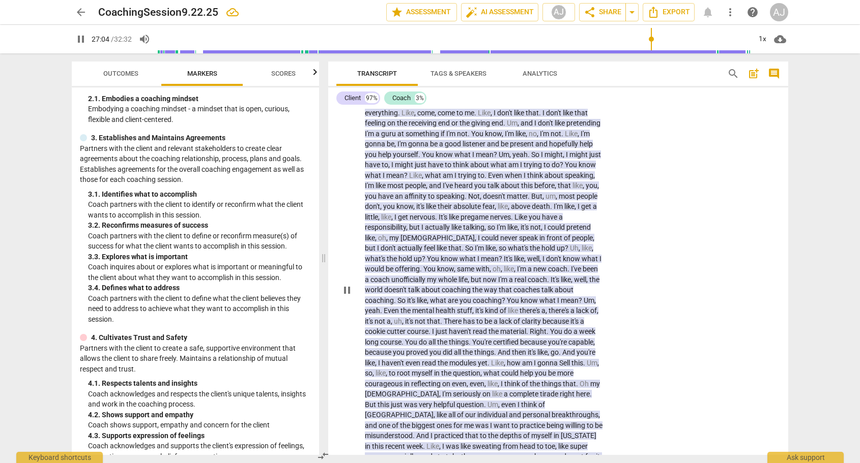
scroll to position [2466, 0]
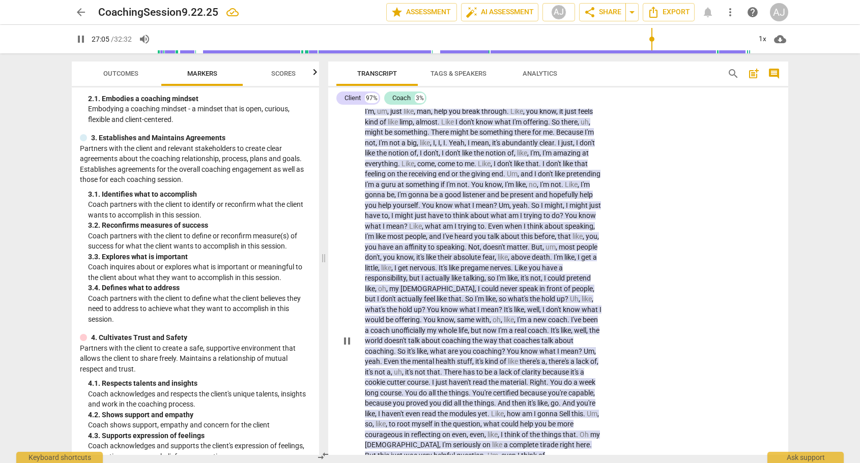
type input "1625"
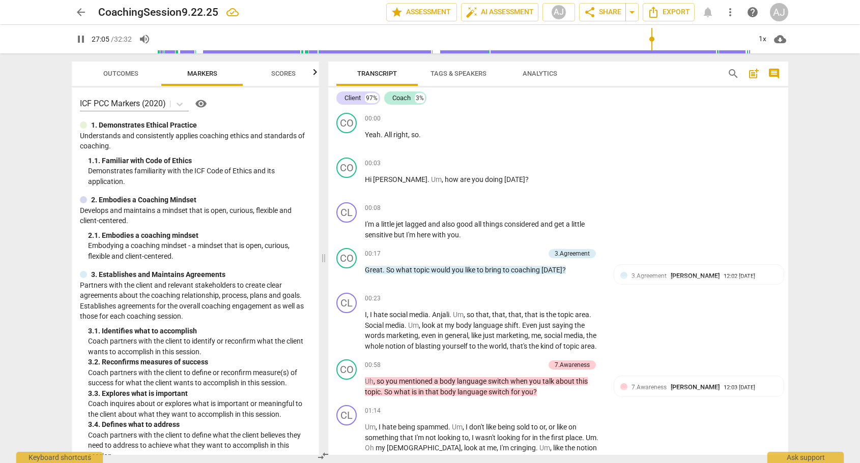
scroll to position [2770, 0]
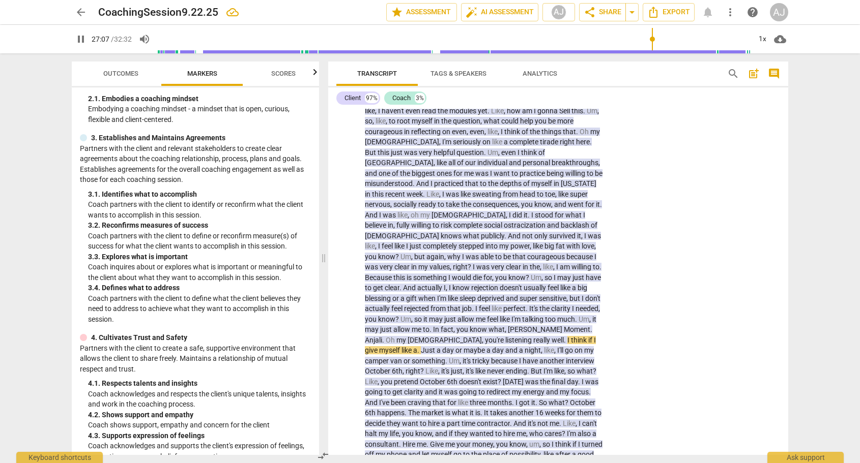
type input "1627"
click at [644, 216] on div "CL play_arrow pause 18:15 + Add competency 6.Listening keyboard_arrow_right I f…" at bounding box center [558, 29] width 460 height 1371
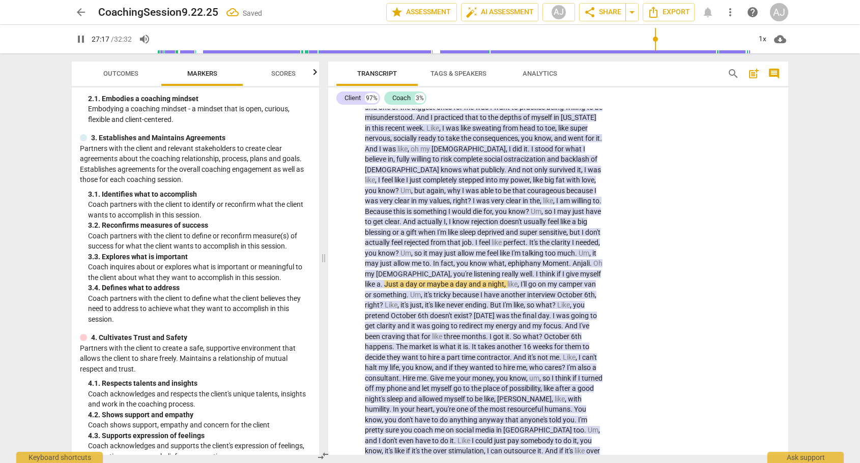
click at [519, 259] on span "ephiphany" at bounding box center [525, 263] width 35 height 8
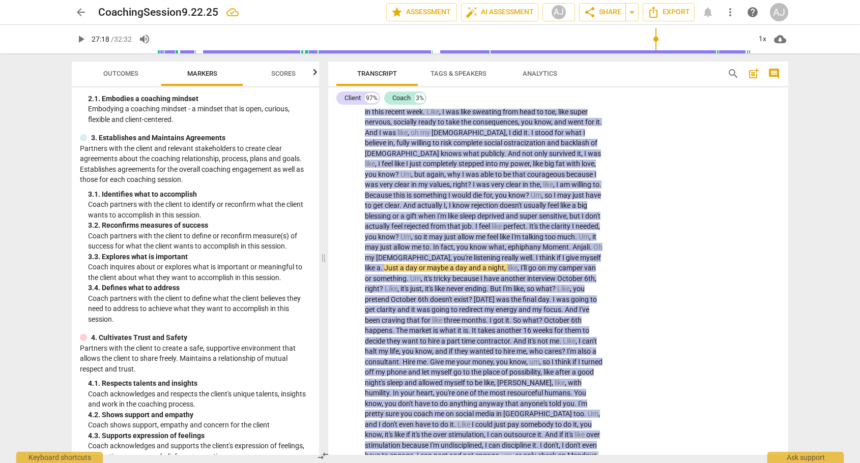
scroll to position [2839, 0]
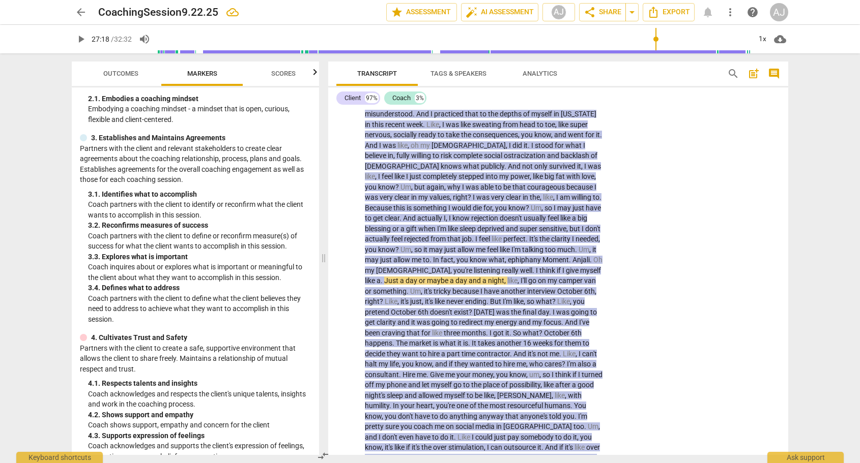
click at [530, 256] on span "ephiphany" at bounding box center [525, 260] width 35 height 8
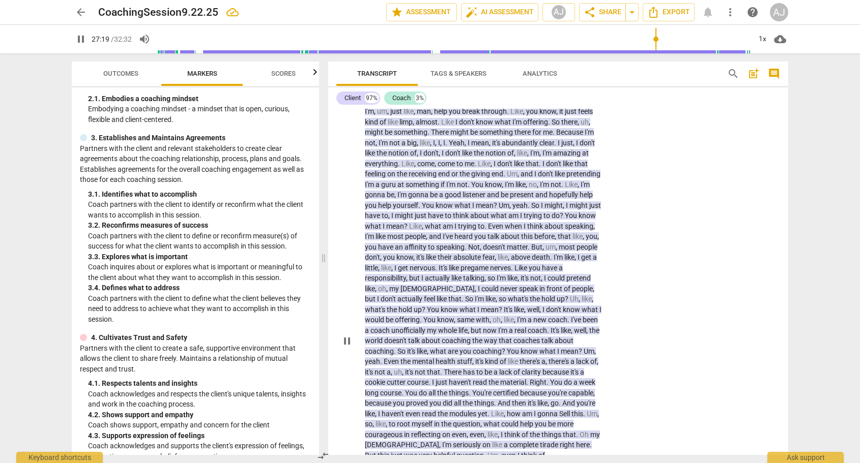
scroll to position [2759, 0]
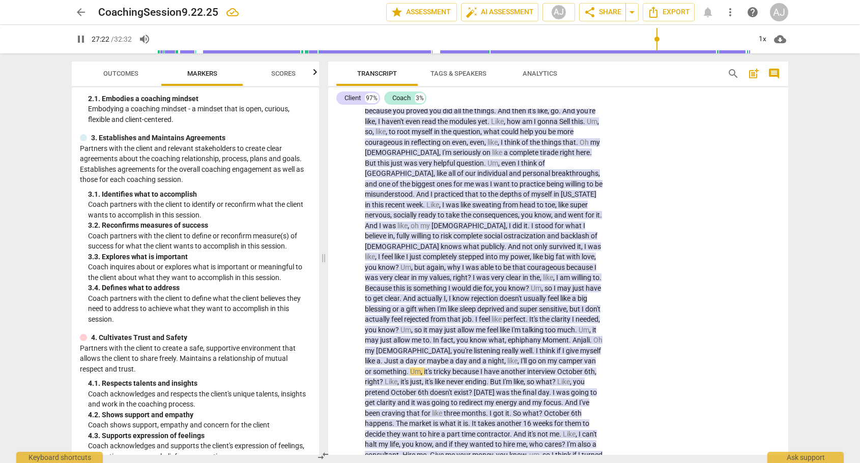
type input "1643"
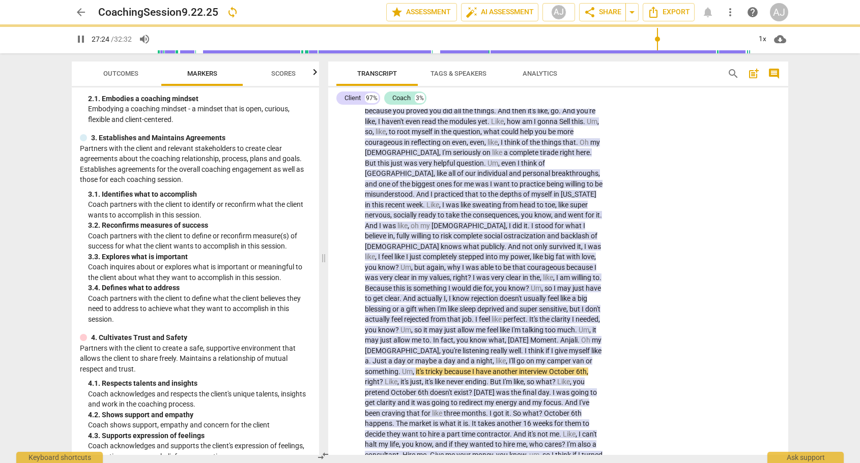
click at [690, 265] on div "CL play_arrow pause 18:15 + Add competency 6.Listening keyboard_arrow_right I f…" at bounding box center [558, 40] width 460 height 1371
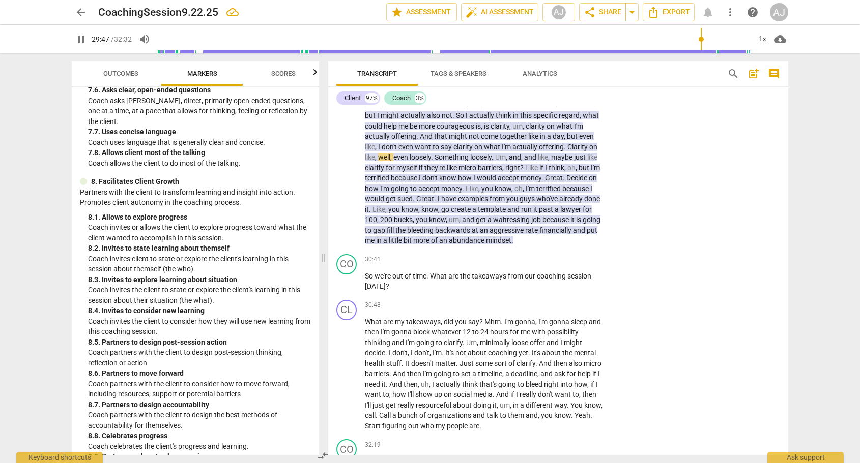
scroll to position [3170, 0]
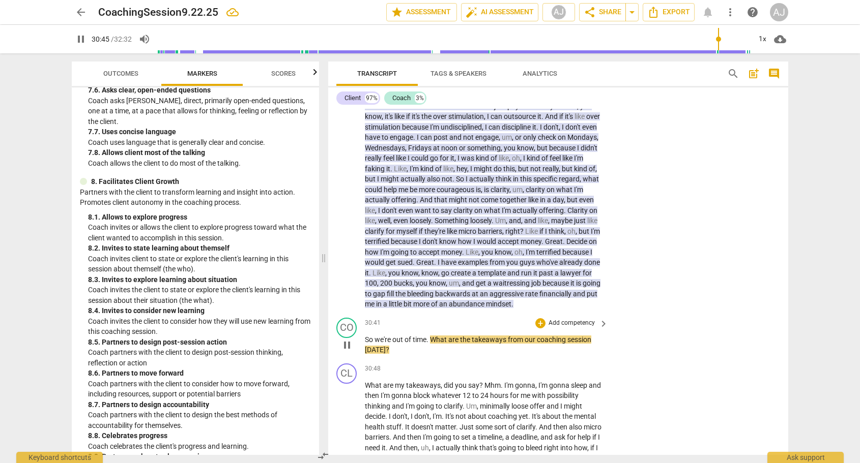
click at [565, 319] on p "Add competency" at bounding box center [571, 323] width 48 height 9
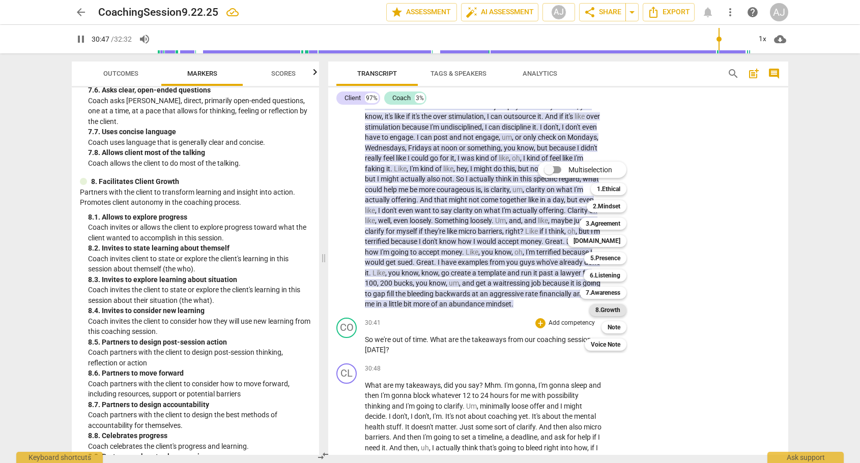
click at [618, 312] on b "8.Growth" at bounding box center [607, 310] width 25 height 12
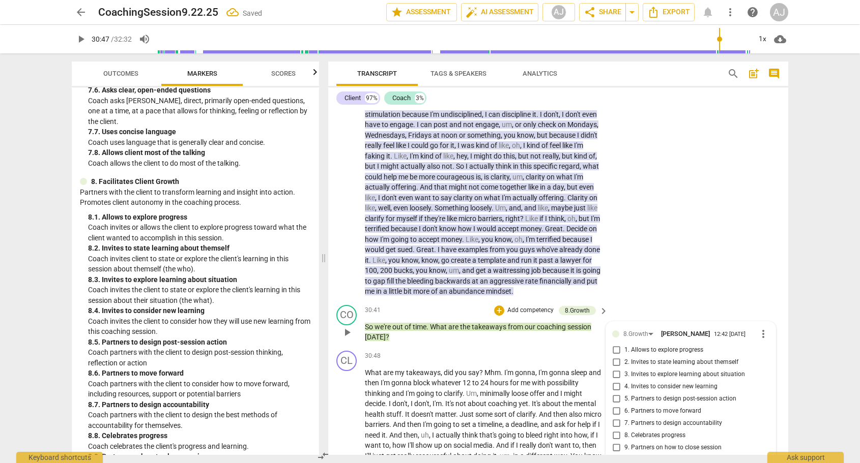
scroll to position [3267, 0]
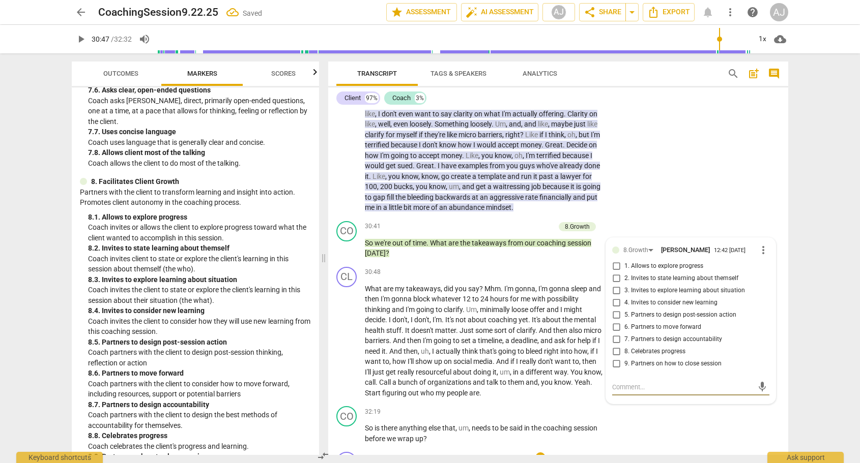
click at [661, 448] on div "CL play_arrow pause 32:26 + Add competency keyboard_arrow_right Thank you ." at bounding box center [558, 470] width 460 height 45
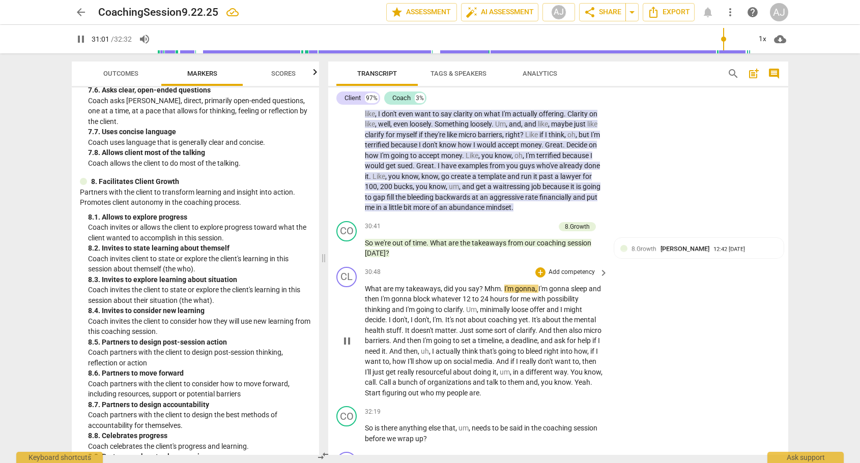
click at [481, 285] on span "?" at bounding box center [481, 289] width 5 height 8
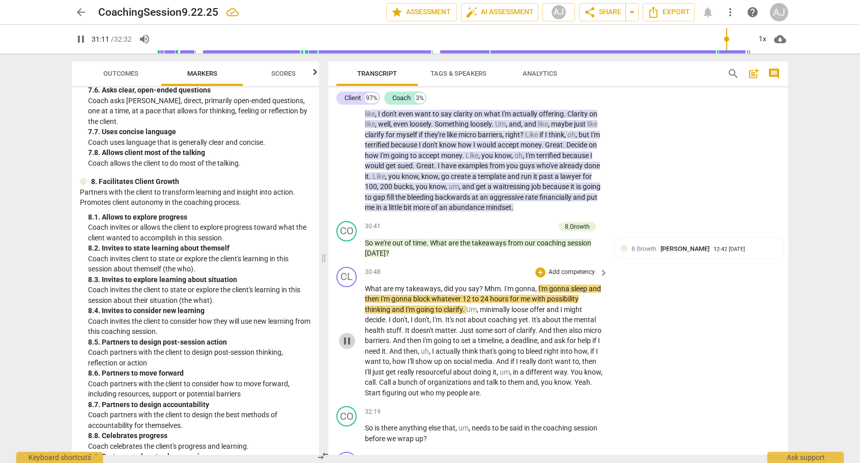
click at [353, 335] on span "pause" at bounding box center [347, 341] width 12 height 12
drag, startPoint x: 481, startPoint y: 222, endPoint x: 500, endPoint y: 222, distance: 18.3
click at [500, 284] on p "What are my takeaways , did you say ? Mhm . I'm gonna , I'm gonna sleep and the…" at bounding box center [484, 341] width 238 height 115
click at [533, 209] on span "keyboard_arrow_down" at bounding box center [534, 208] width 12 height 12
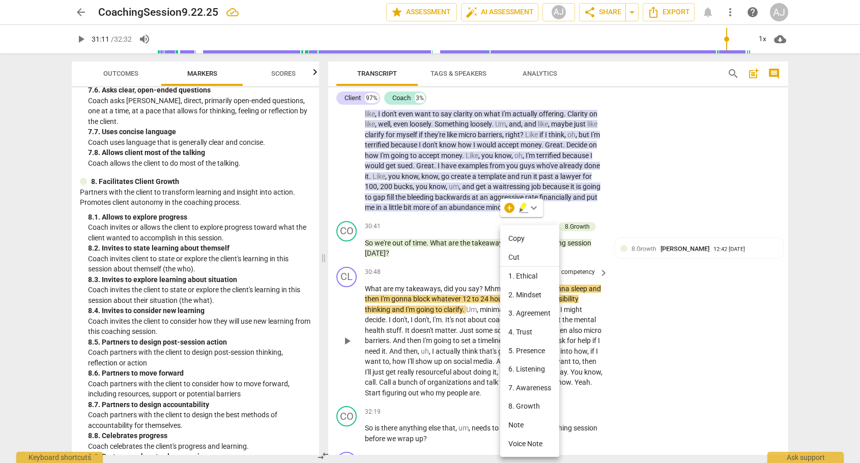
click at [512, 235] on li "Copy" at bounding box center [529, 238] width 59 height 19
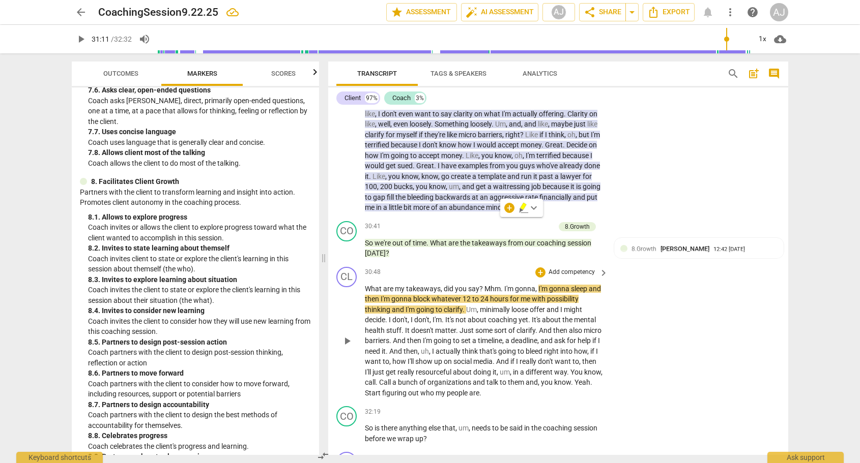
click at [482, 285] on span "?" at bounding box center [481, 289] width 5 height 8
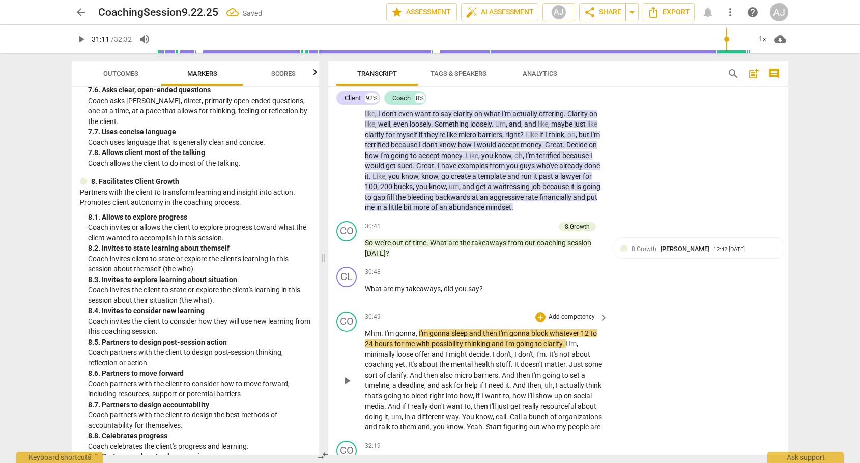
click at [385, 330] on span "I'm" at bounding box center [390, 334] width 11 height 8
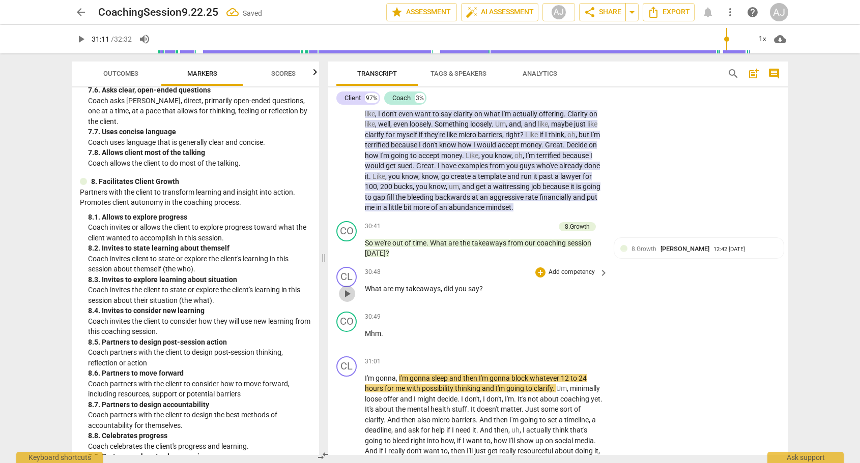
click at [342, 288] on span "play_arrow" at bounding box center [347, 294] width 12 height 12
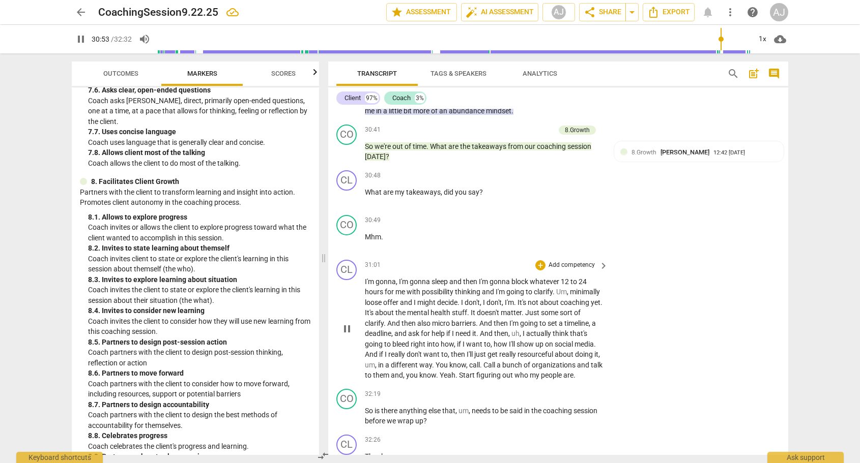
scroll to position [3406, 0]
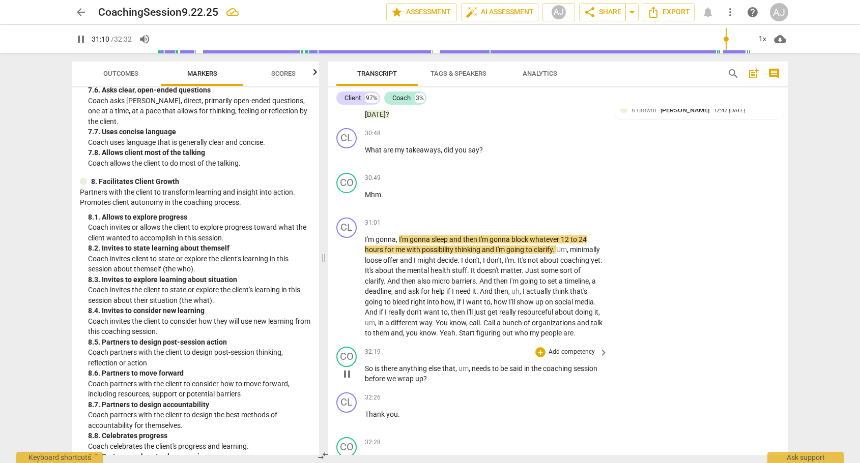
click at [587, 348] on p "Add competency" at bounding box center [571, 352] width 48 height 9
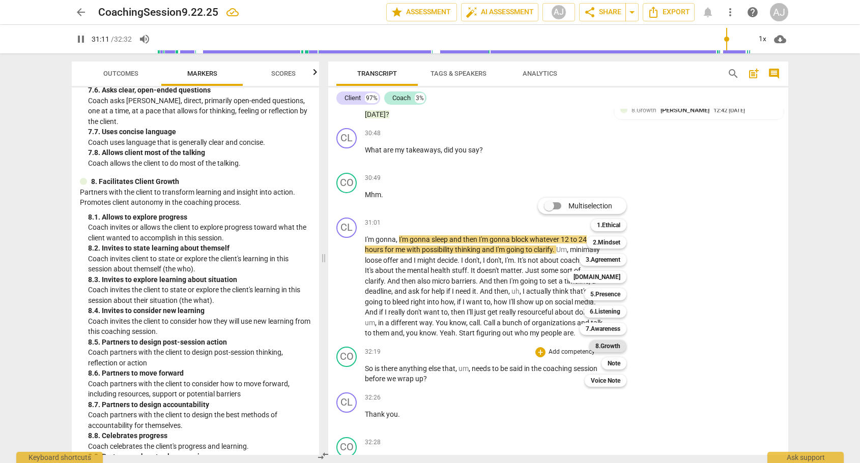
click at [618, 347] on b "8.Growth" at bounding box center [607, 346] width 25 height 12
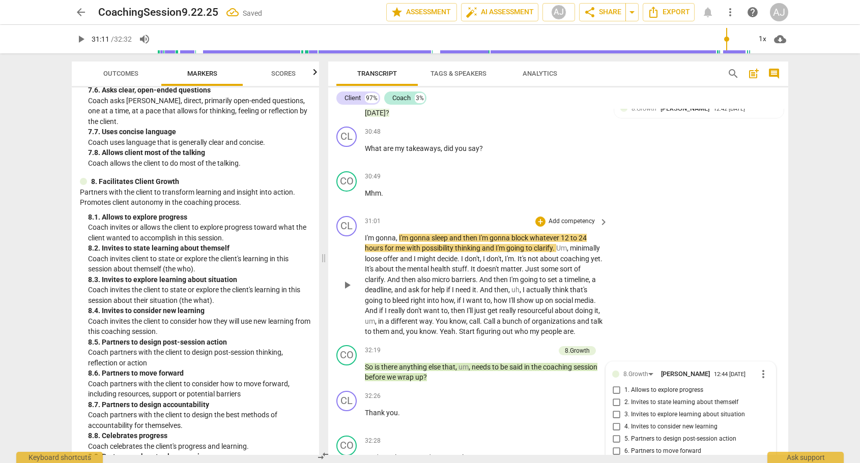
click at [352, 279] on span "play_arrow" at bounding box center [347, 285] width 12 height 12
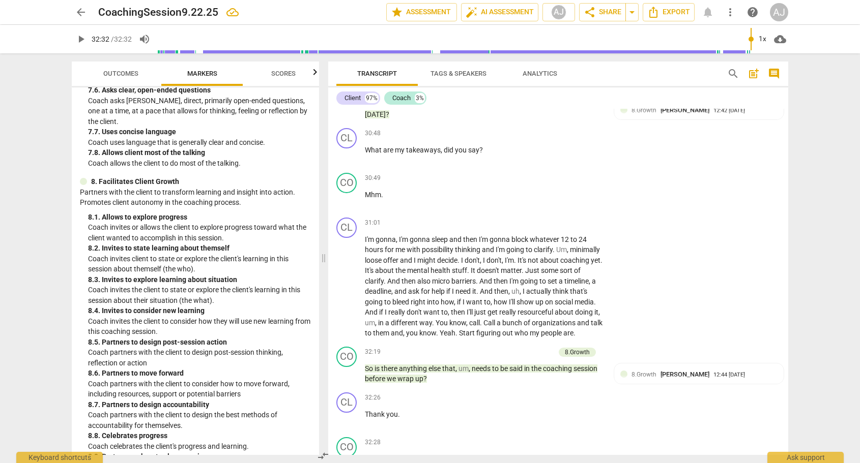
type input "1952"
click at [127, 70] on span "Outcomes" at bounding box center [120, 74] width 35 height 8
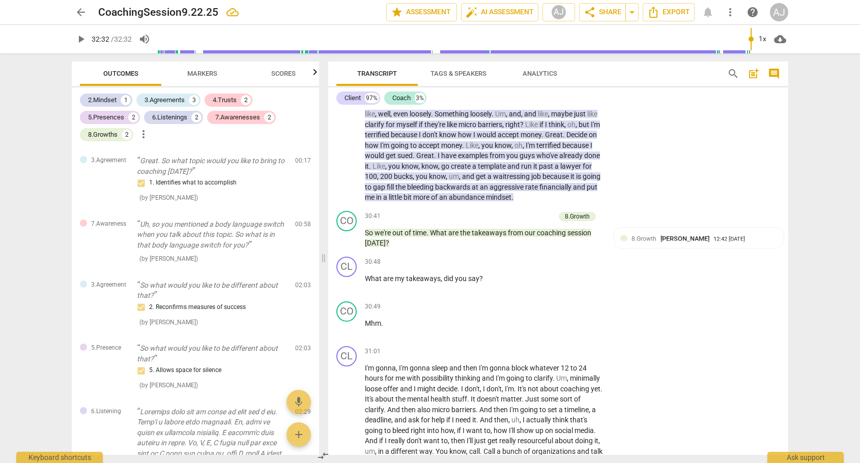
scroll to position [3185, 0]
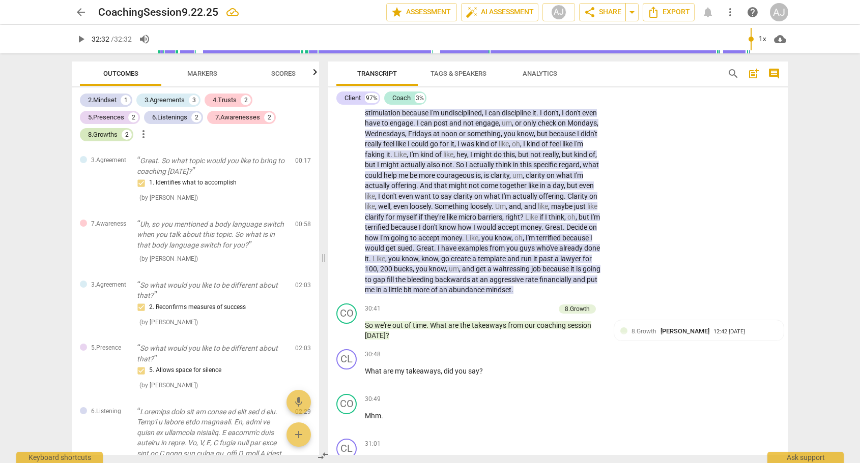
click at [97, 136] on div "8.Growths" at bounding box center [103, 135] width 30 height 10
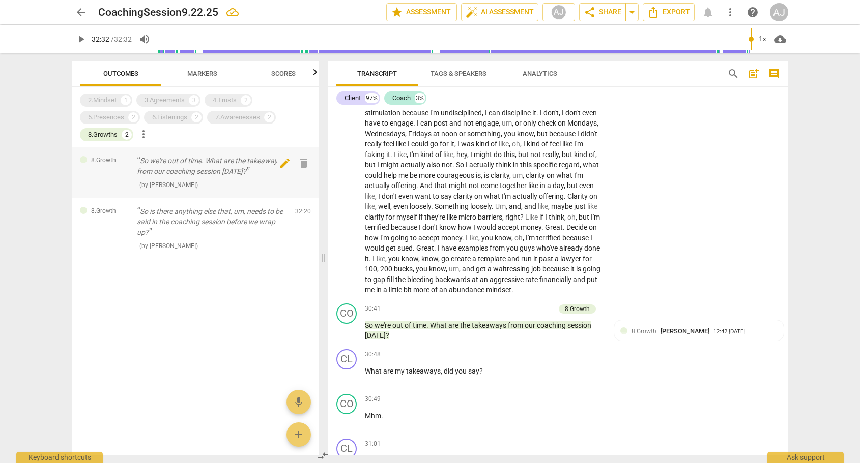
click at [283, 165] on span "edit" at bounding box center [285, 163] width 12 height 12
click at [298, 112] on div "2.Mindset 1 3.Agreements 3 4.Trusts 2 5.Presences 2 6.Listenings 2 7.Awarenesse…" at bounding box center [199, 118] width 239 height 52
click at [261, 275] on div at bounding box center [195, 289] width 247 height 33
click at [207, 71] on span "Markers" at bounding box center [202, 74] width 30 height 8
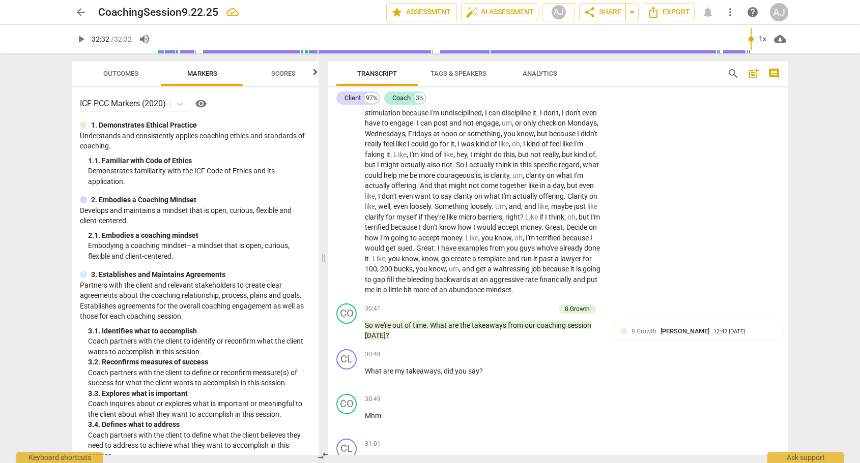
click at [132, 70] on span "Outcomes" at bounding box center [120, 74] width 35 height 8
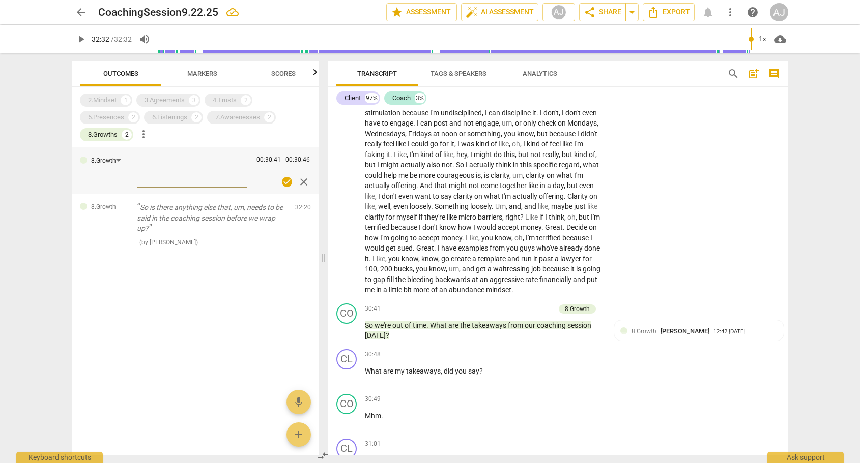
click at [159, 293] on div at bounding box center [195, 289] width 247 height 33
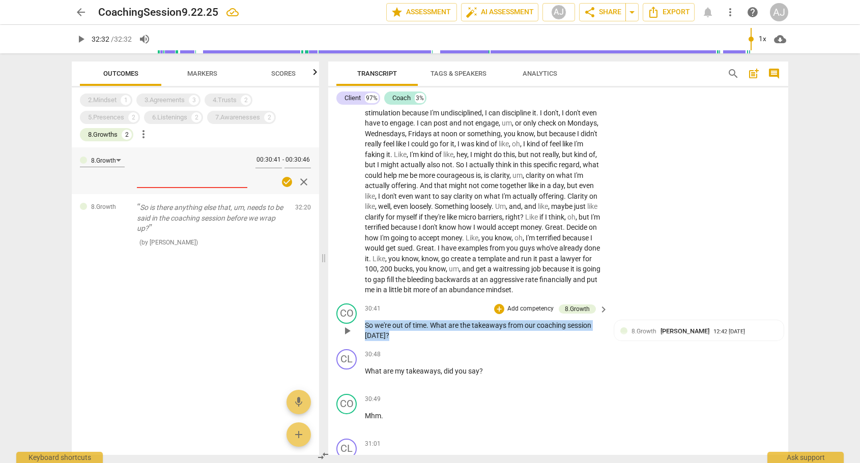
drag, startPoint x: 401, startPoint y: 272, endPoint x: 363, endPoint y: 256, distance: 41.3
click at [363, 300] on div "CO play_arrow pause 30:41 + Add competency 8.Growth keyboard_arrow_right So we'…" at bounding box center [558, 323] width 460 height 46
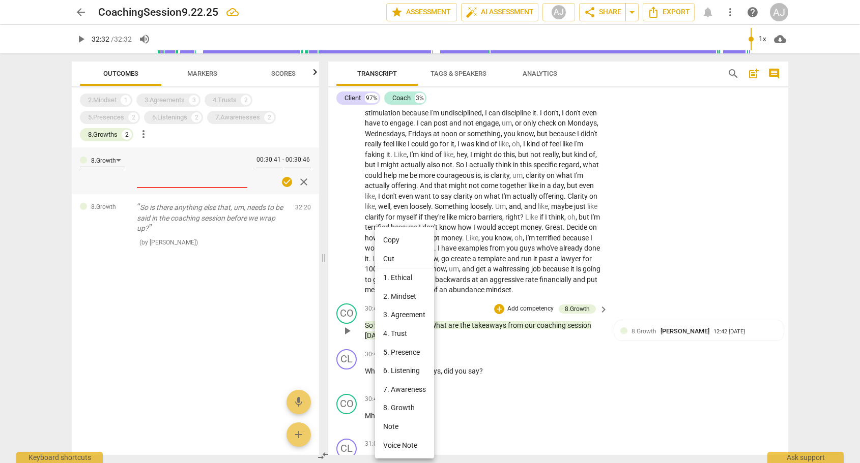
click at [397, 236] on li "Copy" at bounding box center [404, 240] width 59 height 19
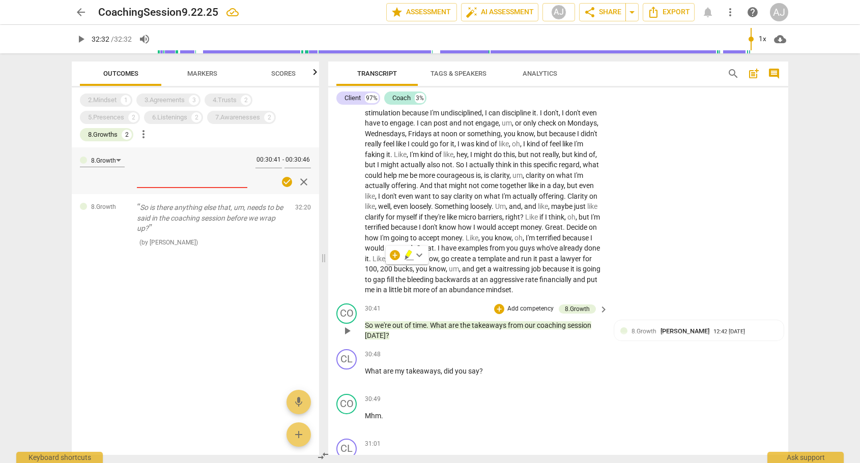
click at [260, 263] on div at bounding box center [195, 264] width 247 height 18
click at [269, 299] on div at bounding box center [195, 289] width 247 height 33
click at [198, 75] on span "Markers" at bounding box center [202, 74] width 30 height 8
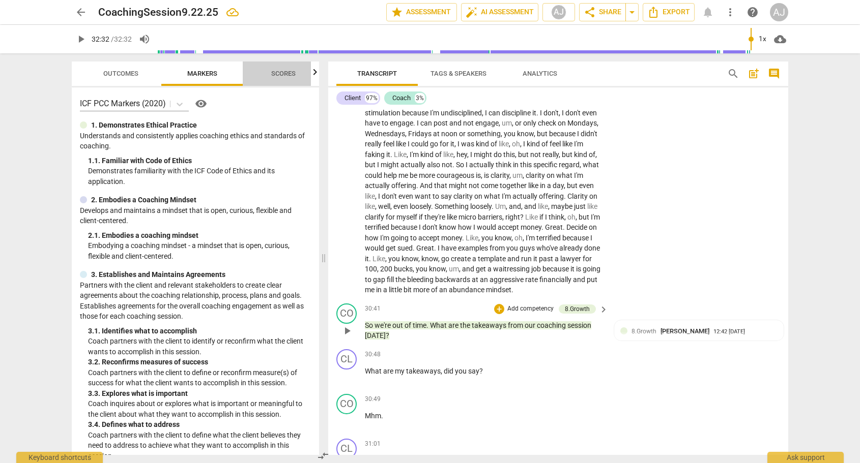
click at [288, 75] on span "Scores" at bounding box center [283, 74] width 24 height 8
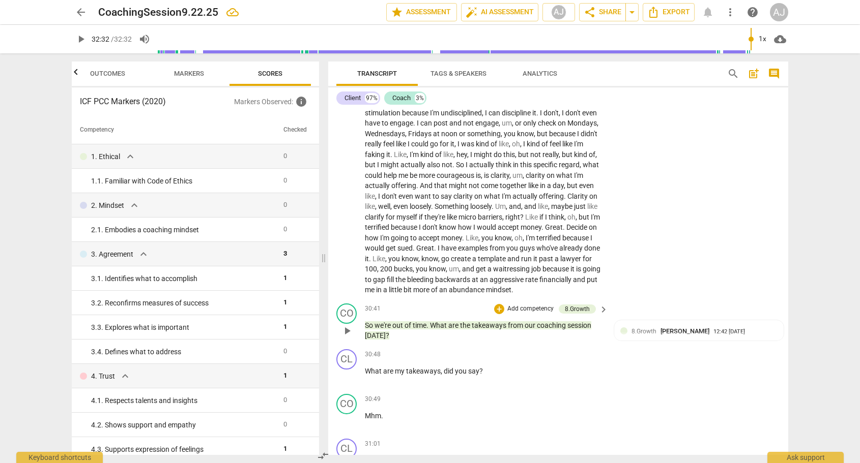
click at [98, 79] on span "Outcomes" at bounding box center [108, 74] width 60 height 14
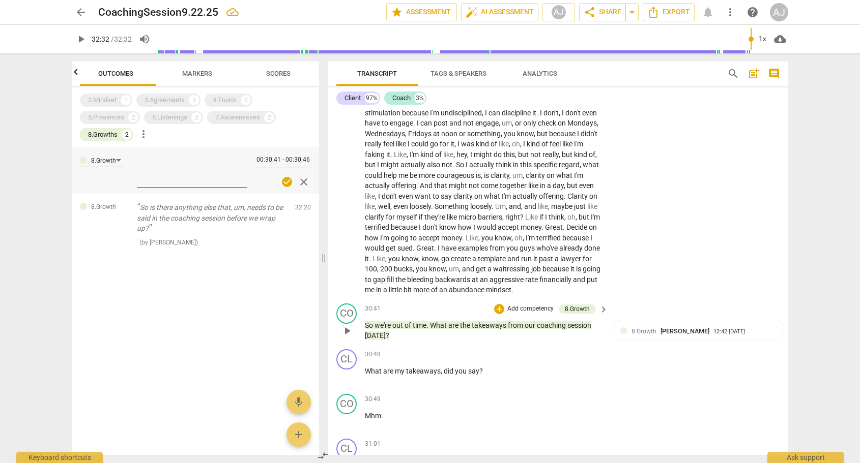
scroll to position [0, 0]
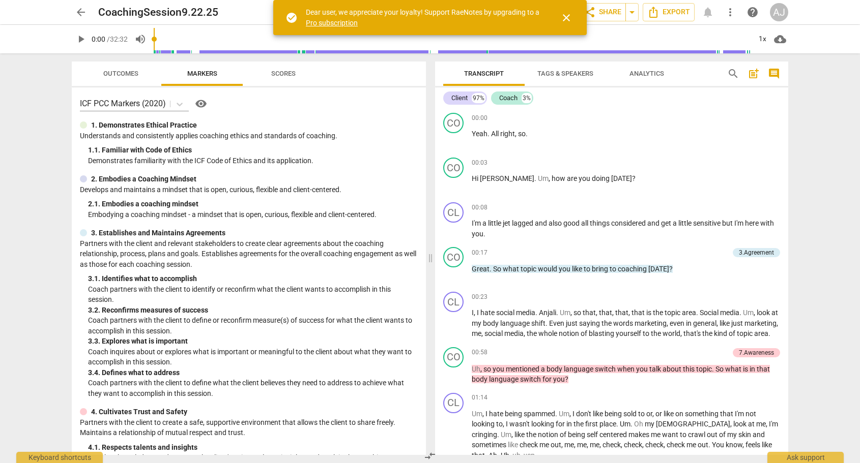
click at [123, 77] on span "Outcomes" at bounding box center [121, 74] width 60 height 14
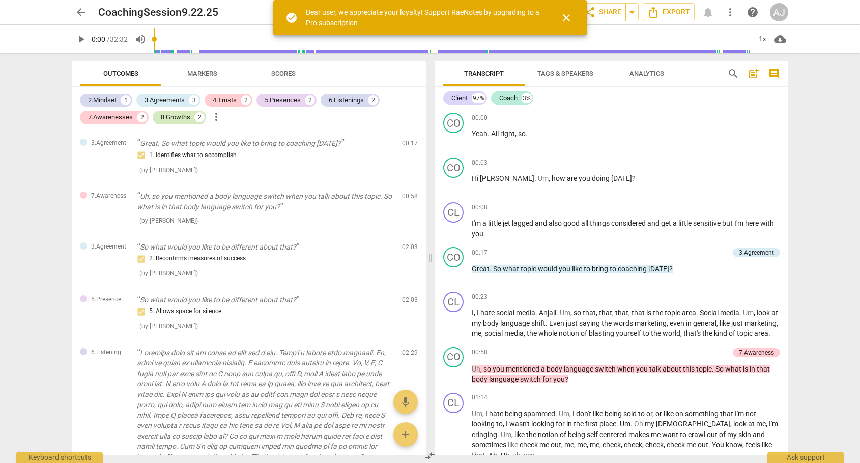
click at [167, 121] on div "8.Growths" at bounding box center [176, 117] width 30 height 10
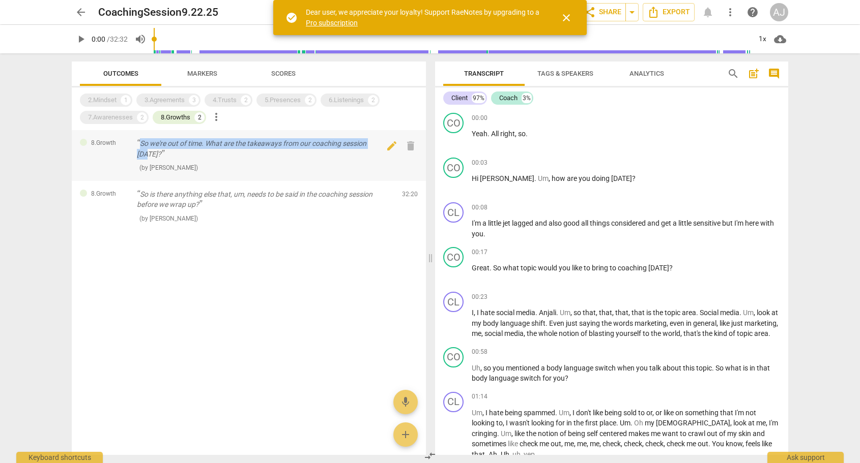
drag, startPoint x: 137, startPoint y: 139, endPoint x: 382, endPoint y: 143, distance: 244.2
click at [382, 143] on p "So we're out of time. What are the takeaways from our coaching session today?" at bounding box center [265, 148] width 257 height 21
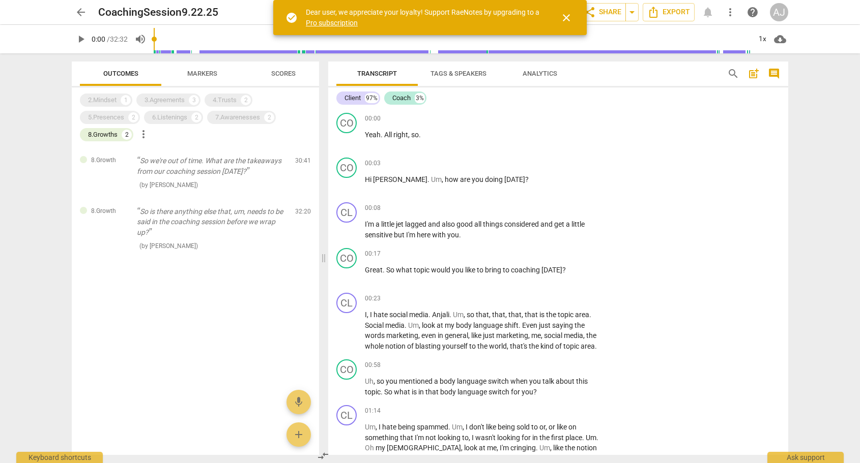
scroll to position [3305, 0]
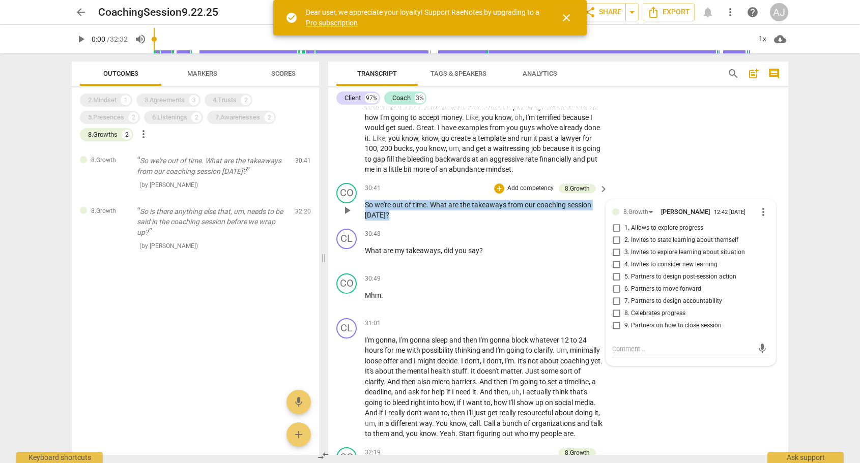
drag, startPoint x: 401, startPoint y: 152, endPoint x: 365, endPoint y: 140, distance: 37.5
click at [365, 200] on p "So we're out of time . What are the takeaways from our coaching session today ?" at bounding box center [484, 210] width 238 height 21
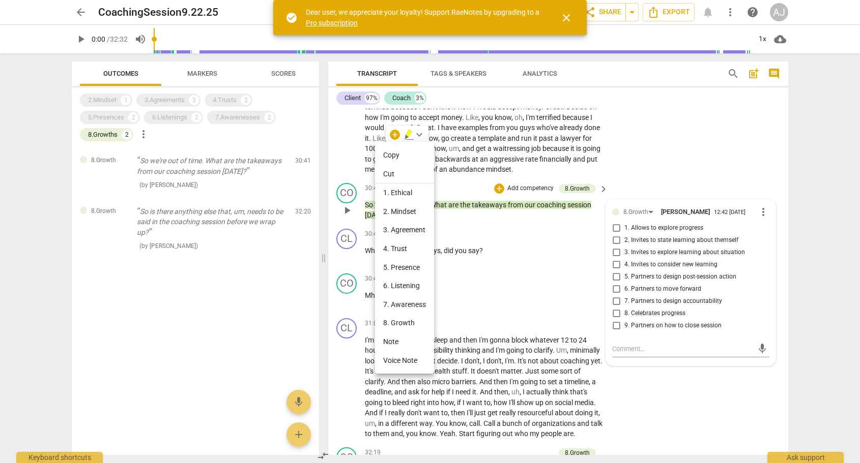
click at [388, 156] on li "Copy" at bounding box center [404, 155] width 59 height 19
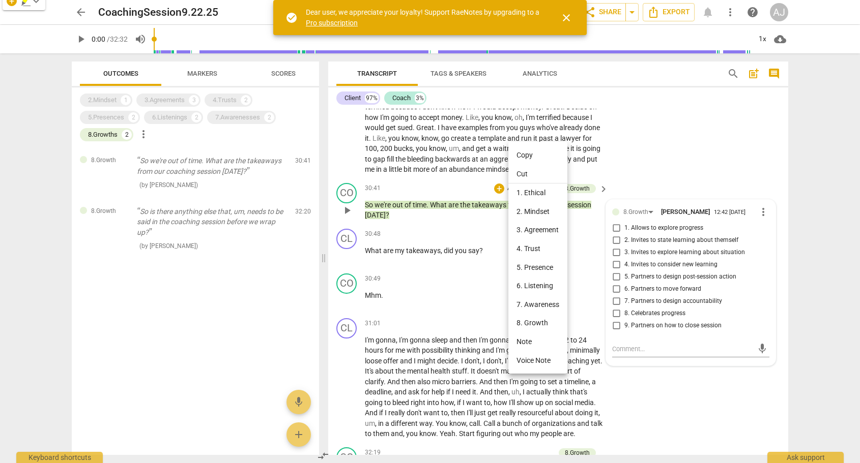
click at [563, 18] on span "close" at bounding box center [566, 18] width 12 height 12
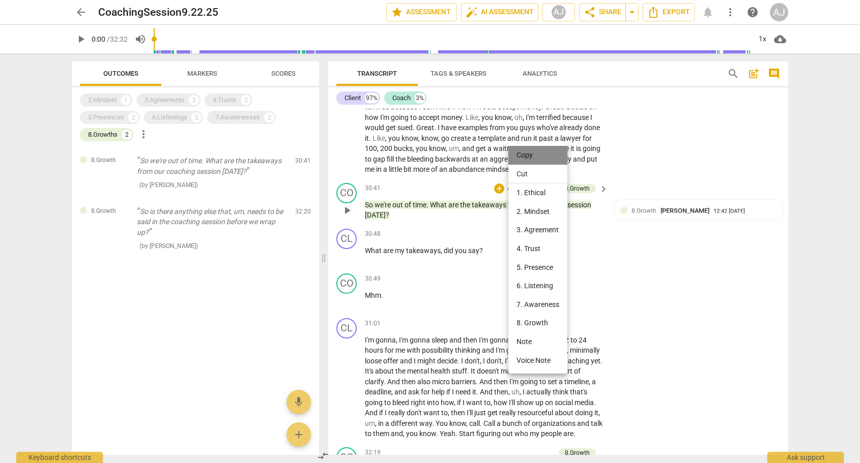
click at [526, 155] on li "Copy" at bounding box center [537, 155] width 59 height 19
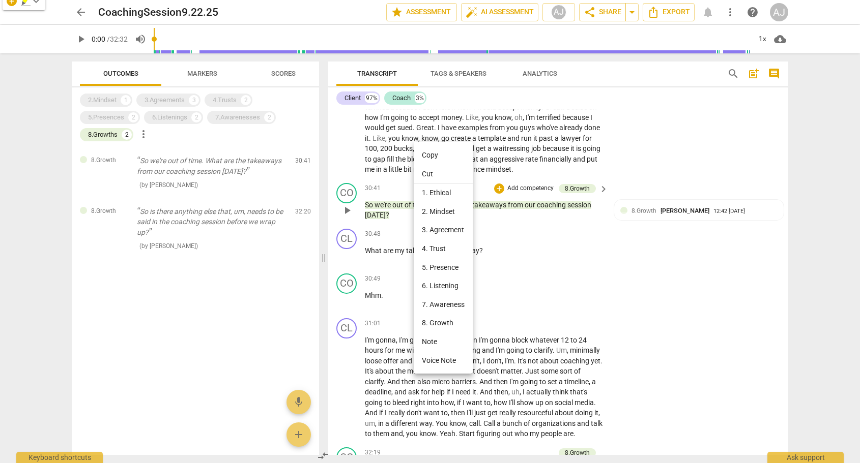
click at [427, 151] on li "Copy" at bounding box center [443, 155] width 59 height 19
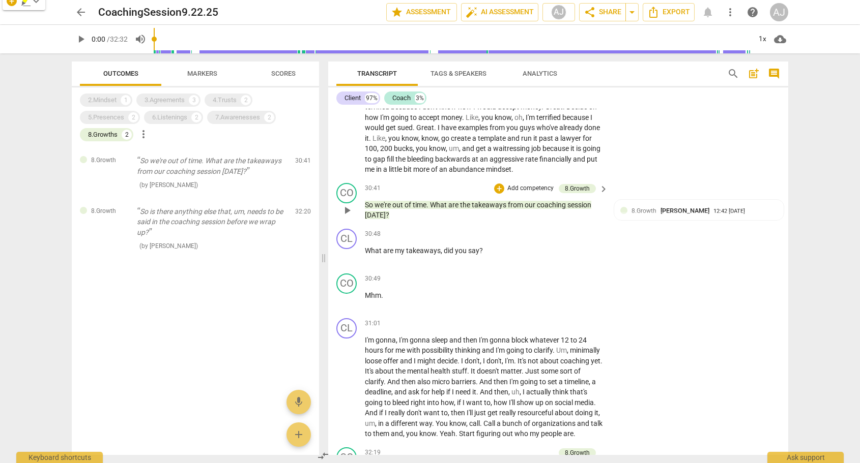
scroll to position [3406, 0]
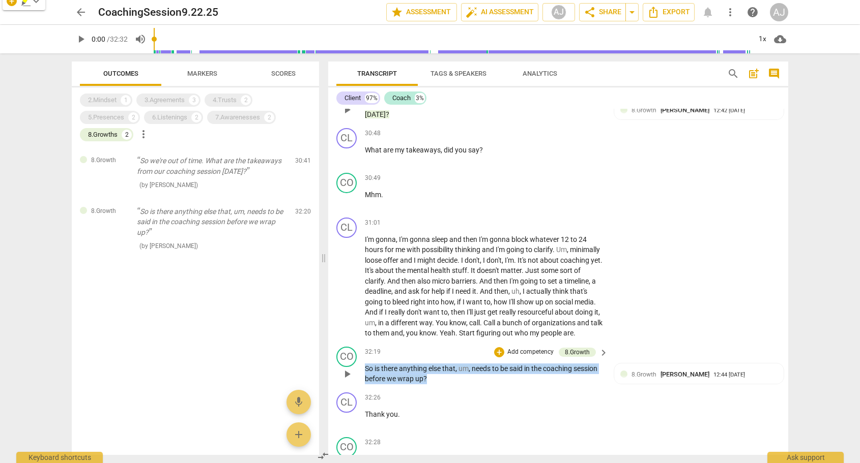
drag, startPoint x: 414, startPoint y: 318, endPoint x: 362, endPoint y: 310, distance: 53.1
click at [362, 343] on div "CO play_arrow pause 32:19 + Add competency 8.Growth keyboard_arrow_right So is …" at bounding box center [558, 366] width 460 height 46
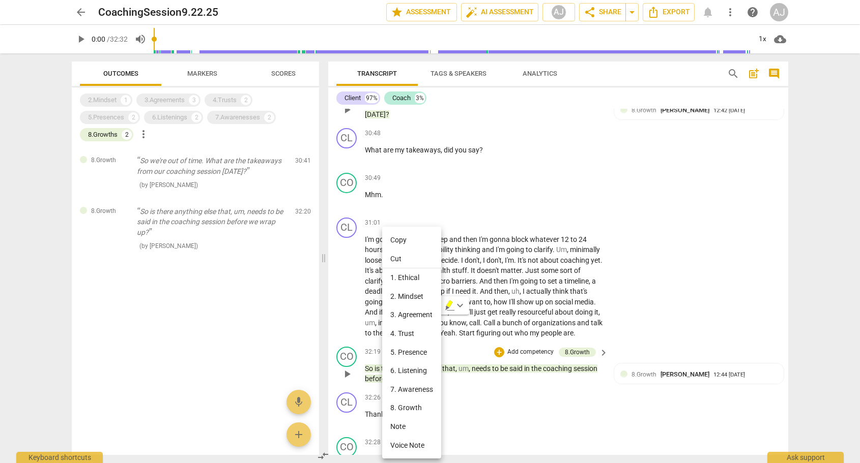
click at [405, 239] on li "Copy" at bounding box center [411, 240] width 59 height 19
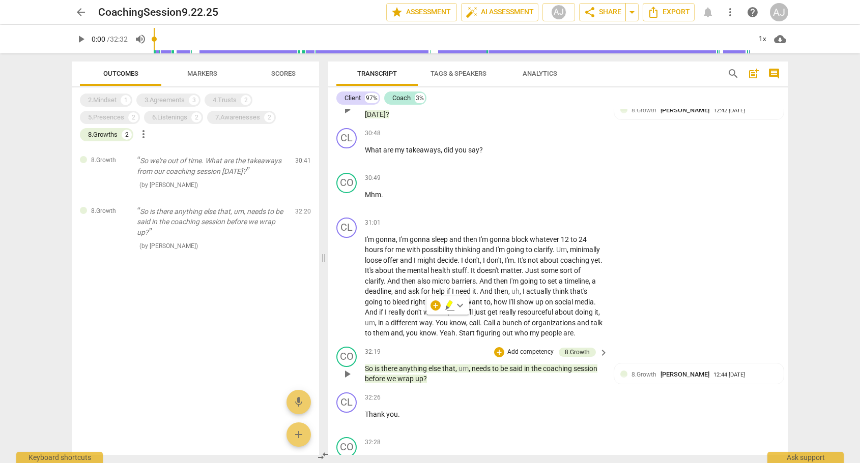
click at [459, 306] on span "keyboard_arrow_down" at bounding box center [460, 306] width 12 height 12
click at [668, 280] on div "CL play_arrow pause 31:01 + Add competency keyboard_arrow_right I'm gonna , I'm…" at bounding box center [558, 278] width 460 height 129
click at [103, 136] on div "8.Growths" at bounding box center [103, 135] width 30 height 10
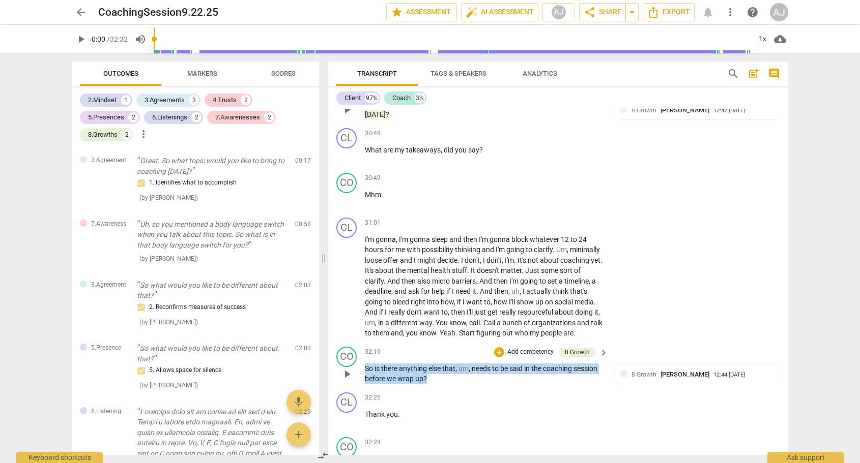
drag, startPoint x: 443, startPoint y: 321, endPoint x: 365, endPoint y: 308, distance: 78.3
click at [365, 364] on p "So is there anything else that , um , needs to be said in the coaching session …" at bounding box center [484, 374] width 238 height 21
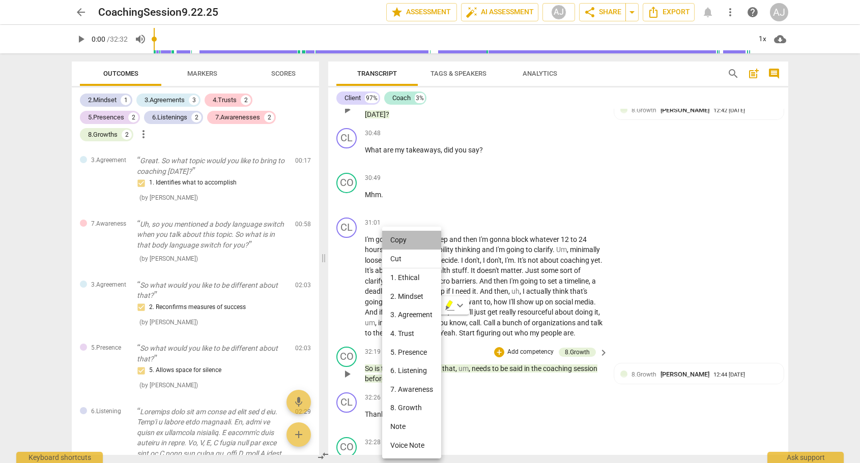
click at [404, 241] on li "Copy" at bounding box center [411, 240] width 59 height 19
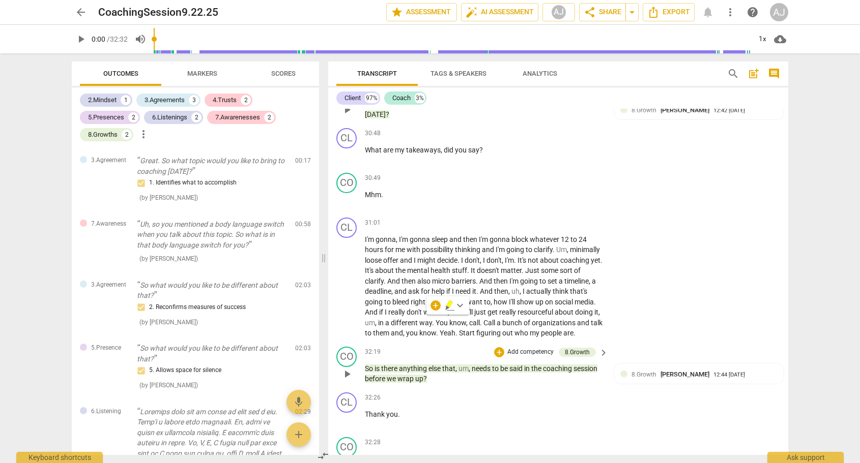
click at [200, 75] on span "Markers" at bounding box center [202, 74] width 30 height 8
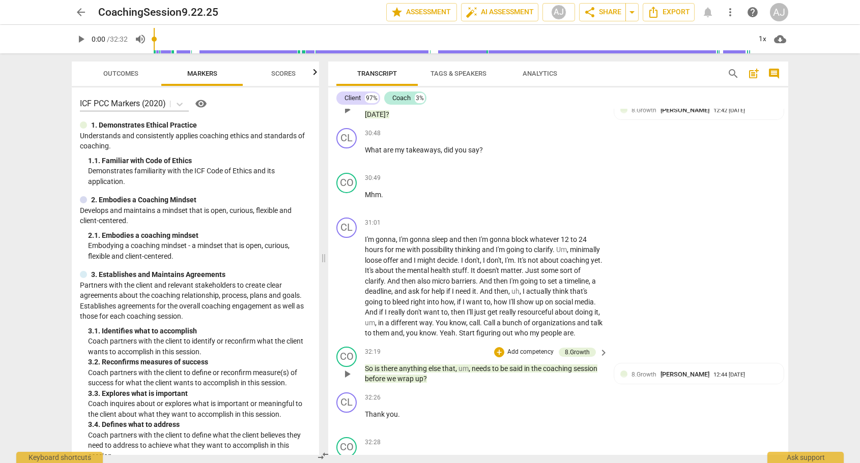
click at [200, 74] on span "Markers" at bounding box center [202, 74] width 30 height 8
click at [596, 410] on p "Thank you ." at bounding box center [484, 415] width 238 height 11
click at [733, 239] on div "CL play_arrow pause 31:01 + Add competency keyboard_arrow_right I'm gonna , I'm…" at bounding box center [558, 278] width 460 height 129
click at [124, 76] on span "Outcomes" at bounding box center [120, 74] width 35 height 8
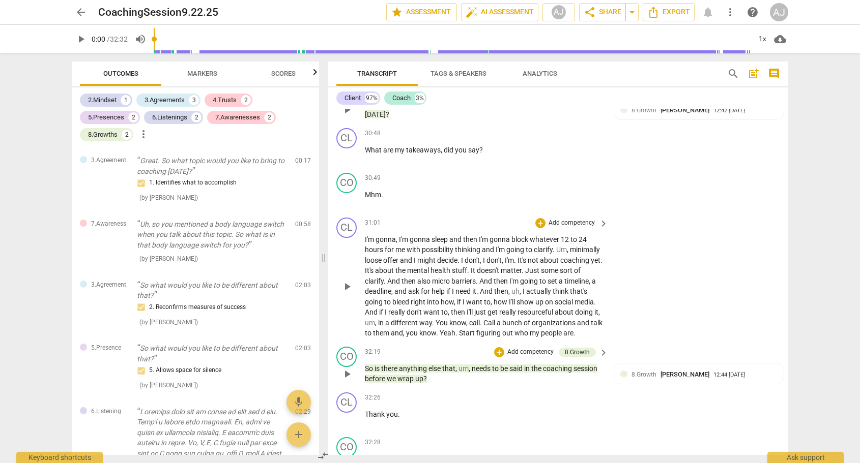
click at [623, 214] on div "CL play_arrow pause 31:01 + Add competency keyboard_arrow_right I'm gonna , I'm…" at bounding box center [558, 278] width 460 height 129
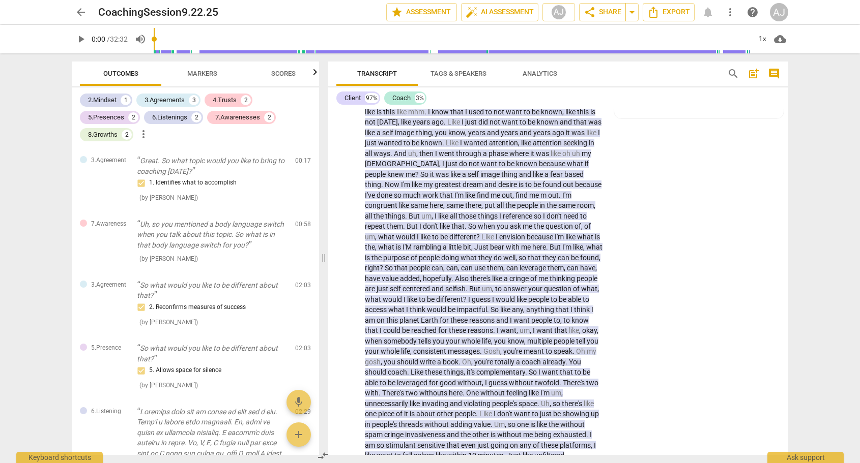
scroll to position [0, 0]
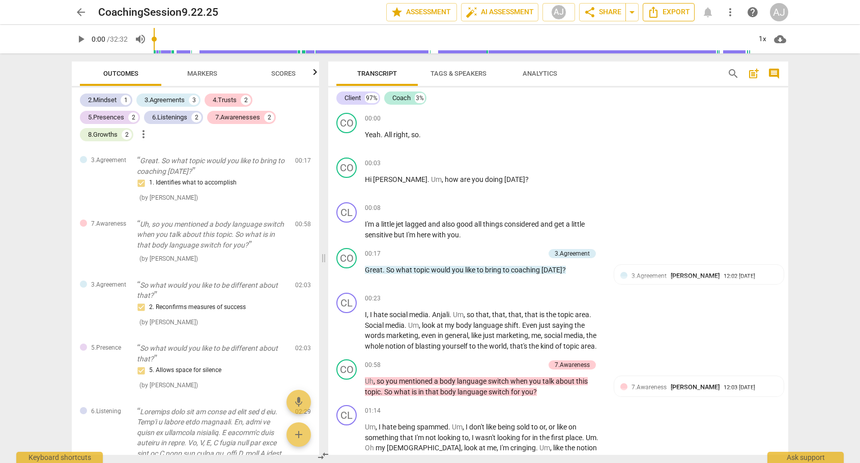
click at [687, 10] on span "Export" at bounding box center [668, 12] width 43 height 12
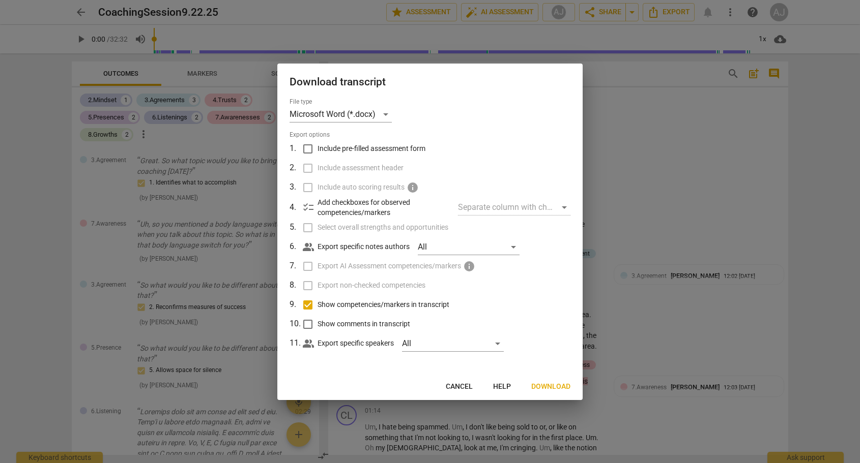
click at [550, 388] on span "Download" at bounding box center [550, 387] width 39 height 10
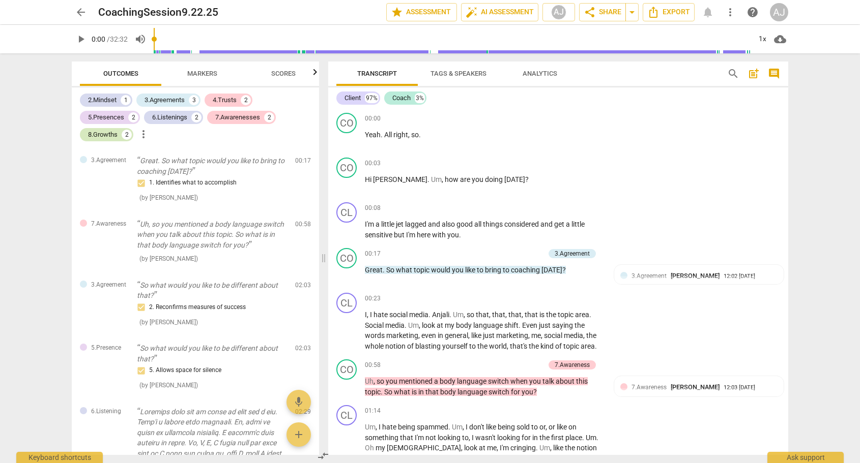
click at [107, 138] on div "8.Growths" at bounding box center [103, 135] width 30 height 10
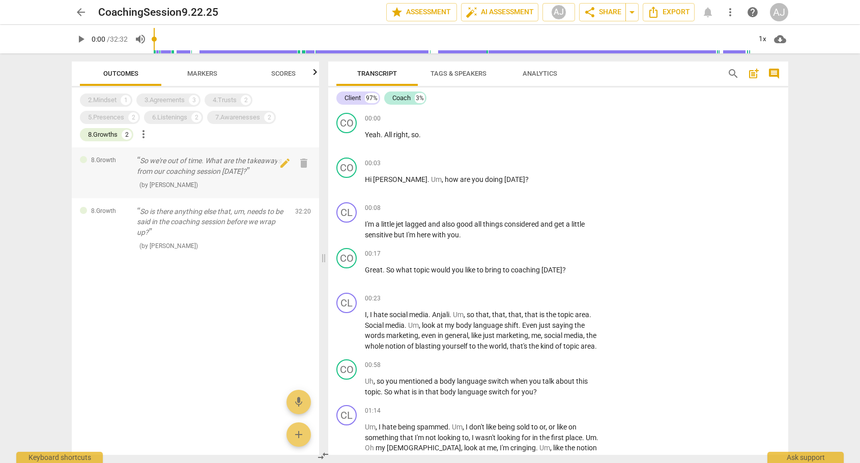
click at [189, 168] on p "So we're out of time. What are the takeaways from our coaching session today?" at bounding box center [212, 166] width 150 height 21
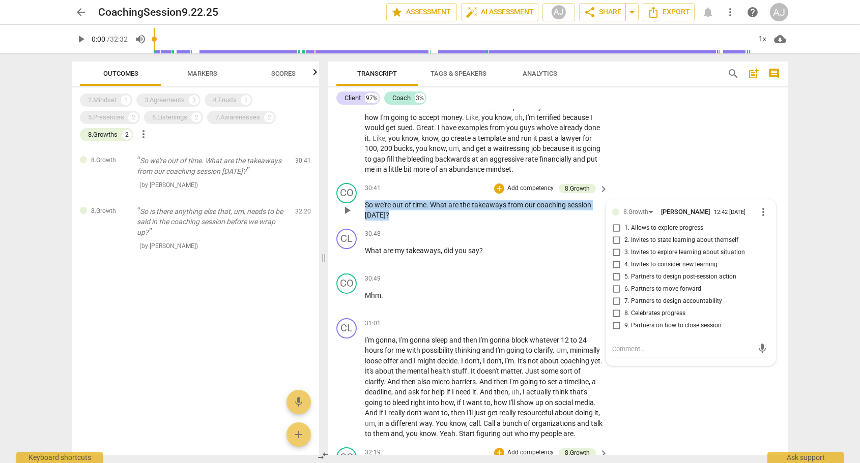
drag, startPoint x: 391, startPoint y: 149, endPoint x: 363, endPoint y: 137, distance: 30.8
click at [363, 179] on div "CO play_arrow pause 30:41 + Add competency 8.Growth keyboard_arrow_right So we'…" at bounding box center [558, 202] width 460 height 46
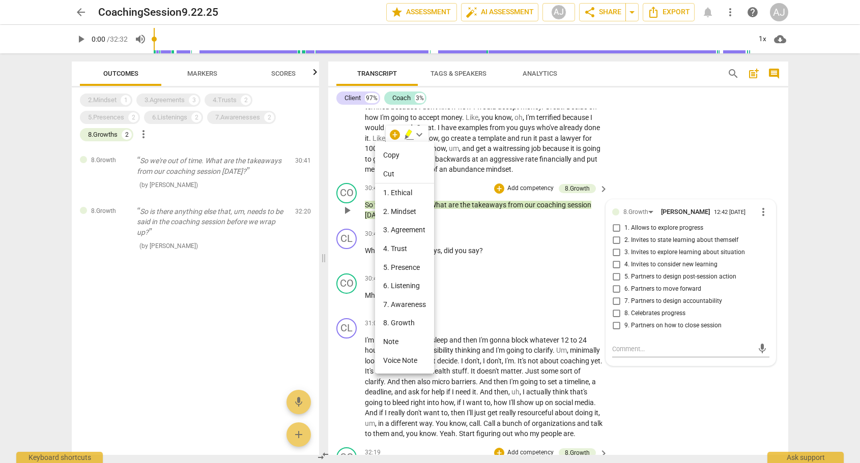
click at [389, 154] on li "Copy" at bounding box center [404, 155] width 59 height 19
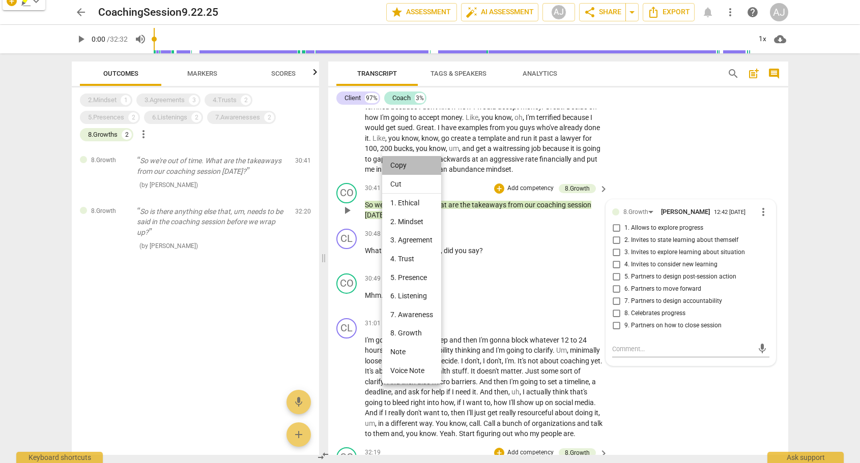
click at [393, 165] on li "Copy" at bounding box center [411, 165] width 59 height 19
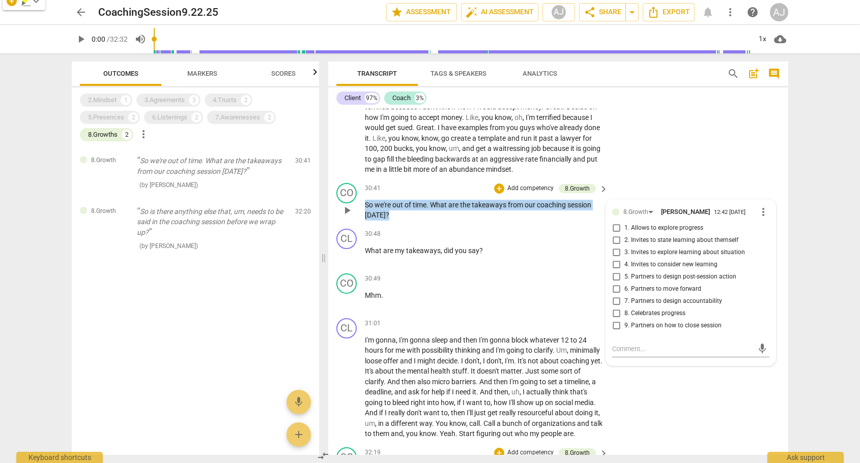
drag, startPoint x: 393, startPoint y: 147, endPoint x: 363, endPoint y: 136, distance: 31.9
click at [363, 179] on div "CO play_arrow pause 30:41 + Add competency 8.Growth keyboard_arrow_right So we'…" at bounding box center [558, 202] width 460 height 46
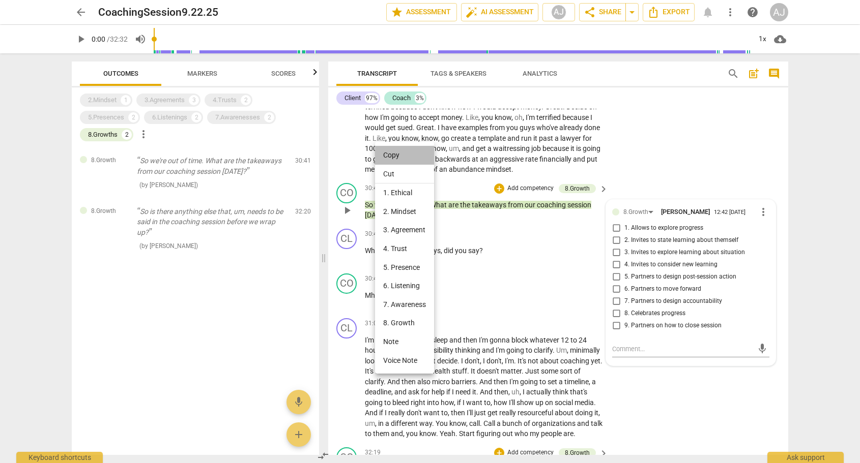
click at [385, 151] on li "Copy" at bounding box center [404, 155] width 59 height 19
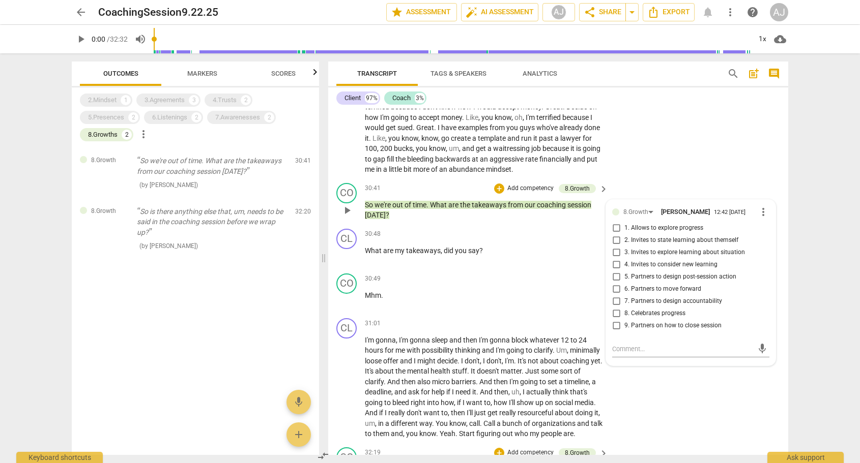
click at [397, 200] on p "So we're out of time . What are the takeaways from our coaching session today ?" at bounding box center [484, 210] width 238 height 21
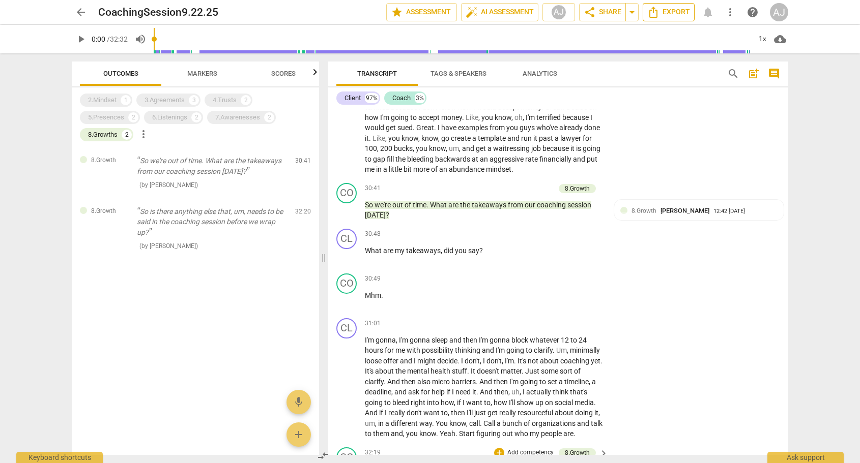
click at [676, 12] on span "Export" at bounding box center [668, 12] width 43 height 12
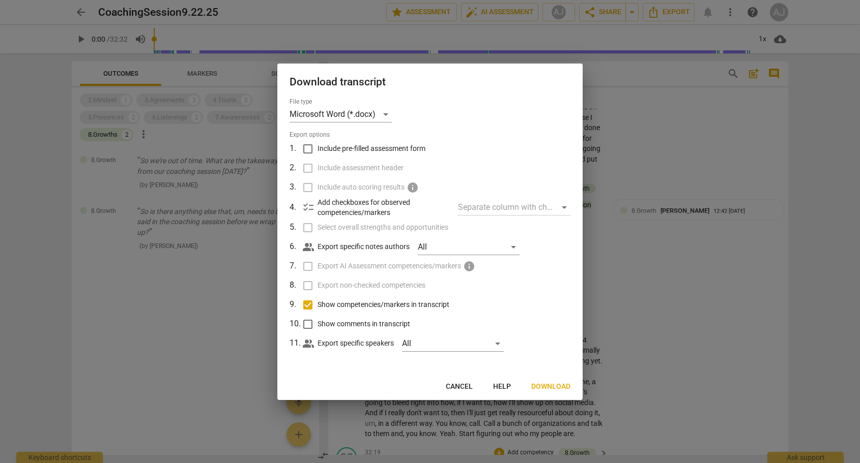
click at [308, 306] on input "Show competencies/markers in transcript" at bounding box center [307, 305] width 19 height 19
checkbox input "false"
click at [554, 382] on span "Download" at bounding box center [550, 387] width 39 height 10
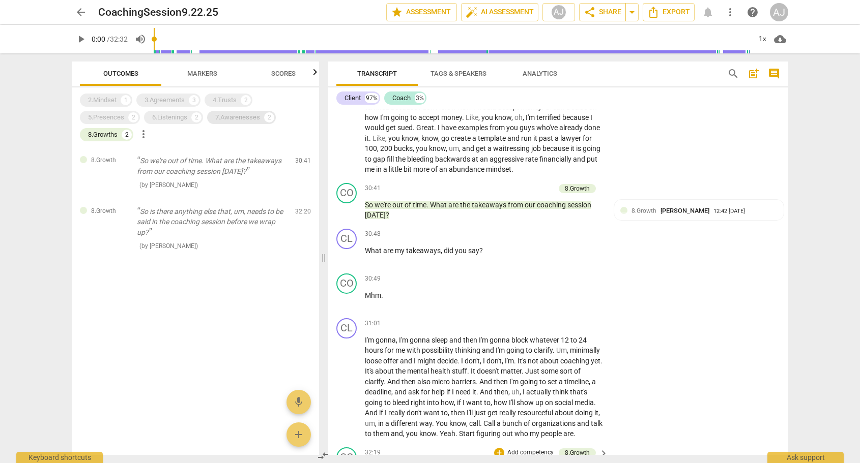
drag, startPoint x: 253, startPoint y: 117, endPoint x: 248, endPoint y: 121, distance: 6.5
click at [253, 116] on div "7.Awarenesses" at bounding box center [237, 117] width 45 height 10
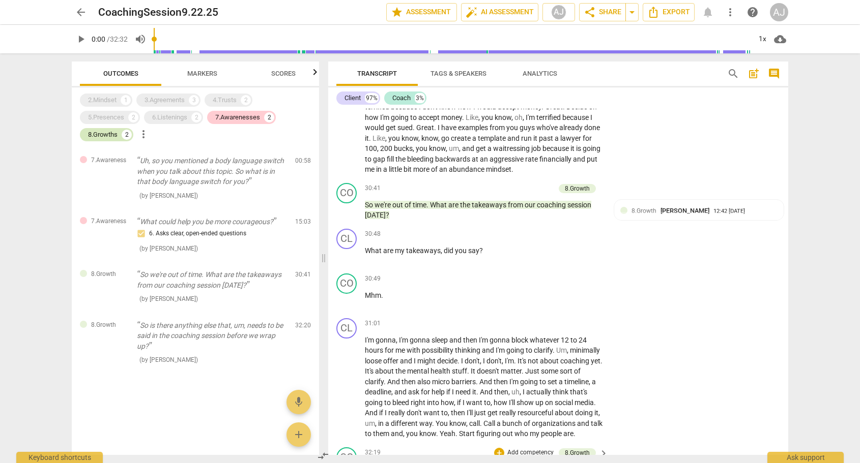
click at [103, 137] on div "8.Growths" at bounding box center [103, 135] width 30 height 10
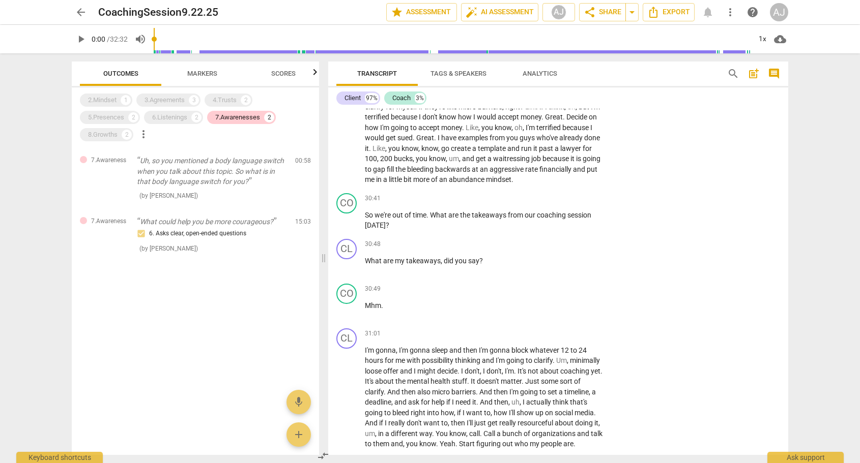
scroll to position [2993, 0]
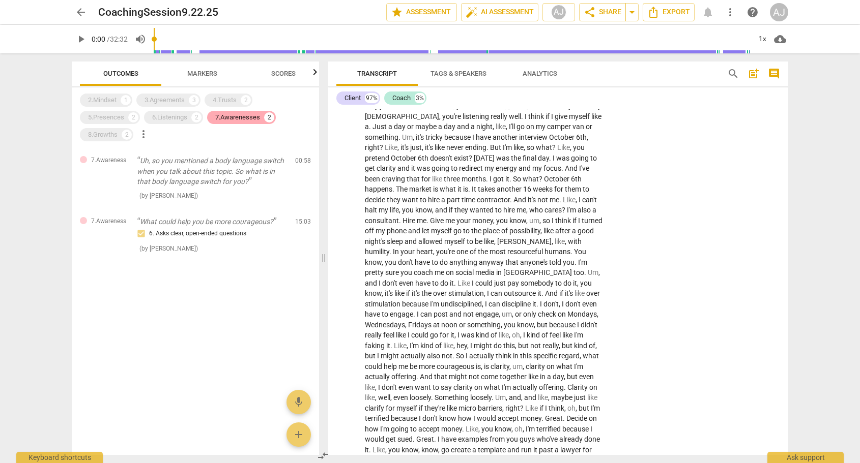
click at [248, 114] on div "7.Awarenesses" at bounding box center [237, 117] width 45 height 10
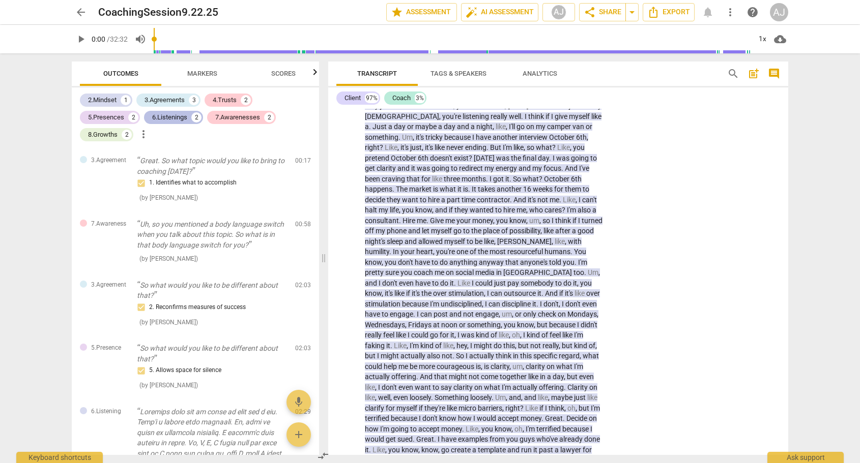
click at [160, 119] on div "6.Listenings" at bounding box center [169, 117] width 35 height 10
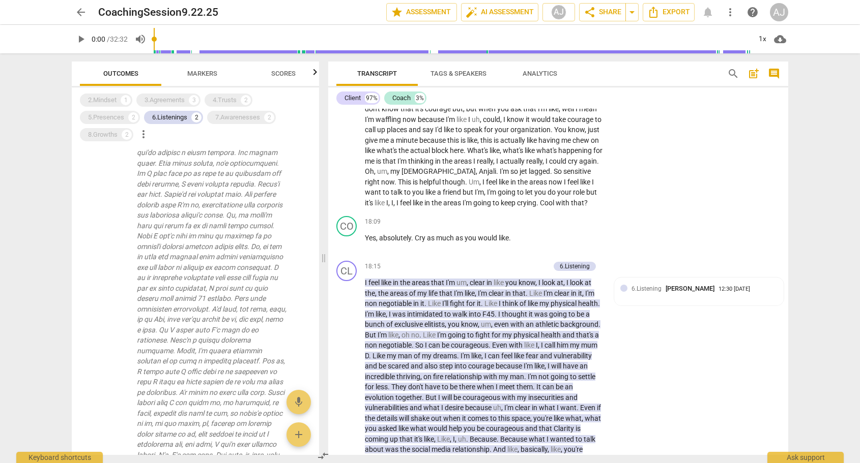
scroll to position [0, 0]
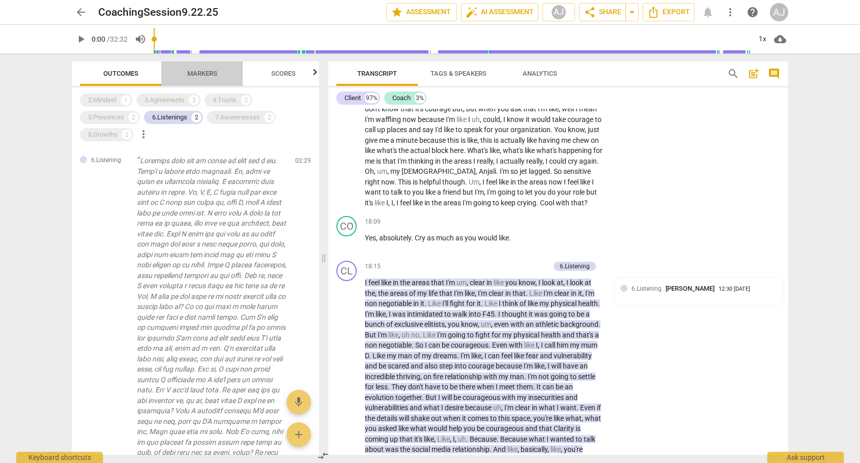
click at [199, 74] on span "Markers" at bounding box center [202, 74] width 30 height 8
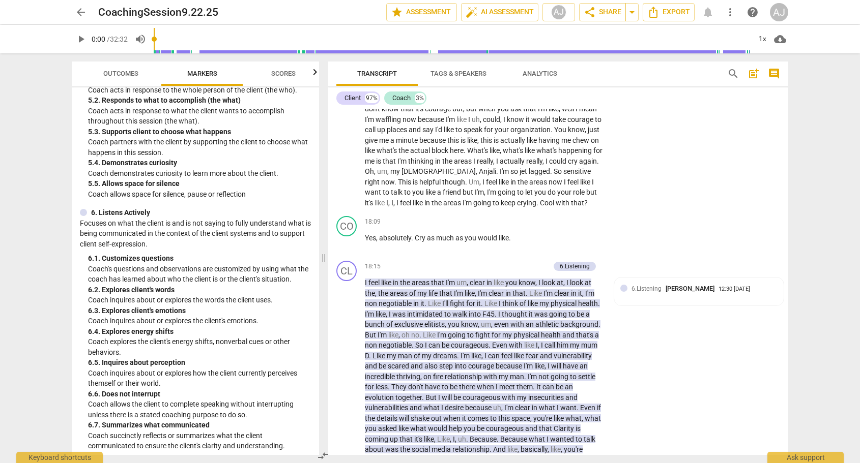
scroll to position [675, 0]
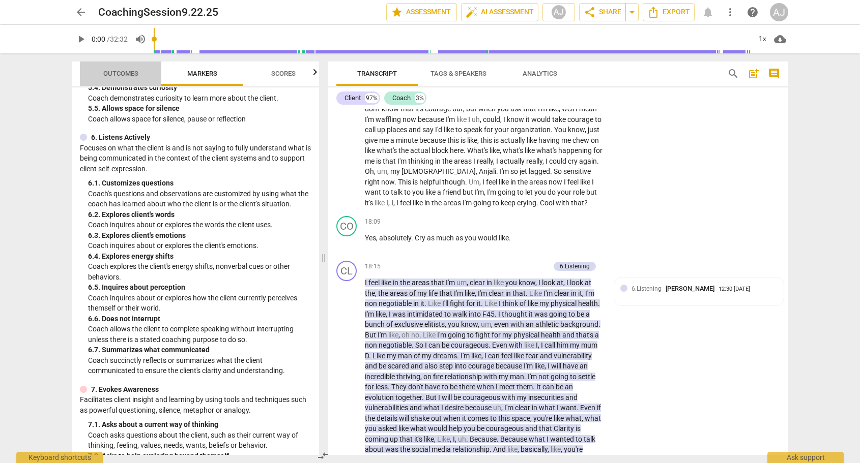
click at [123, 64] on button "Outcomes" at bounding box center [120, 74] width 81 height 24
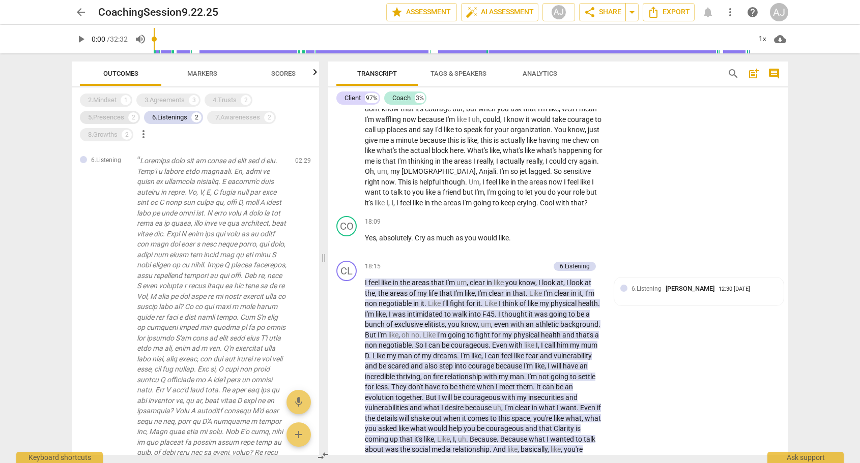
click at [111, 117] on div "5.Presences" at bounding box center [106, 117] width 36 height 10
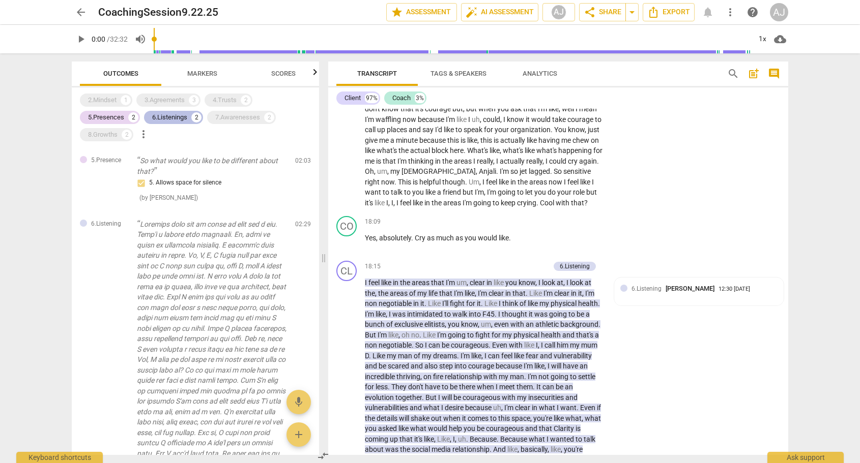
click at [173, 117] on div "6.Listenings" at bounding box center [169, 117] width 35 height 10
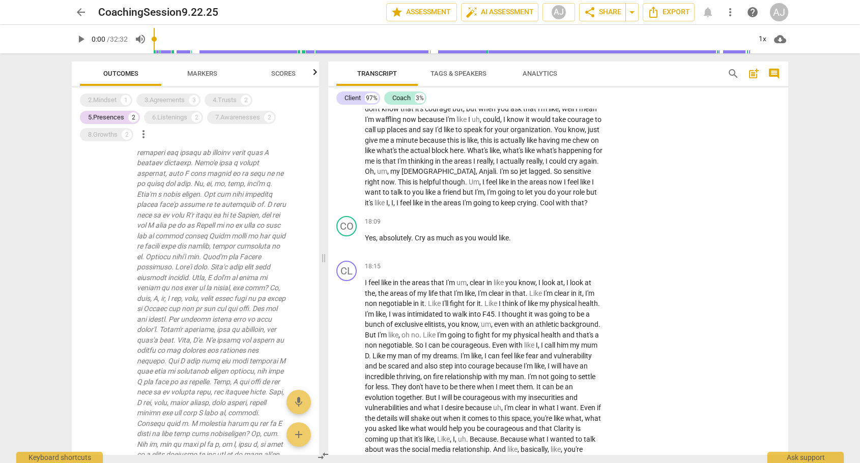
scroll to position [0, 0]
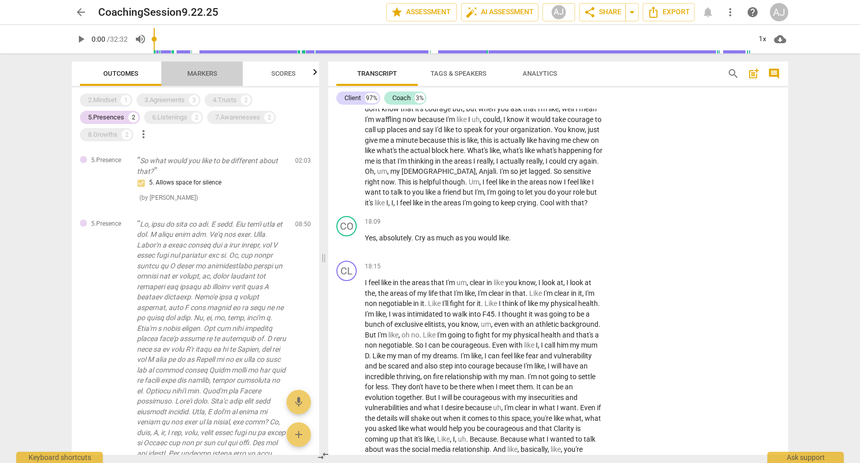
click at [198, 71] on span "Markers" at bounding box center [202, 74] width 30 height 8
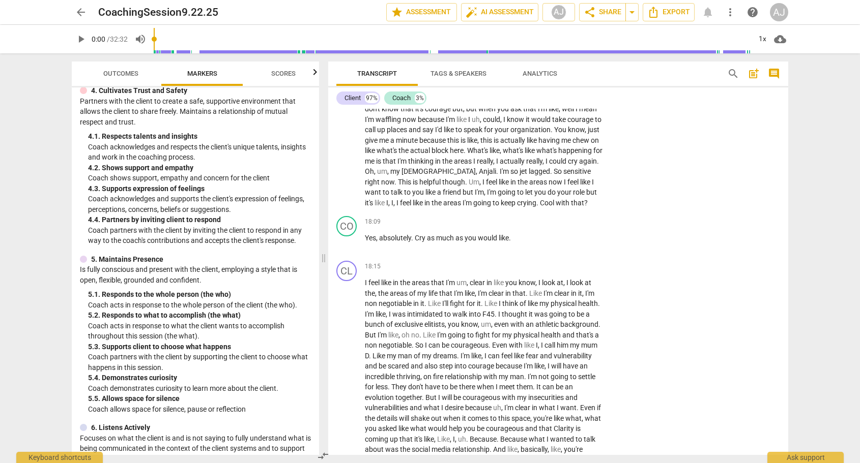
scroll to position [520, 0]
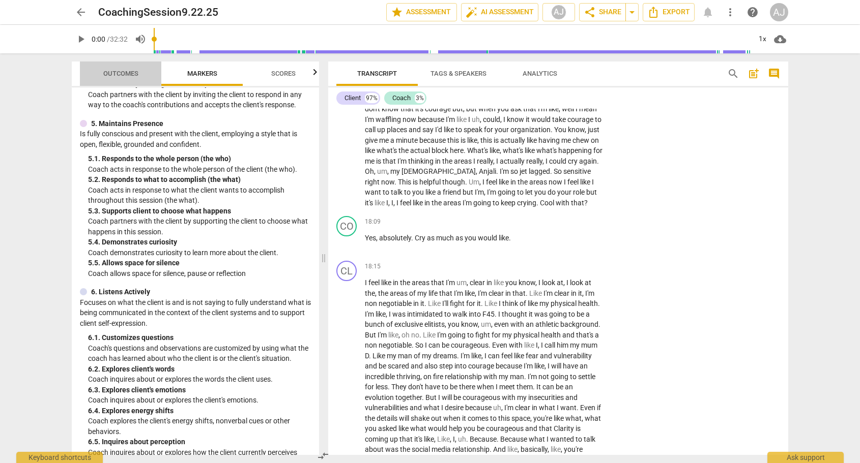
click at [122, 69] on span "Outcomes" at bounding box center [121, 74] width 60 height 14
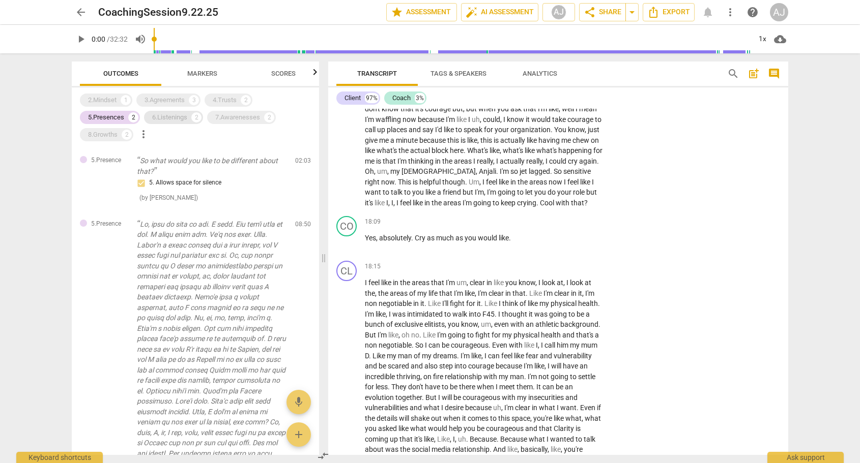
drag, startPoint x: 120, startPoint y: 119, endPoint x: 158, endPoint y: 113, distance: 38.6
click at [119, 119] on div "5.Presences" at bounding box center [106, 117] width 36 height 10
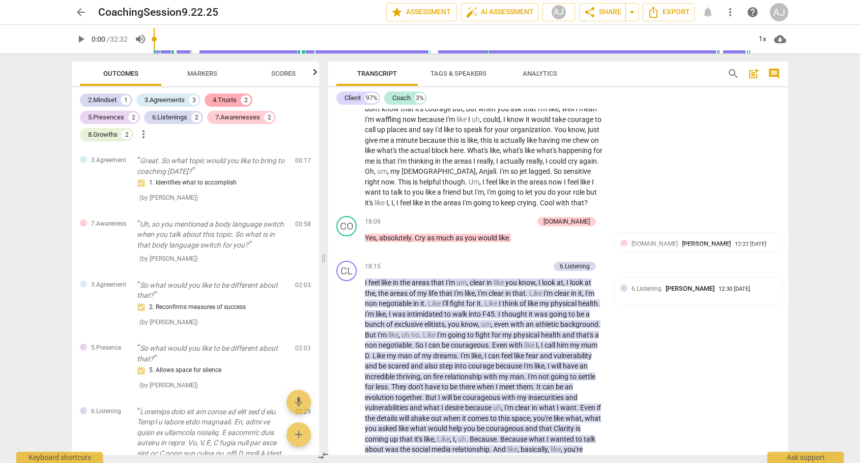
click at [227, 97] on div "4.Trusts" at bounding box center [225, 100] width 24 height 10
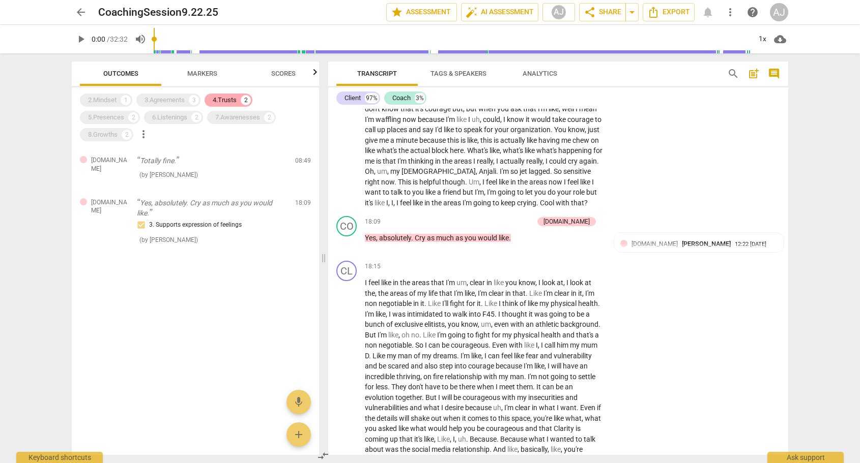
click at [223, 98] on div "4.Trusts" at bounding box center [225, 100] width 24 height 10
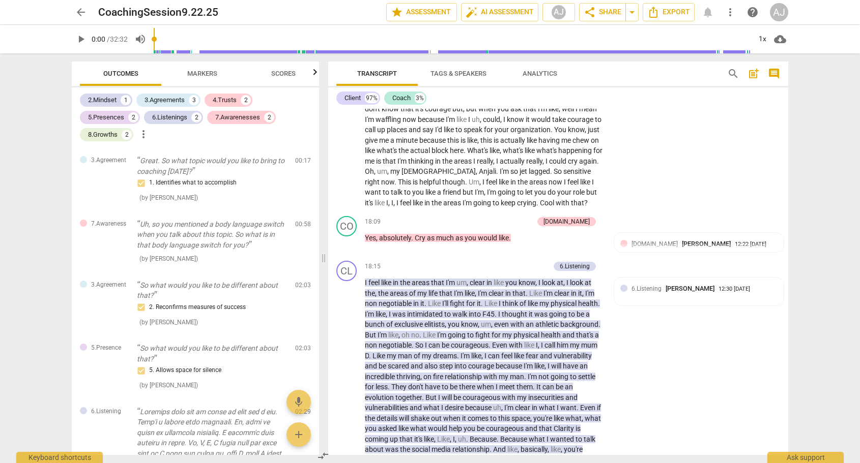
click at [203, 70] on span "Markers" at bounding box center [202, 74] width 30 height 8
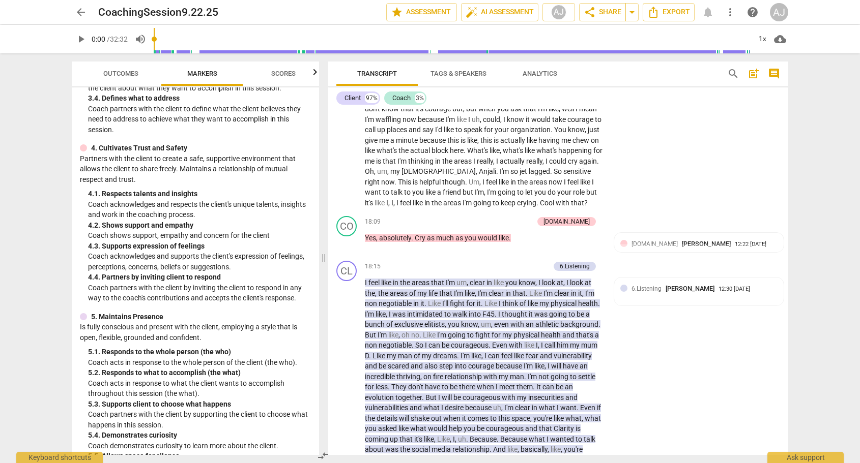
scroll to position [248, 0]
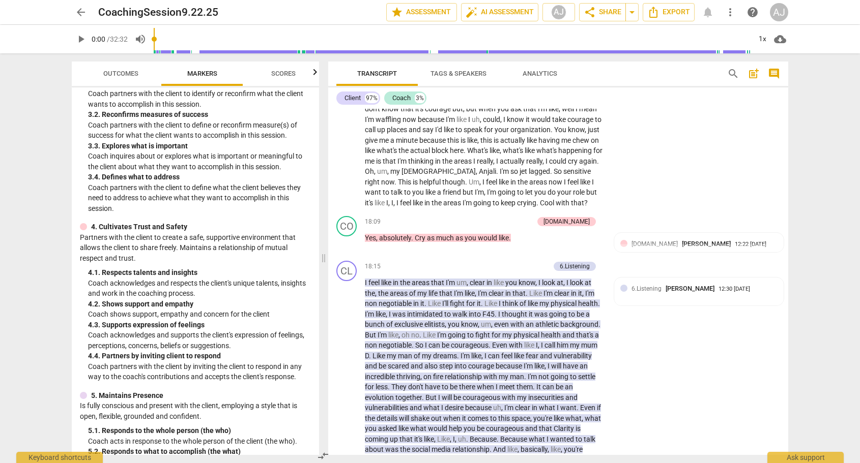
click at [125, 74] on span "Outcomes" at bounding box center [120, 74] width 35 height 8
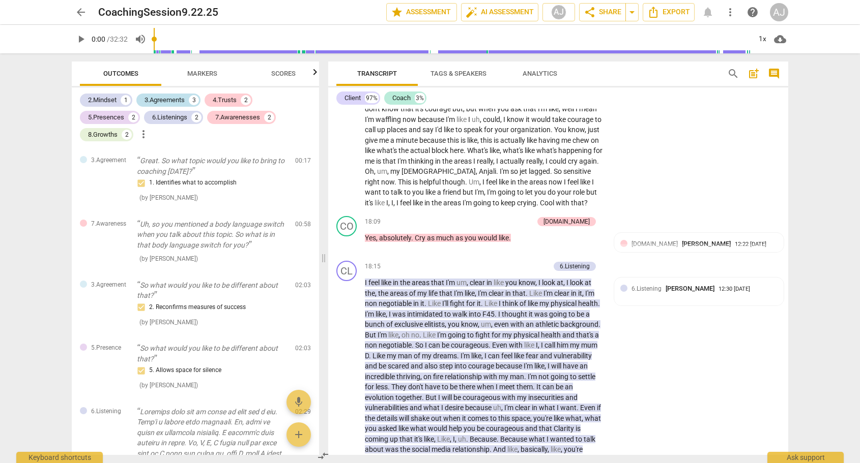
click at [182, 100] on div "3.Agreements" at bounding box center [164, 100] width 40 height 10
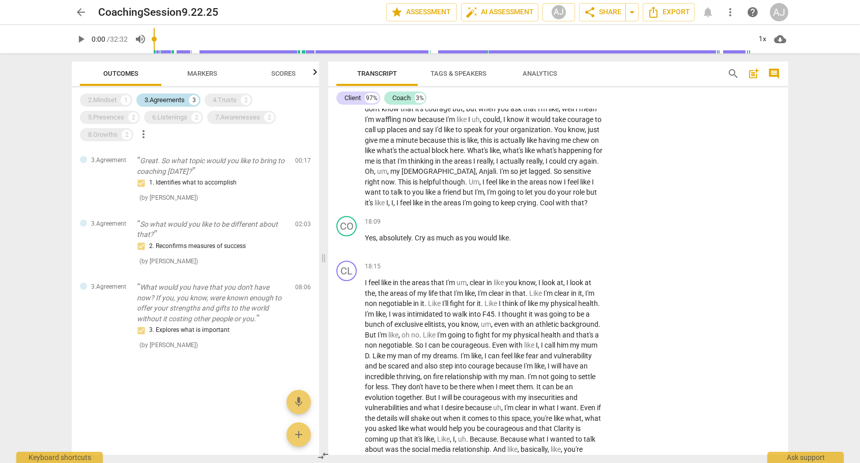
click at [154, 99] on div "3.Agreements" at bounding box center [164, 100] width 40 height 10
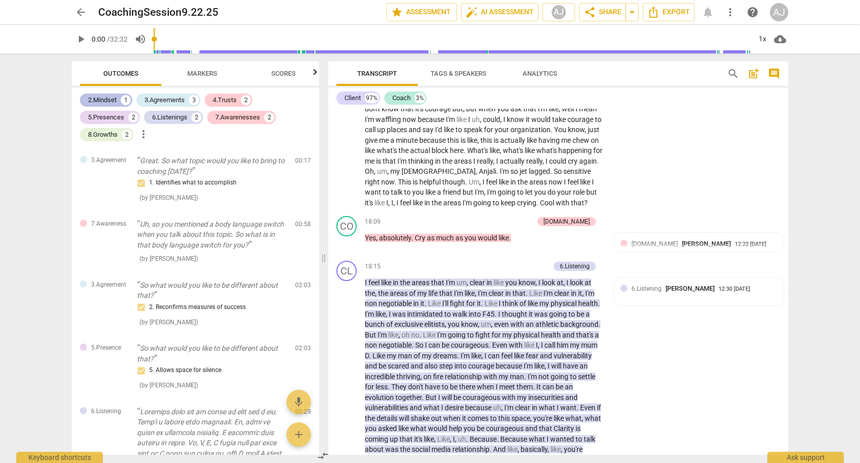
click at [112, 99] on div "2.Mindset" at bounding box center [102, 100] width 28 height 10
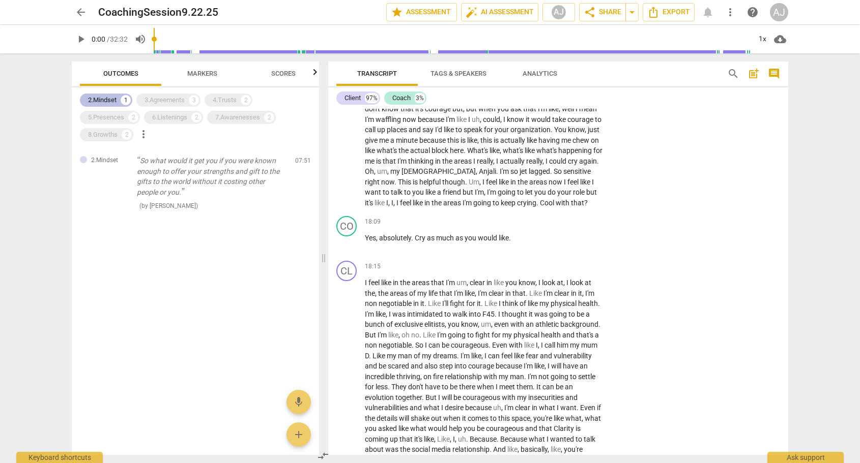
click at [110, 102] on div "2.Mindset" at bounding box center [102, 100] width 28 height 10
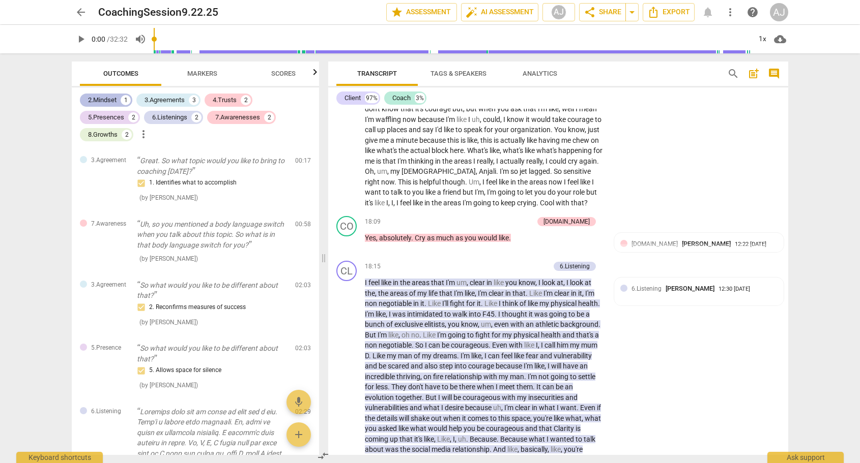
click at [110, 102] on div "2.Mindset" at bounding box center [102, 100] width 28 height 10
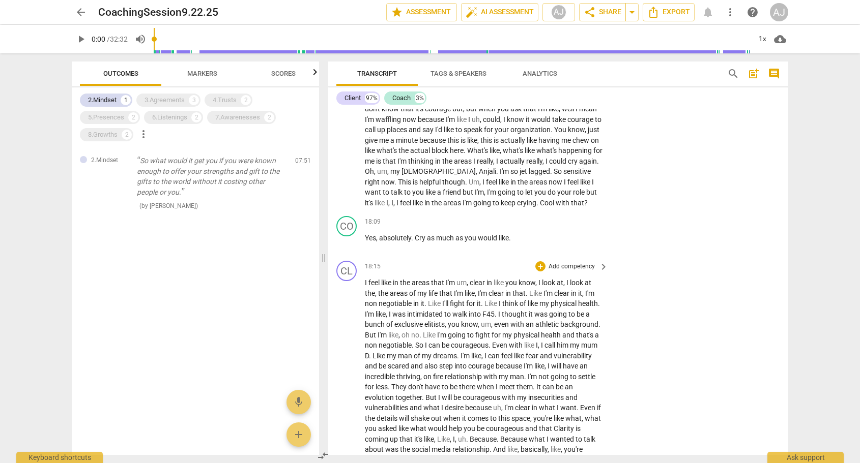
scroll to position [1898, 0]
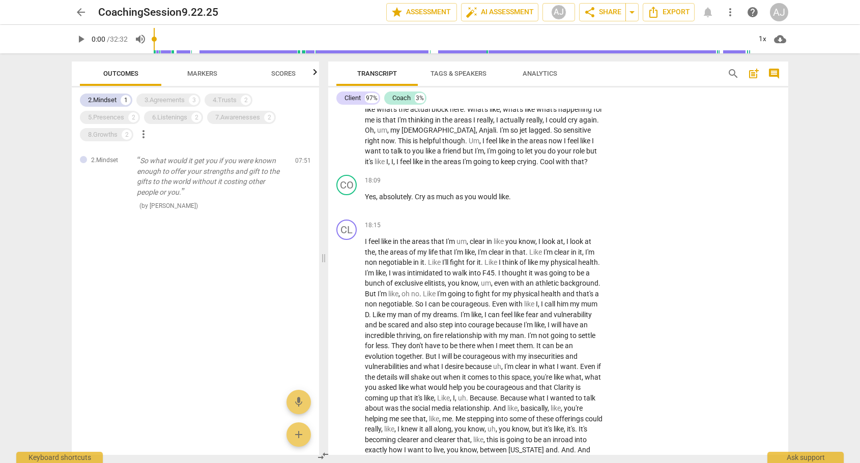
click at [198, 77] on span "Markers" at bounding box center [202, 74] width 54 height 14
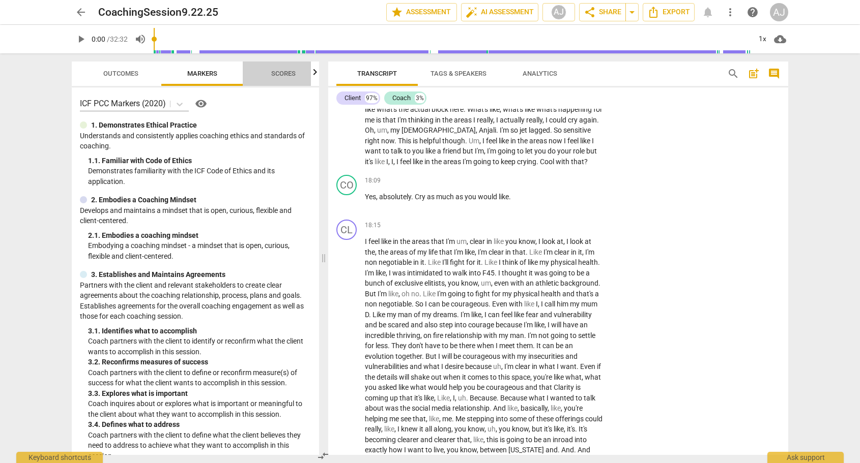
click at [275, 78] on span "Scores" at bounding box center [283, 74] width 49 height 14
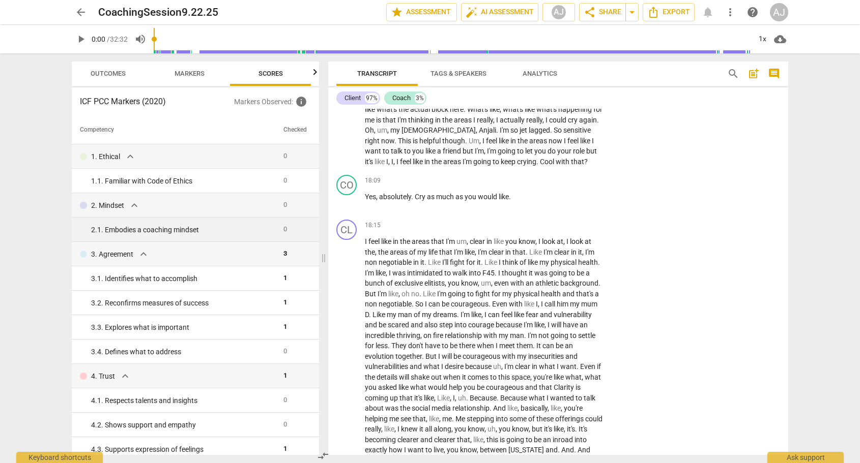
scroll to position [0, 13]
click at [118, 67] on span "Outcomes" at bounding box center [108, 74] width 60 height 14
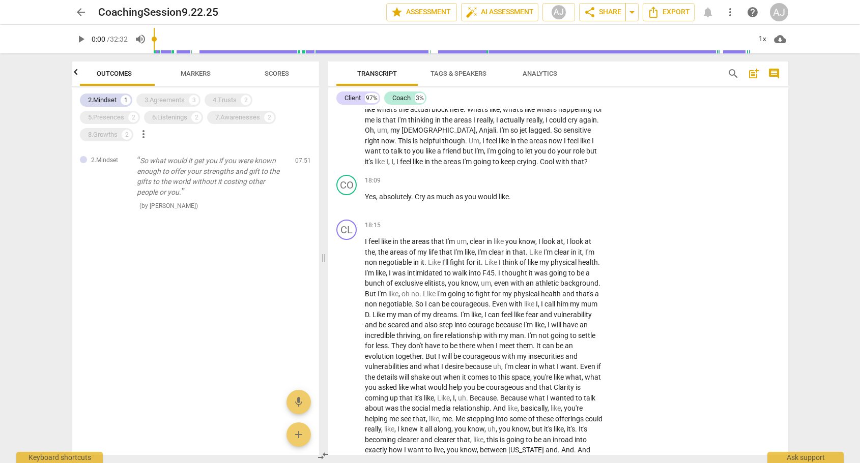
scroll to position [0, 0]
click at [116, 100] on div "2.Mindset" at bounding box center [102, 100] width 28 height 10
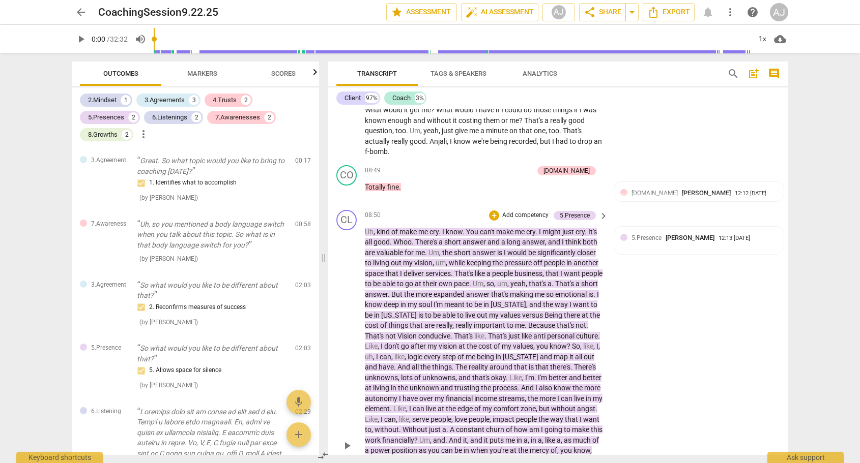
scroll to position [348, 0]
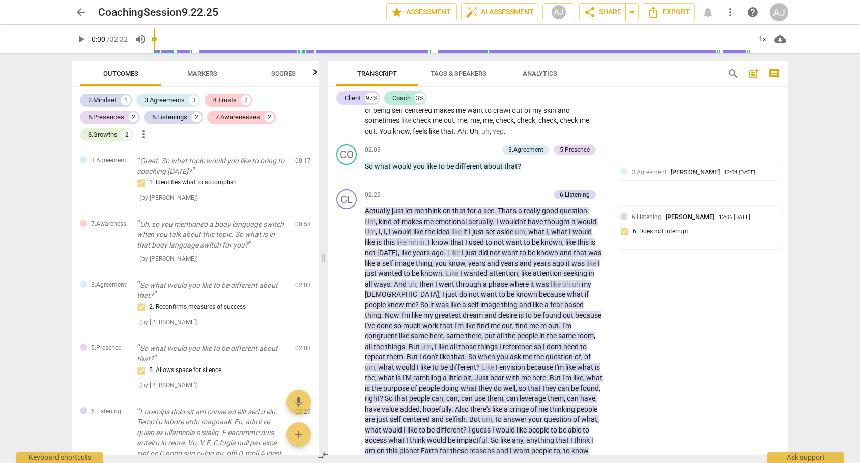
click at [211, 76] on span "Markers" at bounding box center [202, 74] width 30 height 8
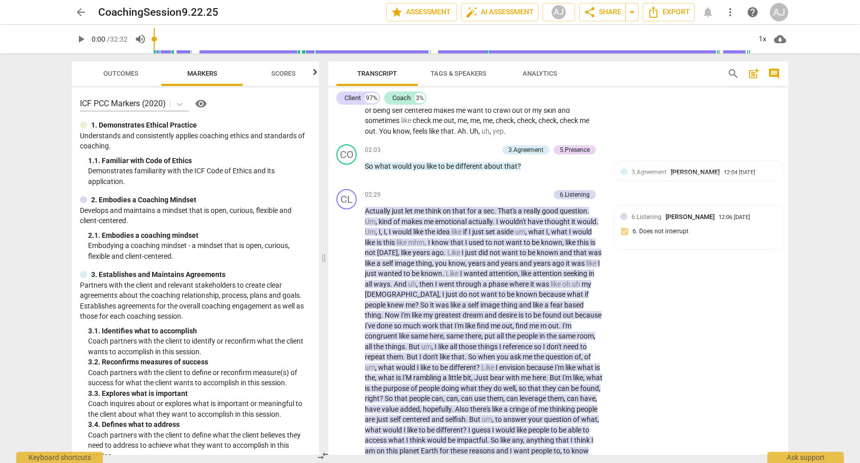
click at [128, 73] on span "Outcomes" at bounding box center [120, 74] width 35 height 8
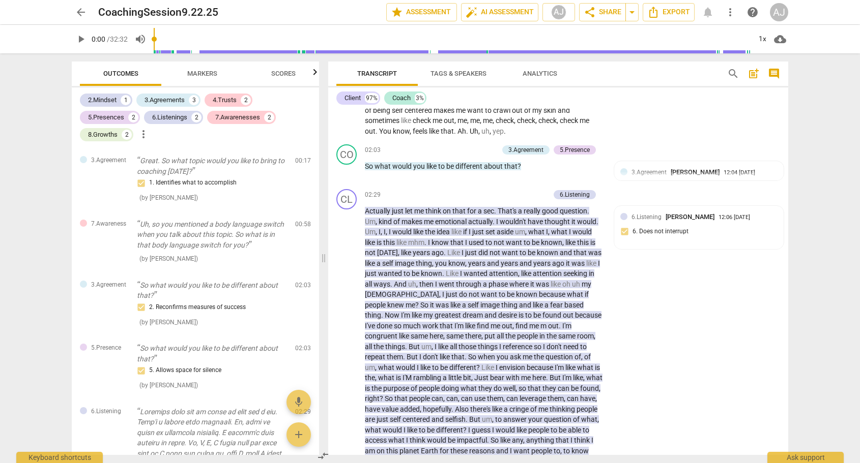
click at [209, 71] on span "Markers" at bounding box center [202, 74] width 30 height 8
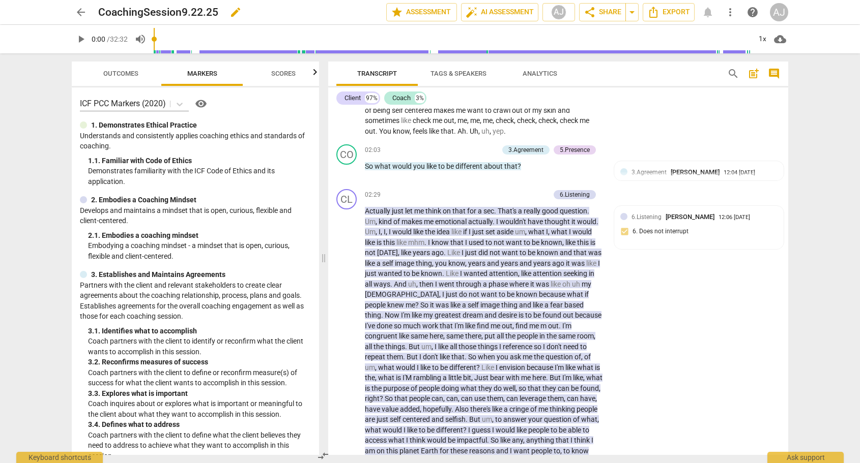
click at [207, 9] on h2 "CoachingSession9.22.25" at bounding box center [158, 12] width 120 height 13
click at [185, 9] on h2 "CoachingSession9.22.25" at bounding box center [158, 12] width 120 height 13
click at [180, 10] on h2 "CoachingSession9.22.25" at bounding box center [158, 12] width 120 height 13
click at [234, 12] on span "edit" at bounding box center [235, 12] width 12 height 12
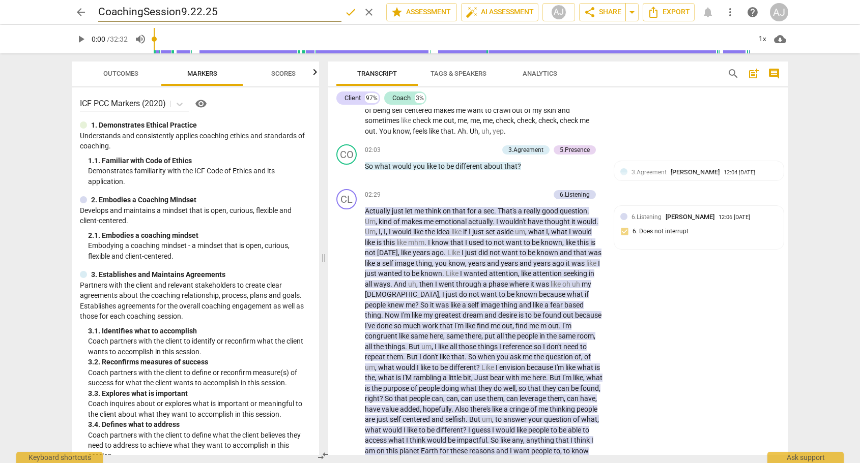
click at [181, 10] on input "CoachingSession9.22.25" at bounding box center [219, 12] width 243 height 19
type input "CoachingSessionwithLori9.22.25"
click at [80, 10] on span "arrow_back" at bounding box center [81, 12] width 12 height 12
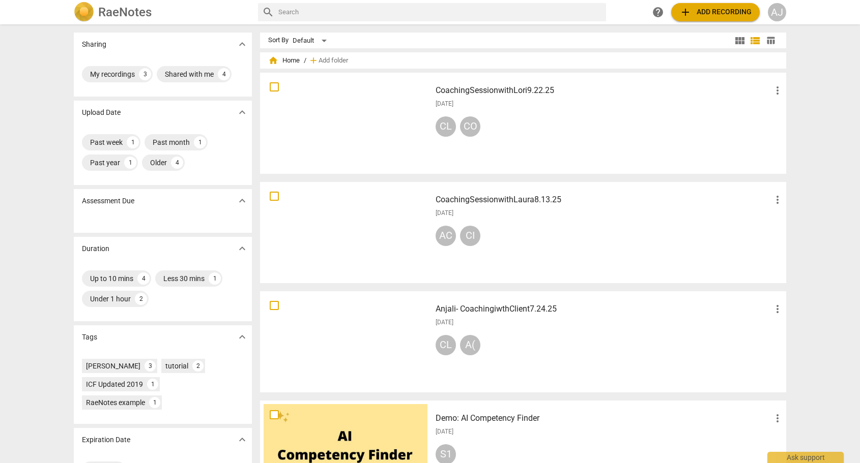
click at [778, 7] on div "AJ" at bounding box center [777, 12] width 18 height 18
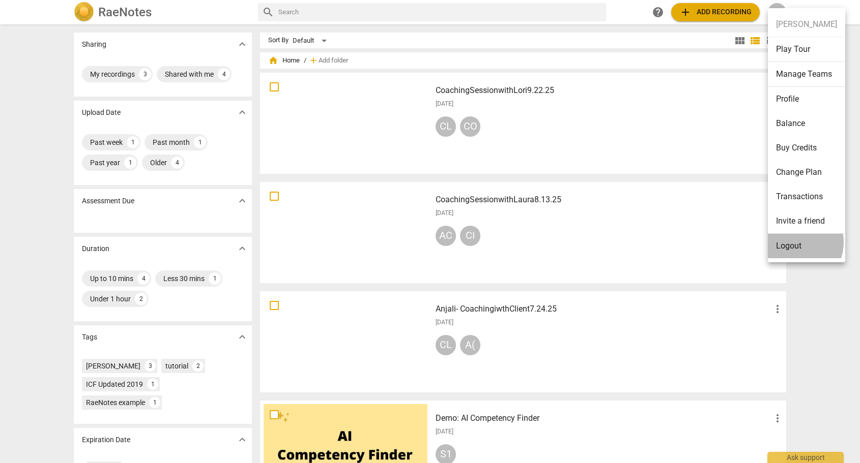
click at [792, 242] on li "Logout" at bounding box center [806, 246] width 77 height 24
